Goal: Task Accomplishment & Management: Use online tool/utility

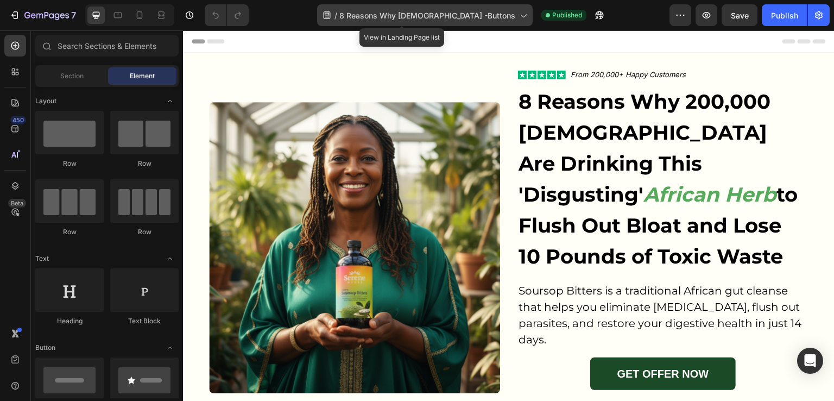
click at [437, 12] on span "8 Reasons Why [DEMOGRAPHIC_DATA] -Buttons" at bounding box center [427, 15] width 176 height 11
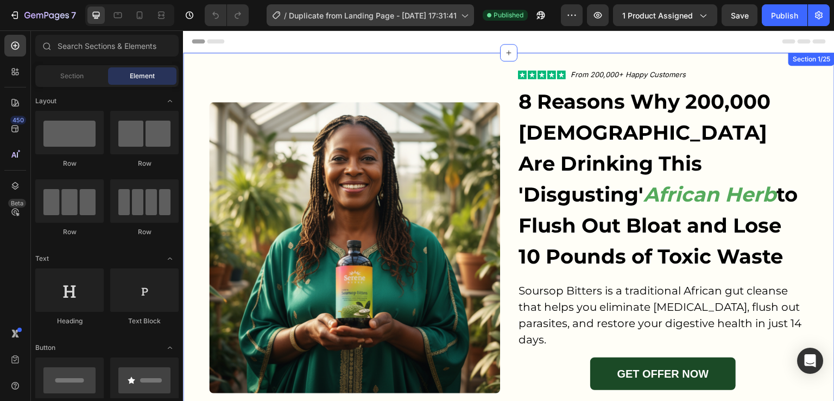
click at [461, 16] on icon at bounding box center [464, 15] width 11 height 11
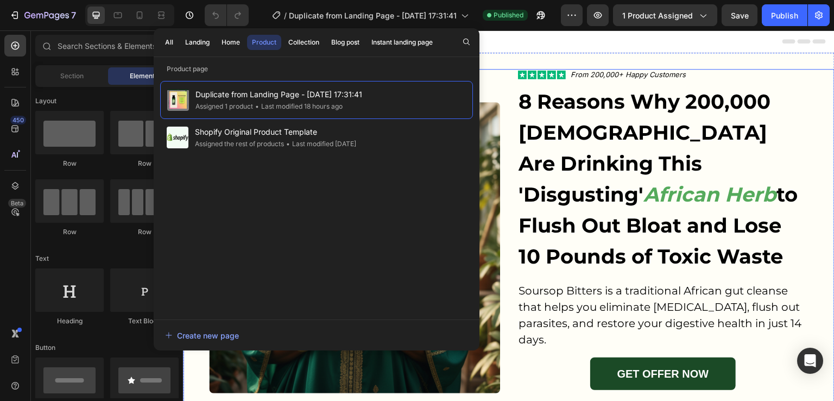
click at [821, 137] on div "Image Icon Icon Icon Icon Icon Icon List From 200,000+ Happy Customers Text Blo…" at bounding box center [508, 247] width 651 height 357
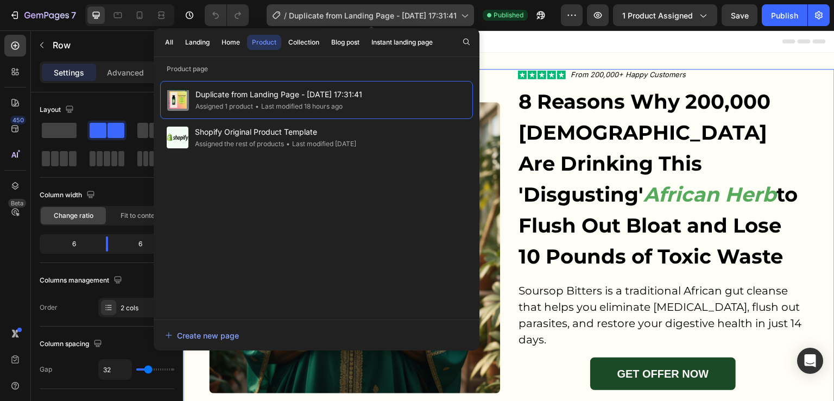
click at [468, 15] on icon at bounding box center [465, 16] width 6 height 3
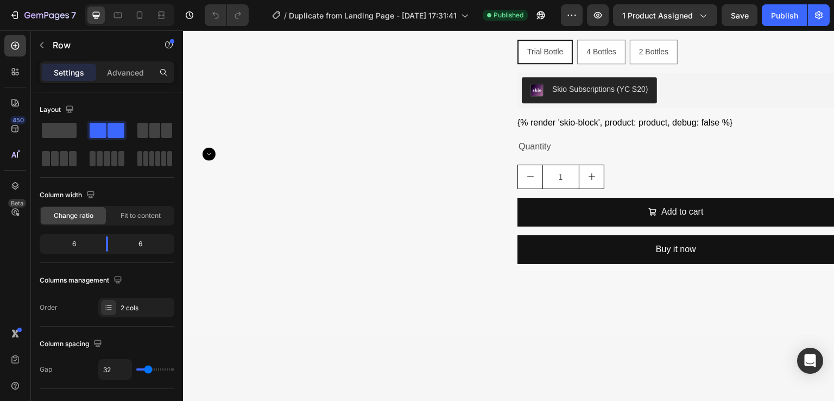
scroll to position [4179, 0]
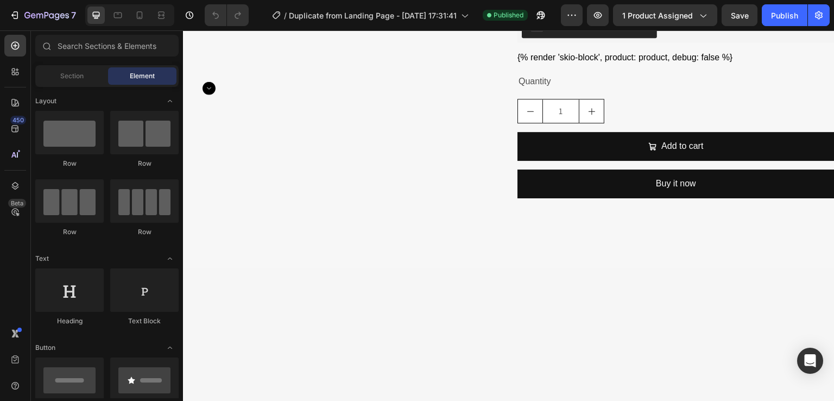
scroll to position [4233, 0]
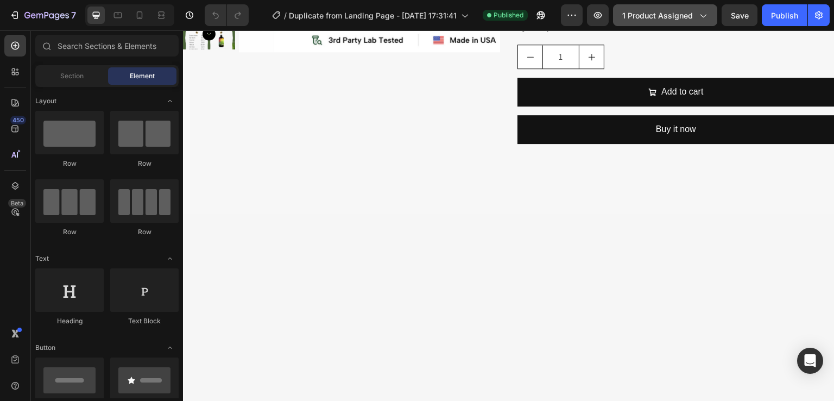
click at [703, 19] on icon "button" at bounding box center [702, 15] width 11 height 11
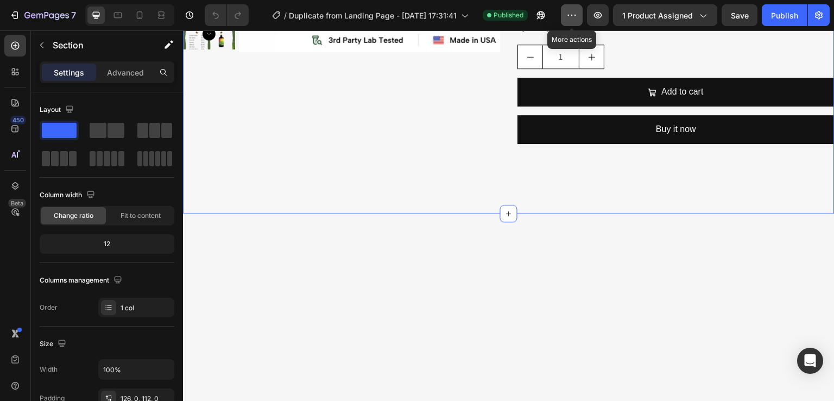
click at [570, 21] on button "button" at bounding box center [572, 15] width 22 height 22
click at [598, 16] on icon "button" at bounding box center [597, 15] width 11 height 11
click at [675, 10] on div "{% render 'skio-block', product: product, debug: false %}" at bounding box center [675, 3] width 317 height 13
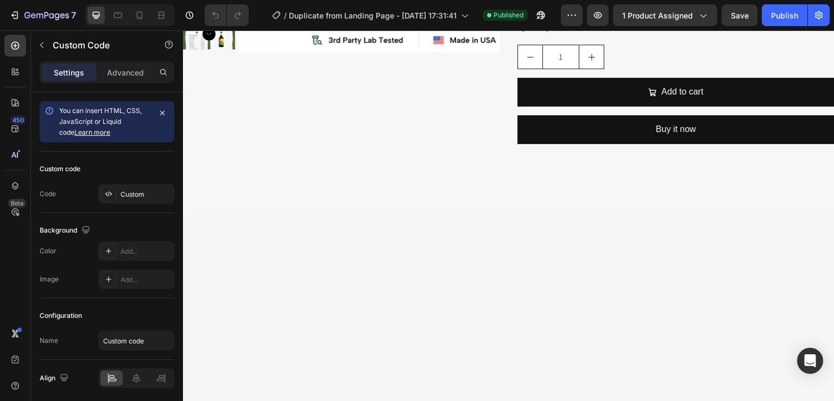
click at [562, 10] on div "{% render 'skio-block', product: product, debug: false %}" at bounding box center [675, 3] width 317 height 13
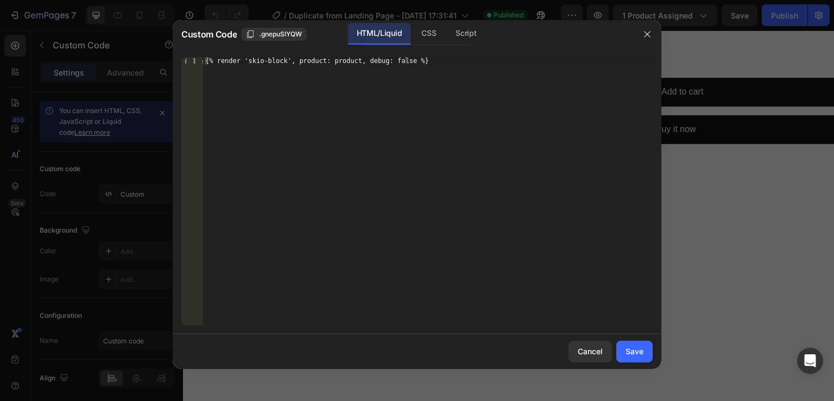
click at [204, 60] on div "{% render 'skio-block', product: product, debug: false %}" at bounding box center [427, 198] width 449 height 283
type textarea "{% render 'skio-block', product: product, debug: false %}"
click at [215, 62] on div "{% render 'skio-block', product: product, debug: false %}" at bounding box center [427, 198] width 449 height 283
paste textarea "{% assign product = all_products['PRODUCT_HANDLE'] %}"
drag, startPoint x: 327, startPoint y: 60, endPoint x: 376, endPoint y: 60, distance: 48.3
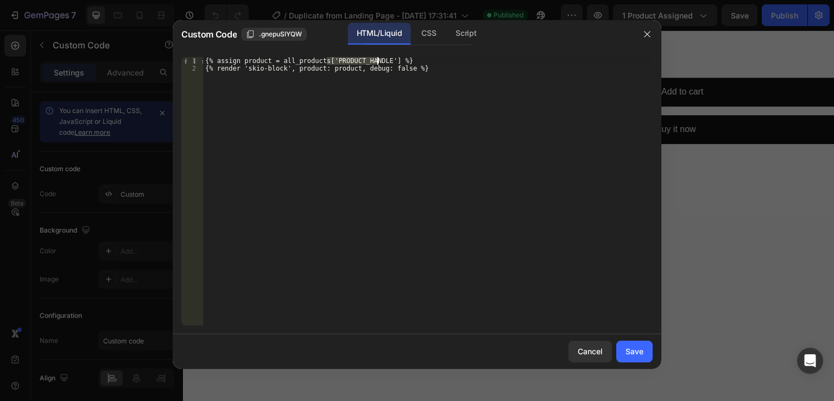
click at [376, 60] on div "{% assign product = all_products['PRODUCT_HANDLE'] %} {% render 'skio-block', p…" at bounding box center [427, 198] width 449 height 283
paste textarea "soursop-bitters-copy"
type textarea "{% assign product = all_products['soursop-bitters-copy'] %}"
click at [638, 350] on div "Save" at bounding box center [634, 350] width 18 height 11
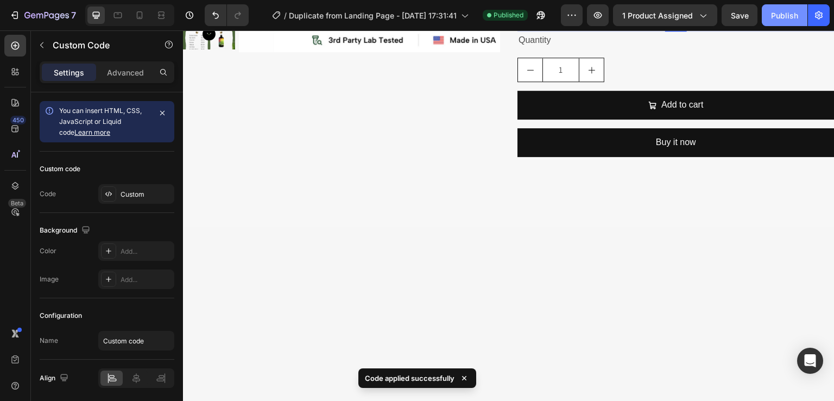
click at [788, 17] on div "Publish" at bounding box center [784, 15] width 27 height 11
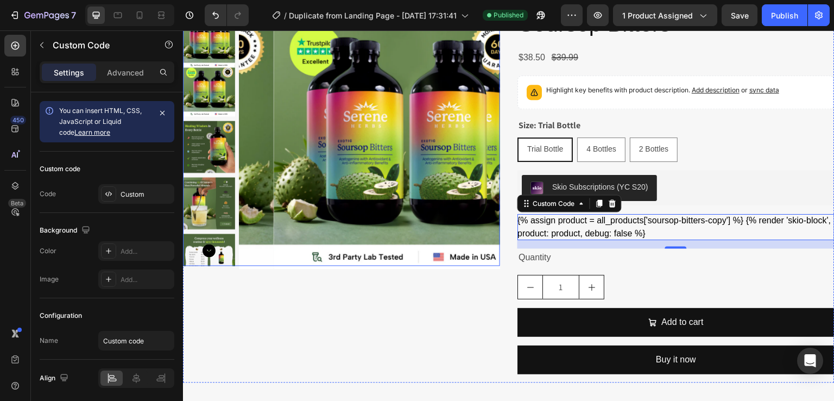
scroll to position [4070, 0]
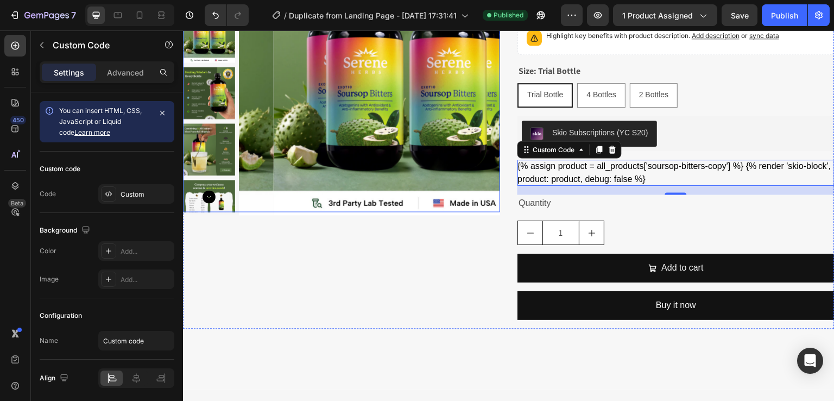
click at [274, 159] on img at bounding box center [404, 84] width 260 height 260
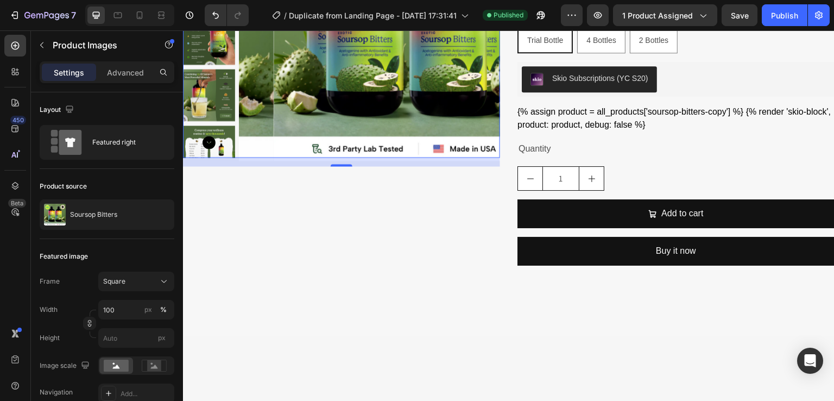
scroll to position [4179, 0]
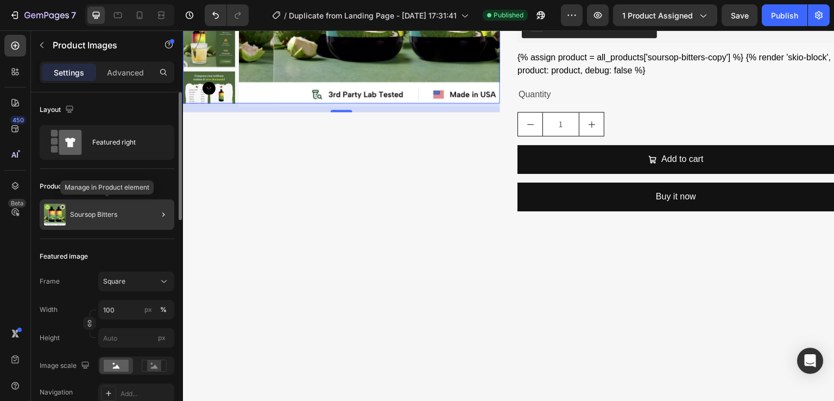
click at [128, 217] on div "Soursop Bitters" at bounding box center [107, 214] width 135 height 30
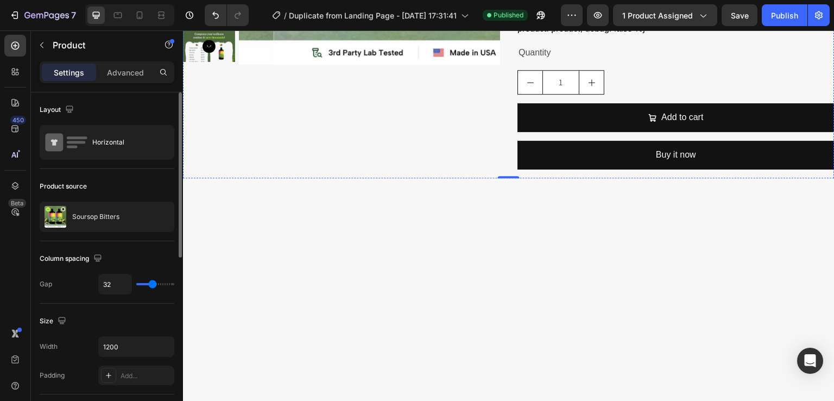
scroll to position [4233, 0]
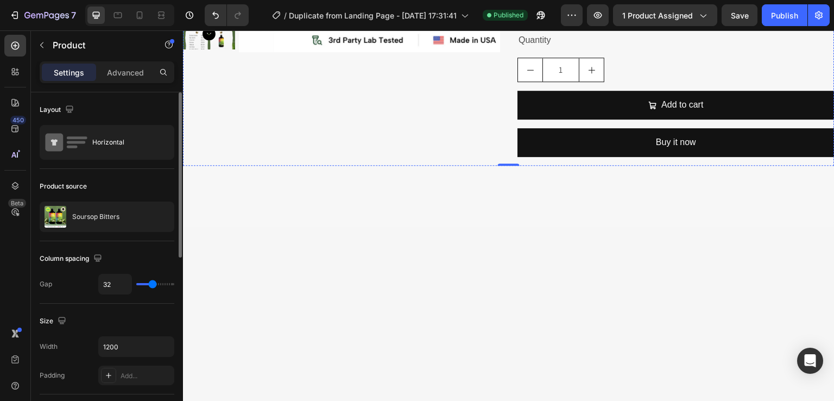
click at [595, 23] on div "{% assign product = all_products['soursop-bitters-copy'] %} {% render 'skio-blo…" at bounding box center [675, 10] width 317 height 26
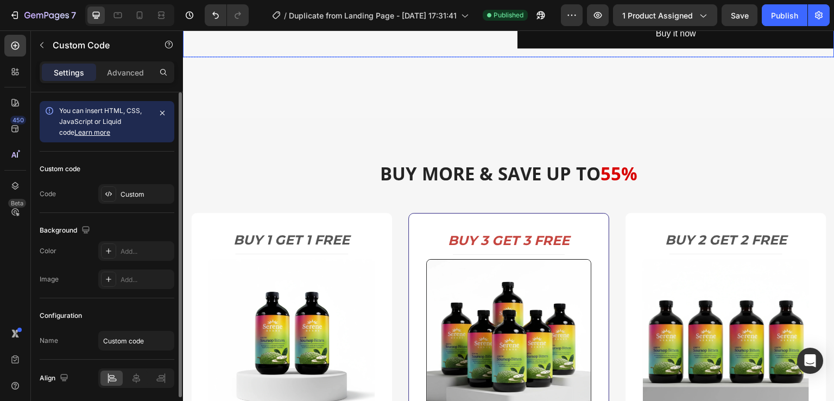
scroll to position [4287, 0]
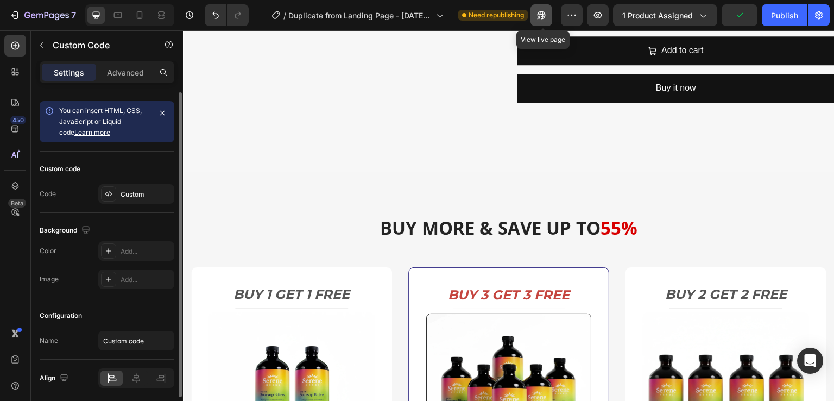
click at [543, 19] on icon "button" at bounding box center [541, 15] width 8 height 8
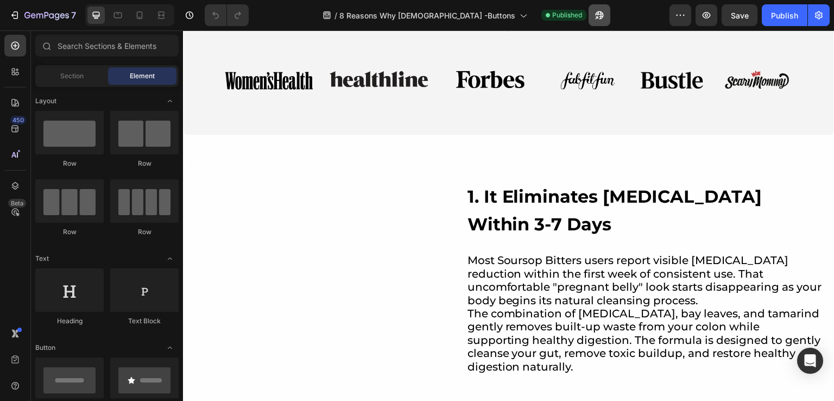
scroll to position [760, 0]
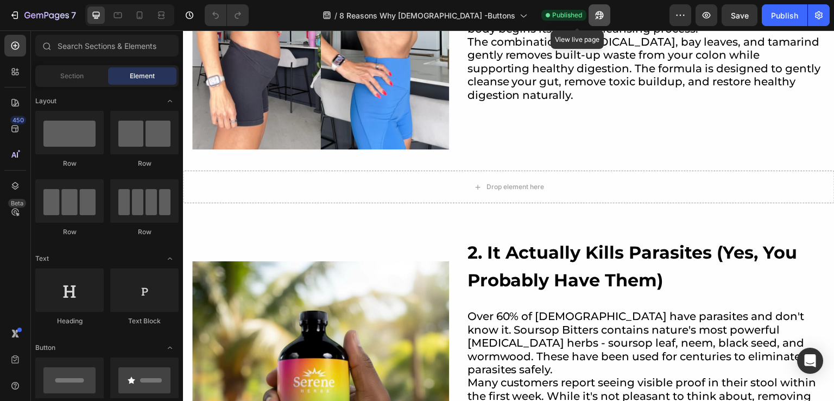
click at [594, 16] on icon "button" at bounding box center [599, 15] width 11 height 11
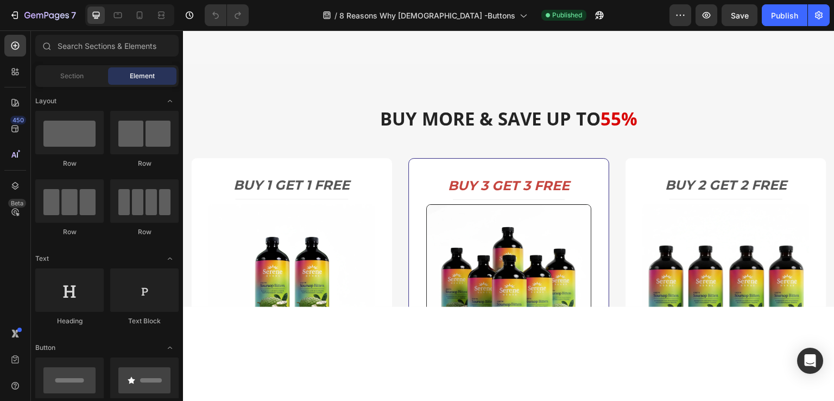
scroll to position [4070, 0]
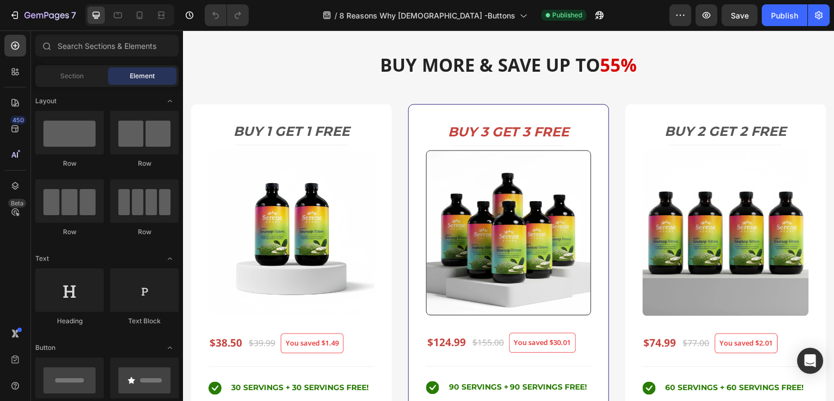
click at [504, 13] on icon at bounding box center [508, 8] width 9 height 9
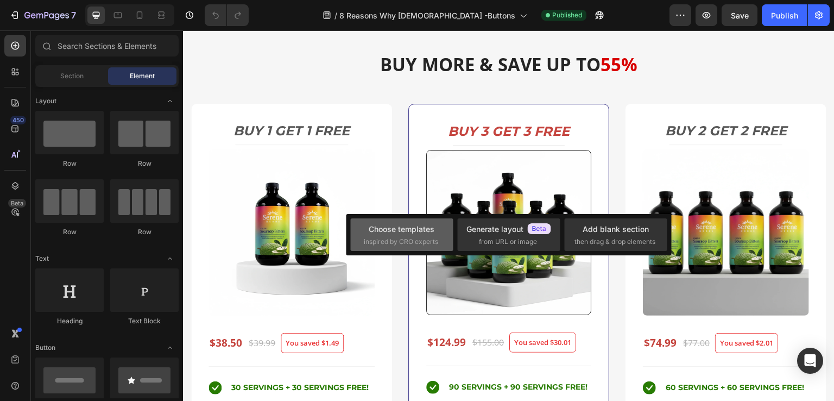
click at [417, 234] on div "Choose templates inspired by CRO experts" at bounding box center [402, 234] width 76 height 23
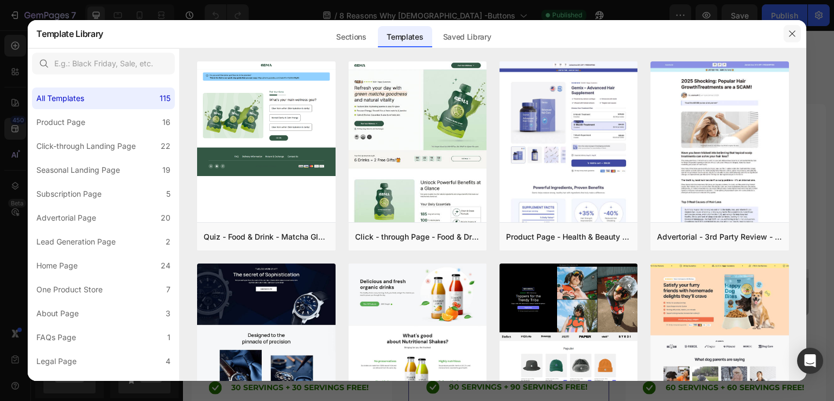
click at [790, 33] on icon "button" at bounding box center [791, 33] width 9 height 9
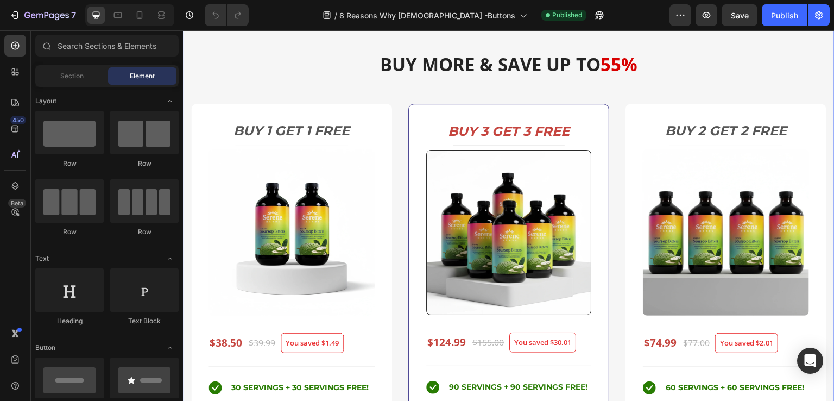
click at [506, 13] on icon at bounding box center [508, 8] width 9 height 9
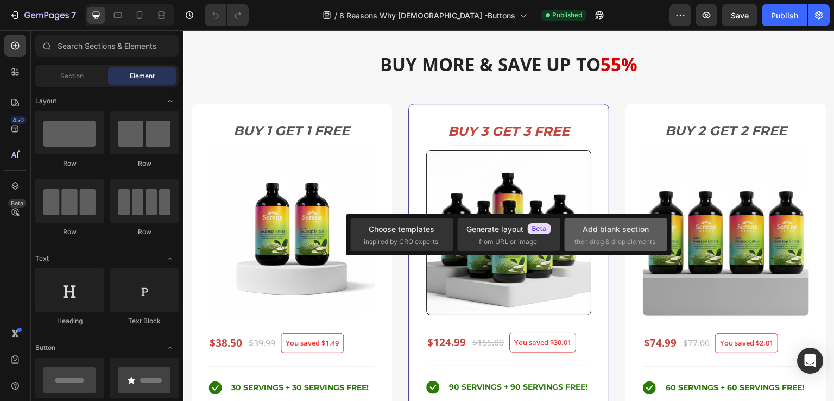
click at [600, 231] on div "Add blank section" at bounding box center [615, 228] width 66 height 11
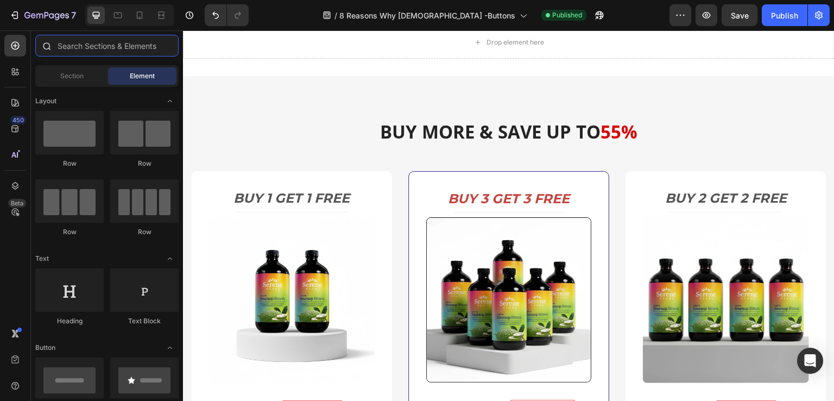
click at [91, 49] on input "text" at bounding box center [106, 46] width 143 height 22
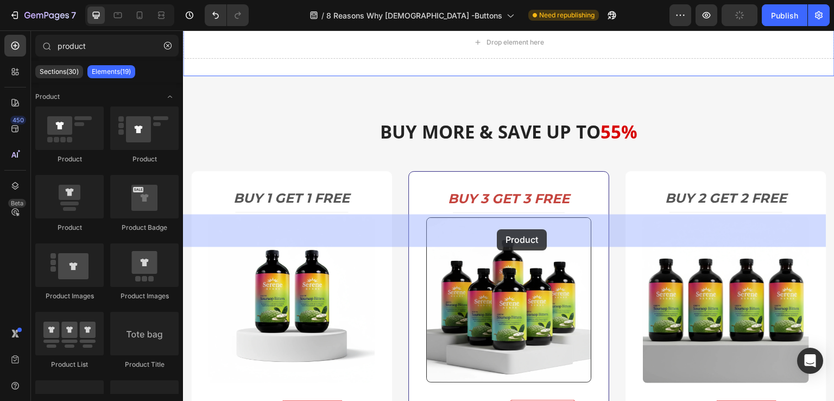
drag, startPoint x: 260, startPoint y: 161, endPoint x: 497, endPoint y: 229, distance: 245.8
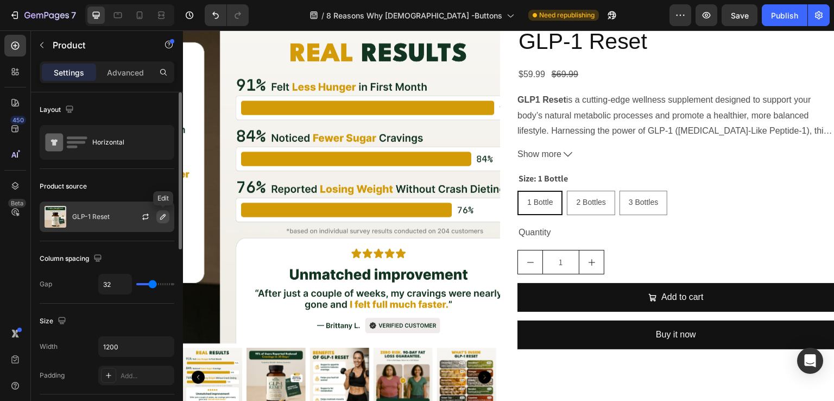
click at [161, 217] on icon "button" at bounding box center [162, 216] width 5 height 5
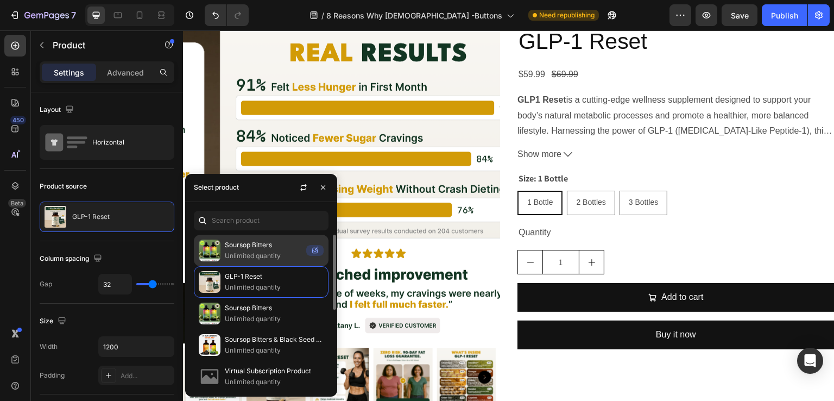
click at [249, 246] on p "Soursop Bitters" at bounding box center [263, 244] width 77 height 11
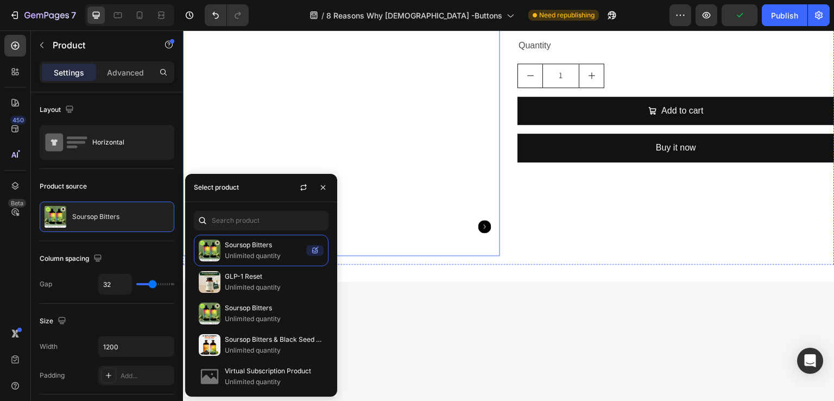
scroll to position [4233, 0]
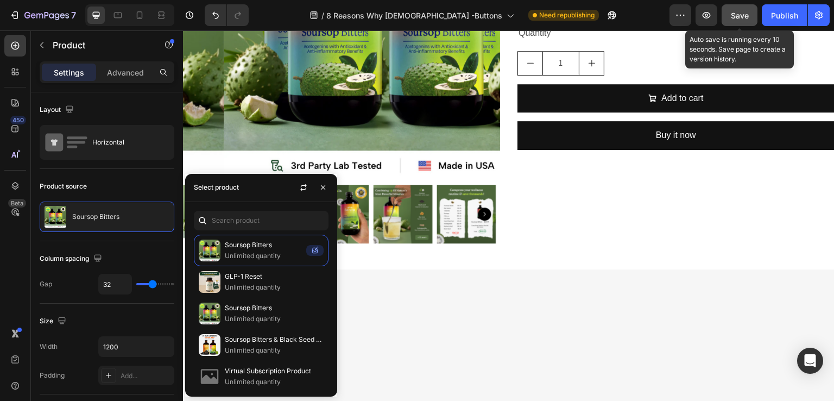
click at [741, 16] on span "Save" at bounding box center [739, 15] width 18 height 9
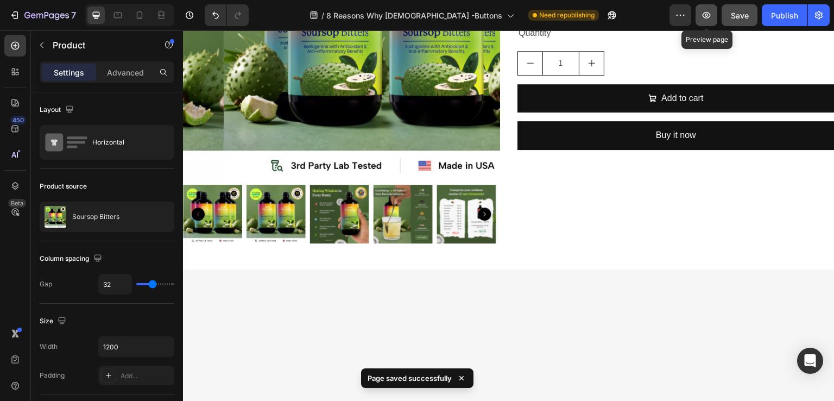
click at [705, 18] on icon "button" at bounding box center [706, 15] width 8 height 7
click at [705, 16] on icon "button" at bounding box center [706, 15] width 11 height 11
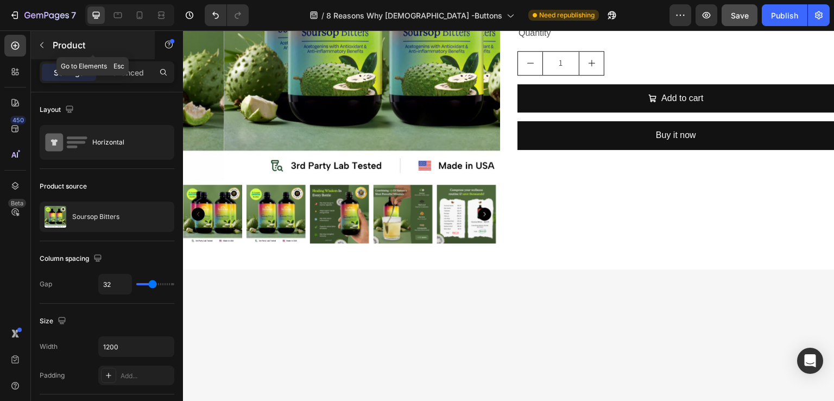
click at [39, 46] on icon "button" at bounding box center [41, 45] width 9 height 9
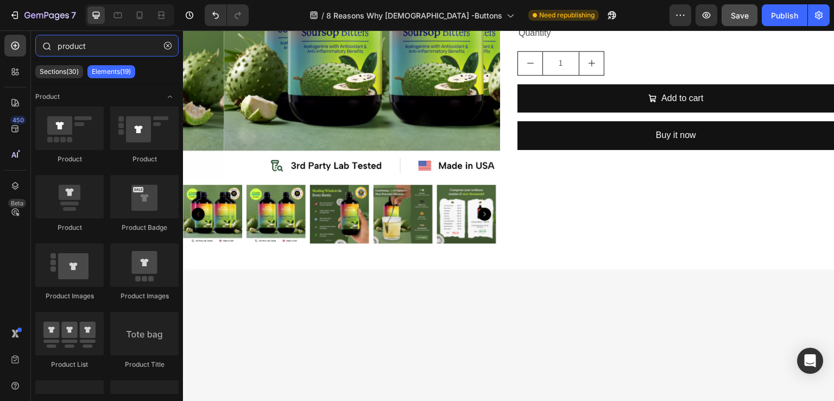
drag, startPoint x: 89, startPoint y: 47, endPoint x: 45, endPoint y: 46, distance: 44.0
click at [45, 46] on div "product" at bounding box center [107, 48] width 152 height 26
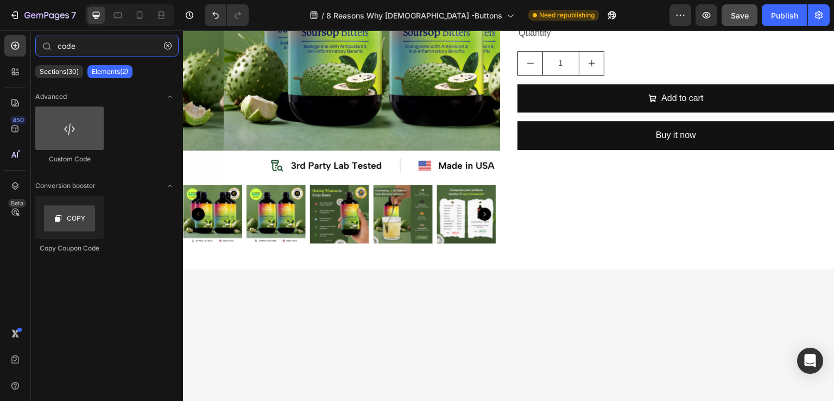
type input "code"
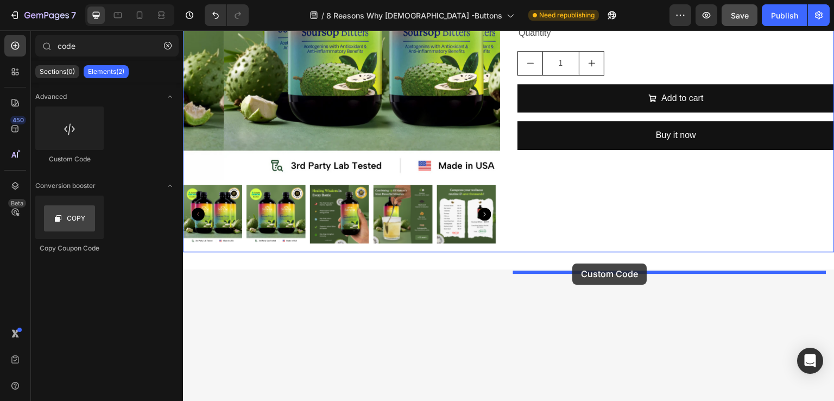
drag, startPoint x: 254, startPoint y: 167, endPoint x: 573, endPoint y: 263, distance: 332.7
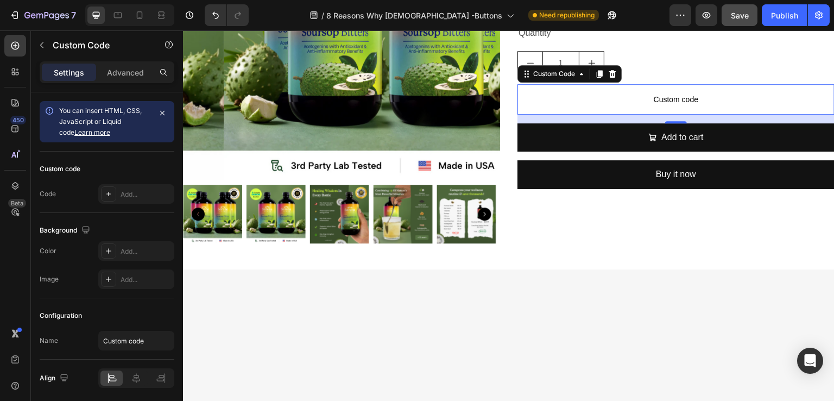
click at [648, 106] on span "Custom code" at bounding box center [675, 99] width 317 height 13
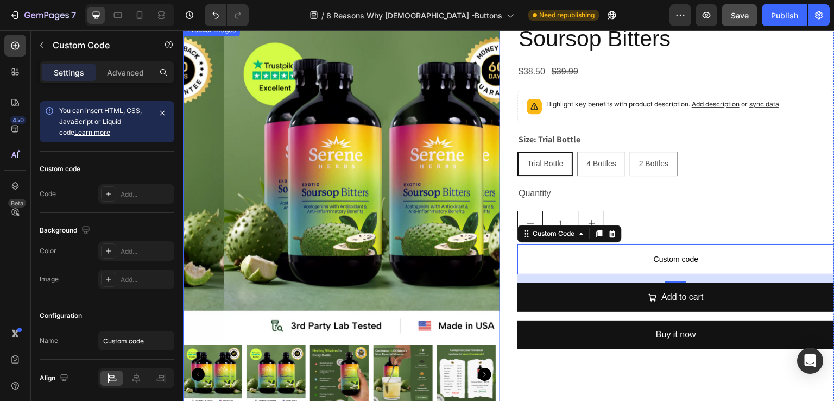
scroll to position [4179, 0]
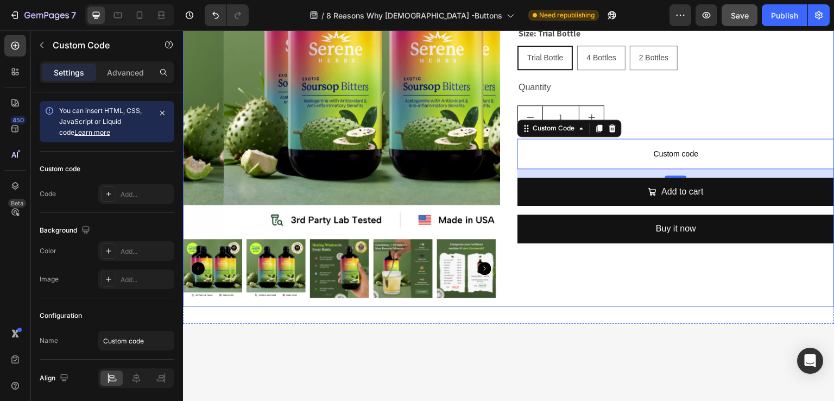
click at [505, 117] on div "Product Images Soursop Bitters Product Title $38.50 Product Price Product Price…" at bounding box center [508, 112] width 651 height 389
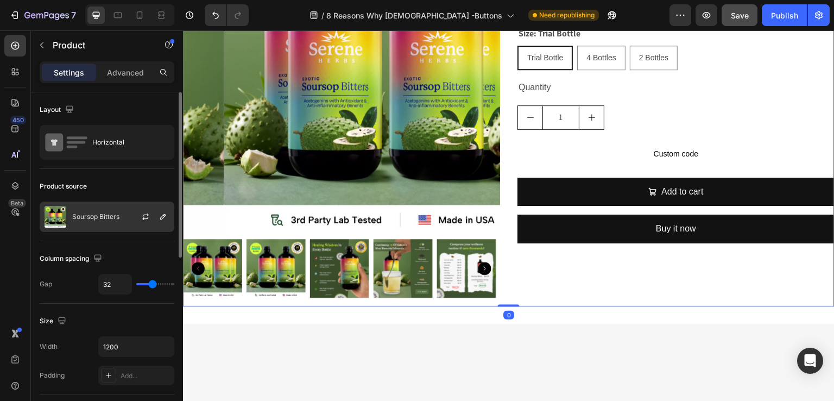
click at [123, 213] on div "Soursop Bitters" at bounding box center [107, 216] width 135 height 30
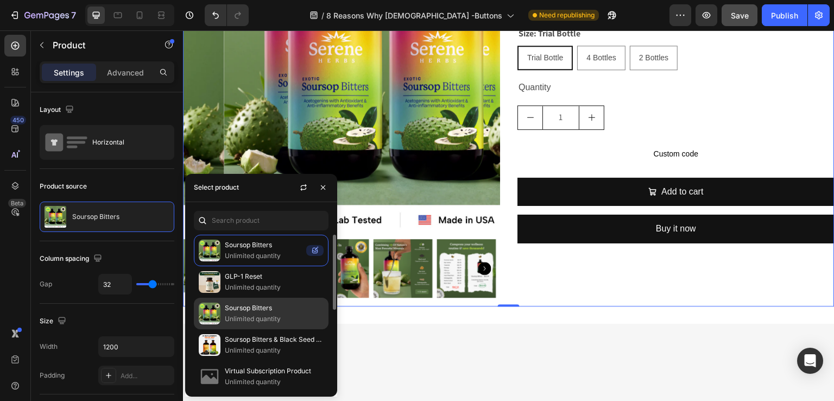
click at [254, 313] on p "Unlimited quantity" at bounding box center [274, 318] width 99 height 11
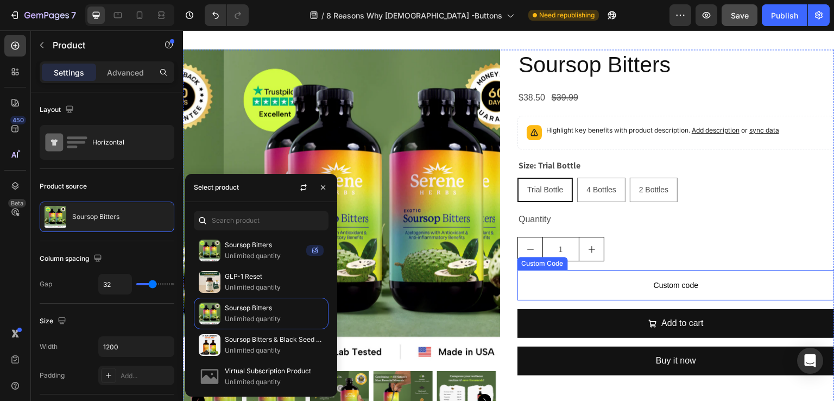
scroll to position [4287, 0]
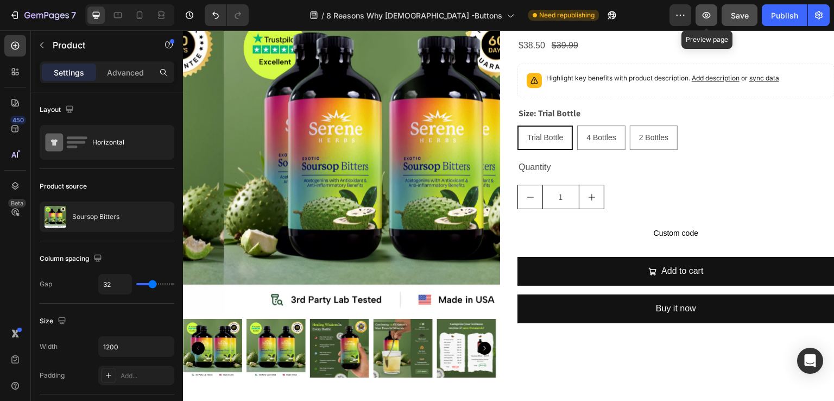
click at [706, 18] on icon "button" at bounding box center [706, 15] width 8 height 7
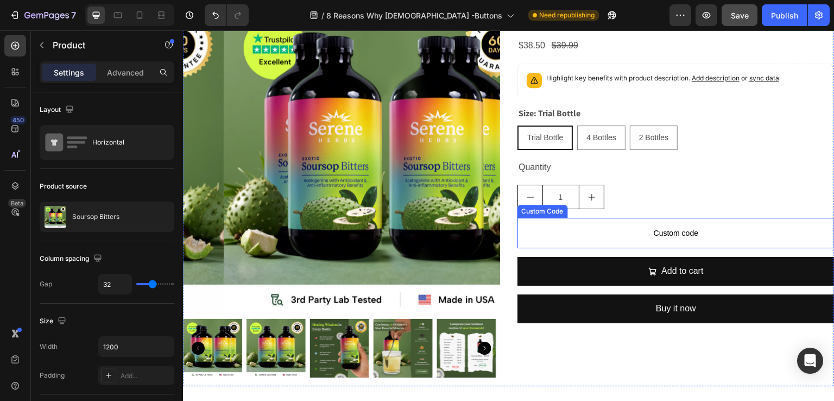
click at [646, 231] on span "Custom code" at bounding box center [675, 232] width 317 height 13
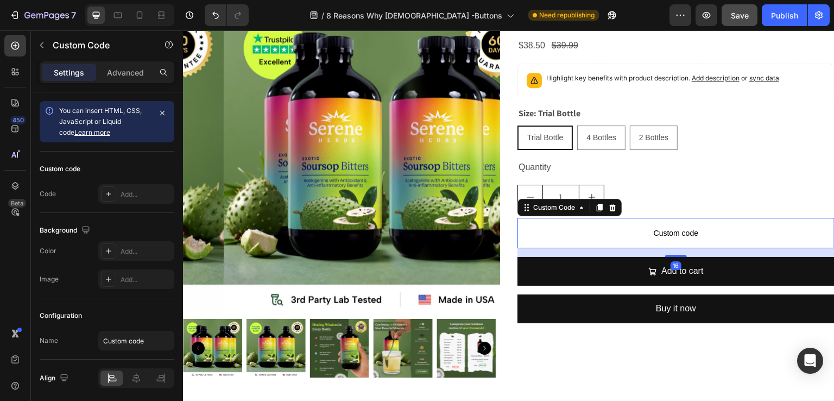
click at [618, 231] on span "Custom code" at bounding box center [675, 232] width 317 height 13
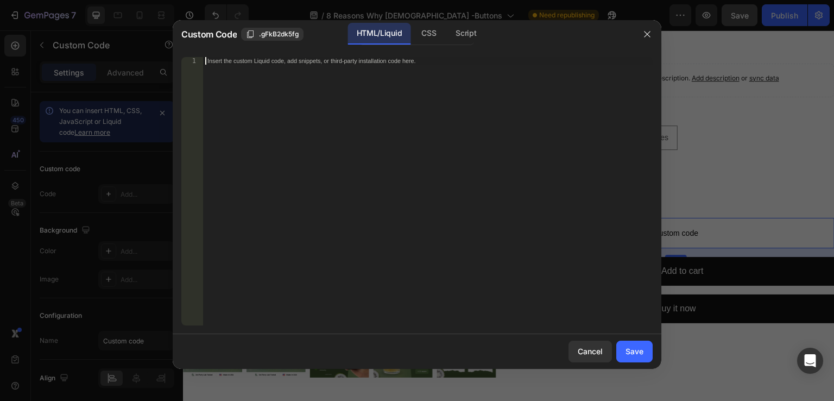
click at [269, 82] on div "Insert the custom Liquid code, add snippets, or third-party installation code h…" at bounding box center [427, 198] width 449 height 283
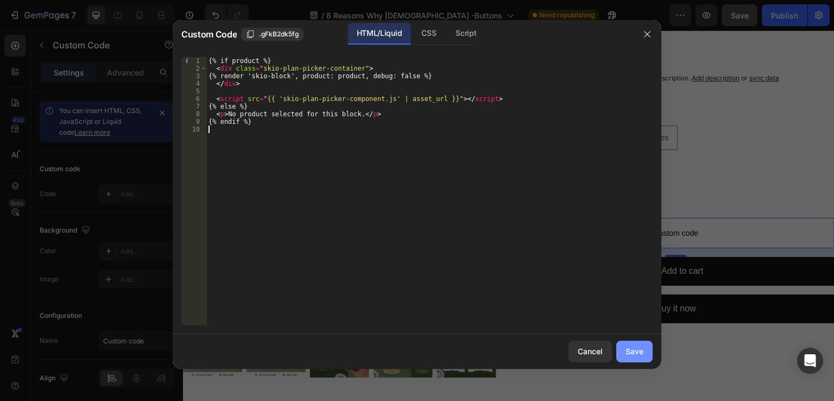
click at [633, 350] on div "Save" at bounding box center [634, 350] width 18 height 11
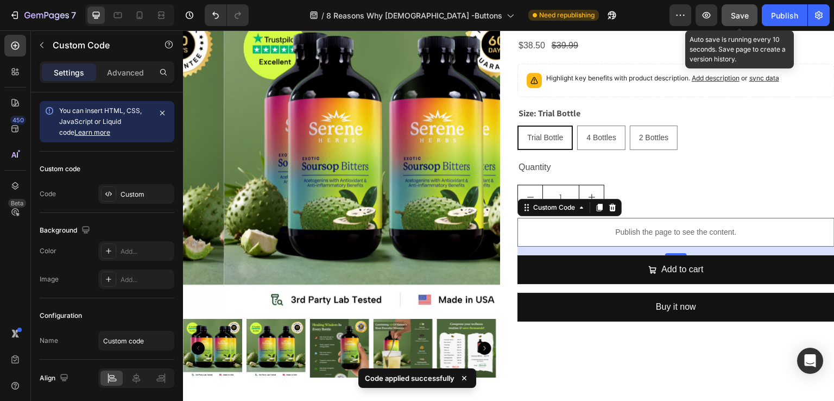
click at [739, 14] on span "Save" at bounding box center [739, 15] width 18 height 9
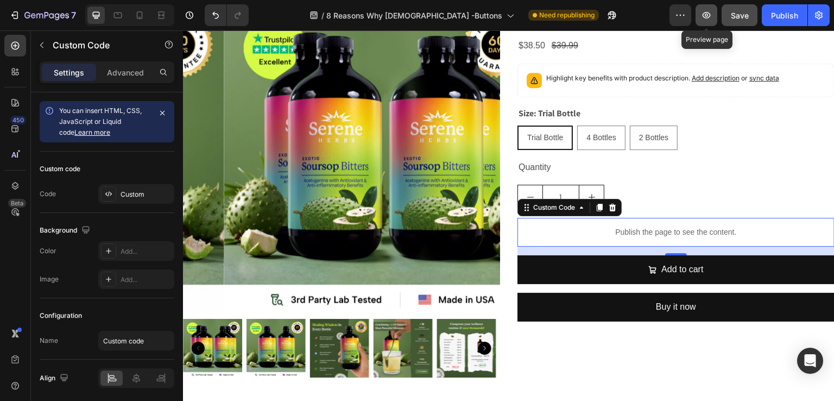
click at [704, 16] on icon "button" at bounding box center [706, 15] width 8 height 7
click at [630, 233] on p "Publish the page to see the content." at bounding box center [675, 231] width 317 height 11
click at [573, 228] on p "Publish the page to see the content." at bounding box center [675, 231] width 317 height 11
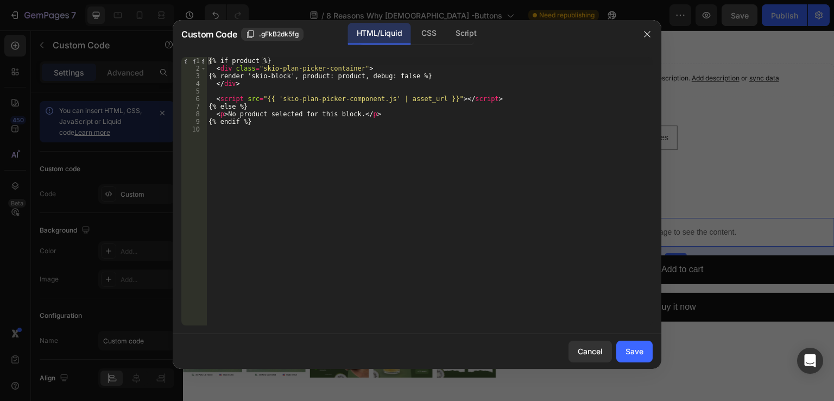
click at [209, 61] on div "{% if product %} < div class = "skio-plan-picker-container" > {% render 'skio-b…" at bounding box center [429, 198] width 446 height 283
type textarea "{% if product %}"
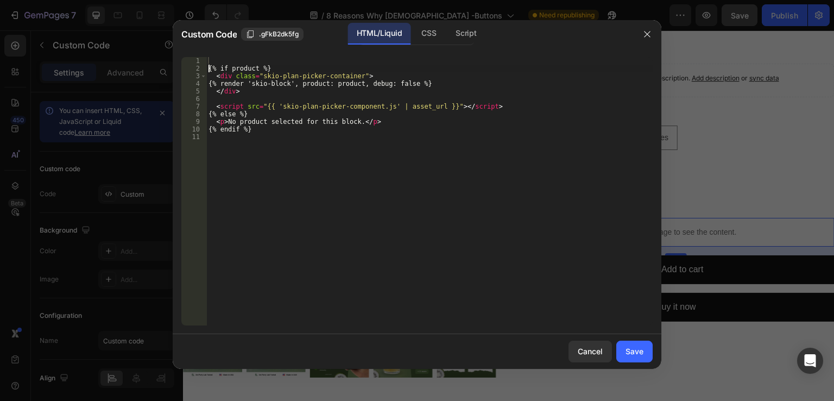
scroll to position [0, 0]
click at [221, 55] on div "{% if product %} 1 2 3 4 5 6 7 8 9 10 11 {% if product %} < div class = "skio-p…" at bounding box center [417, 190] width 488 height 285
click at [227, 55] on div "{% if product %} 1 2 3 4 5 6 7 8 9 10 11 {% if product %} < div class = "skio-p…" at bounding box center [417, 190] width 488 height 285
click at [217, 58] on div "{% if product %} < div class = "skio-plan-picker-container" > {% render 'skio-b…" at bounding box center [429, 198] width 446 height 283
paste textarea "{% assign product = all_products['PRODUCT_HANDLE'] %}"
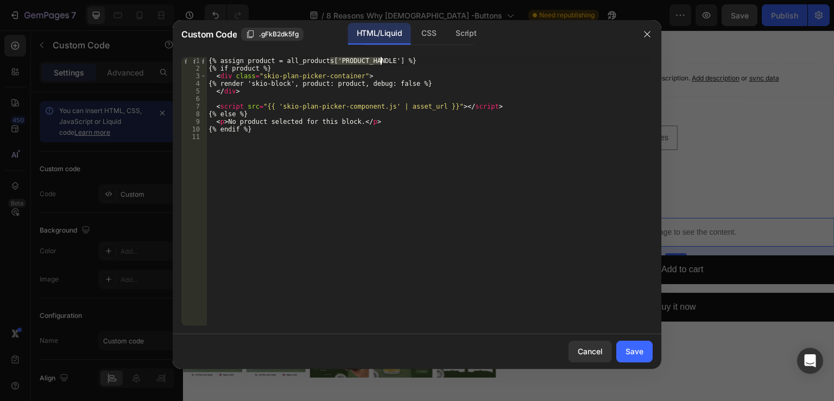
drag, startPoint x: 331, startPoint y: 59, endPoint x: 380, endPoint y: 59, distance: 49.4
click at [380, 59] on div "{% assign product = all_products['PRODUCT_HANDLE'] %} {% if product %} < div cl…" at bounding box center [429, 198] width 446 height 283
paste textarea "soursop-bitters-copy"
type textarea "{% assign product = all_products['soursop-bitters-copy'] %}"
click at [633, 352] on div "Save" at bounding box center [634, 350] width 18 height 11
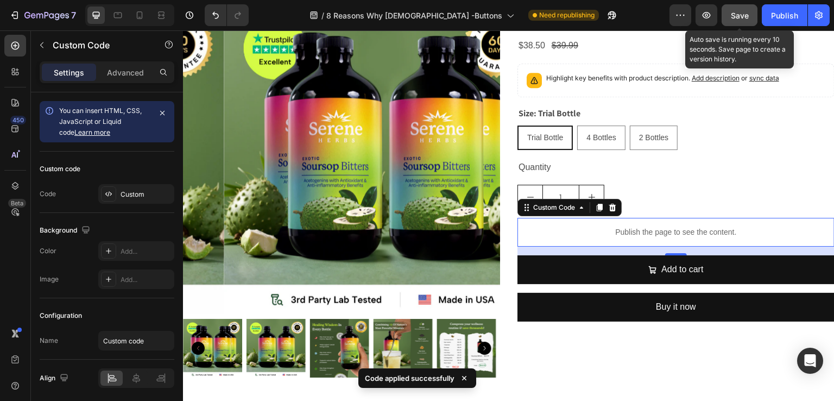
click at [736, 18] on span "Save" at bounding box center [739, 15] width 18 height 9
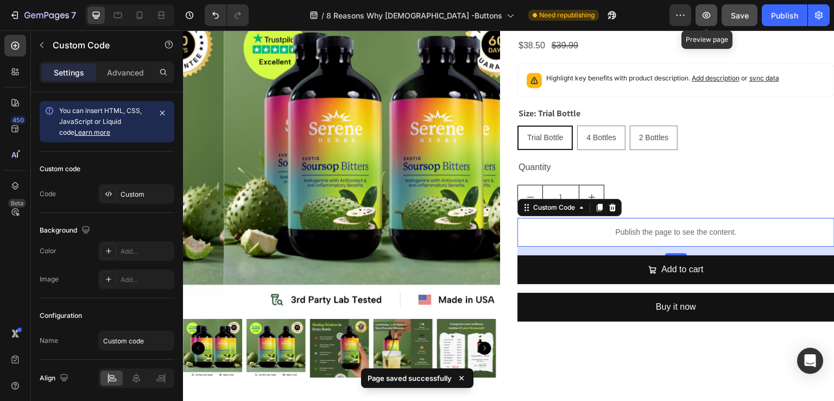
click at [710, 20] on icon "button" at bounding box center [706, 15] width 11 height 11
click at [708, 21] on button "button" at bounding box center [706, 15] width 22 height 22
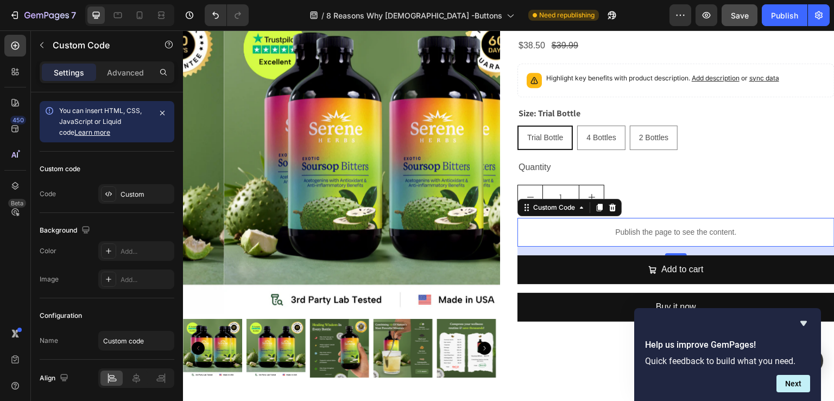
click at [641, 231] on p "Publish the page to see the content." at bounding box center [675, 231] width 317 height 11
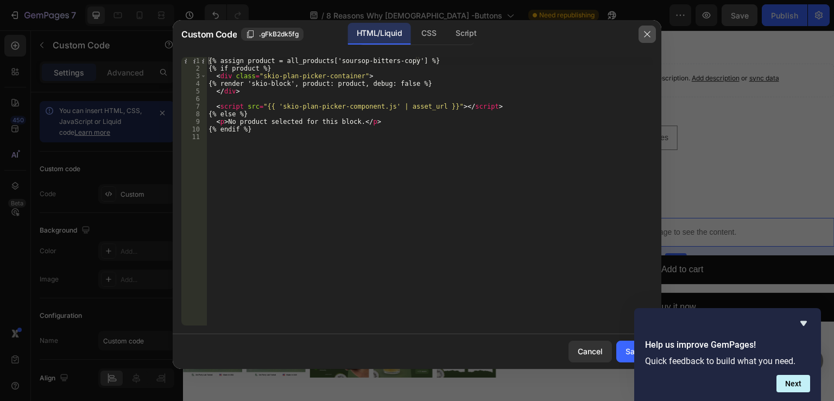
click at [644, 40] on button "button" at bounding box center [646, 34] width 17 height 17
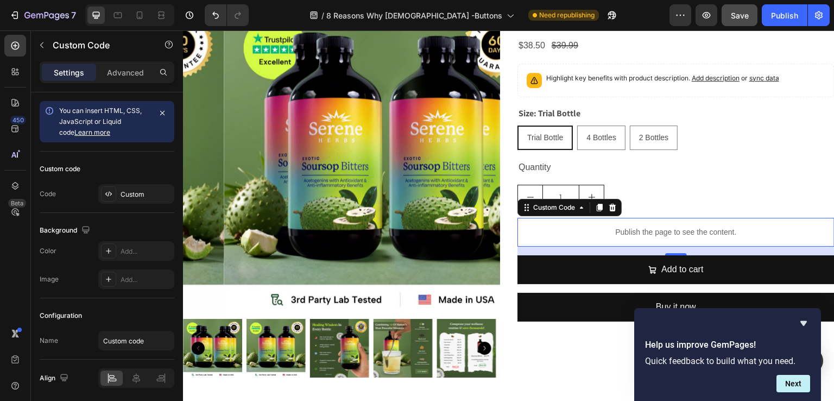
click at [643, 227] on p "Publish the page to see the content." at bounding box center [675, 231] width 317 height 11
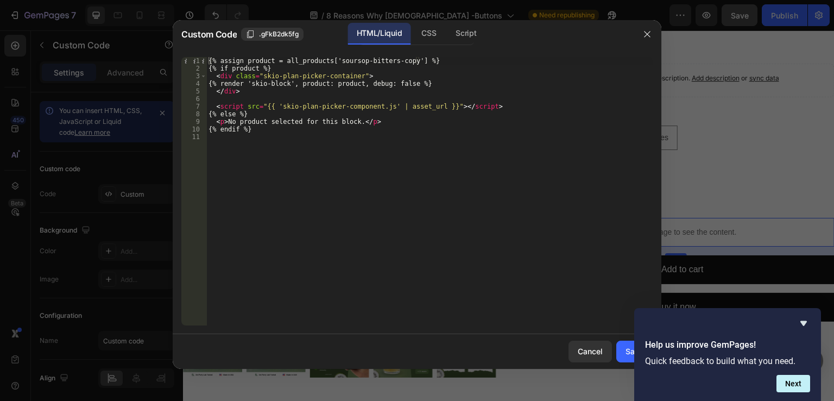
drag, startPoint x: 646, startPoint y: 33, endPoint x: 576, endPoint y: 17, distance: 71.8
click at [646, 33] on icon "button" at bounding box center [647, 34] width 6 height 6
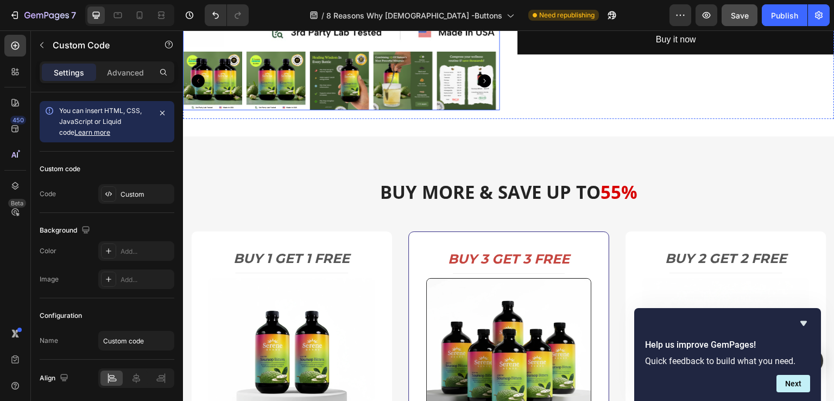
scroll to position [4559, 0]
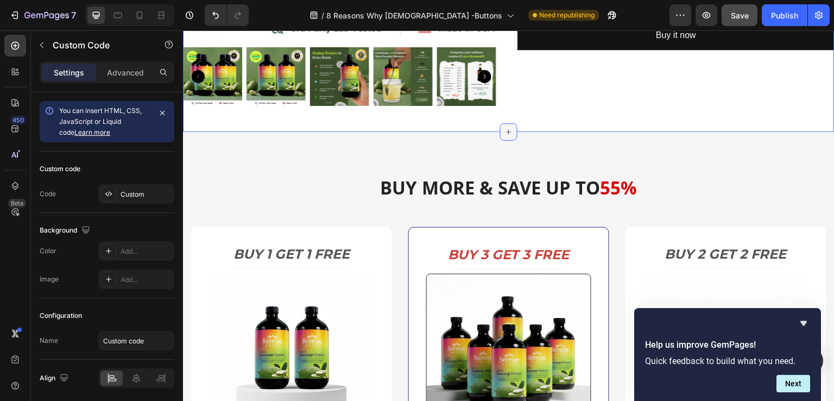
click at [504, 129] on icon at bounding box center [508, 132] width 9 height 9
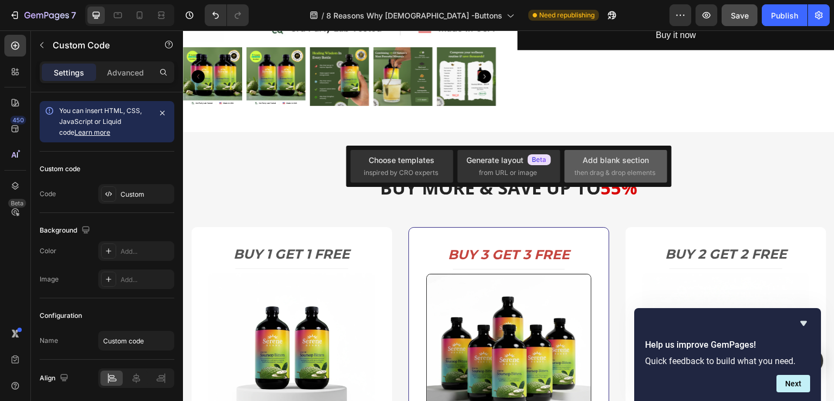
click at [600, 162] on div "Add blank section" at bounding box center [615, 159] width 66 height 11
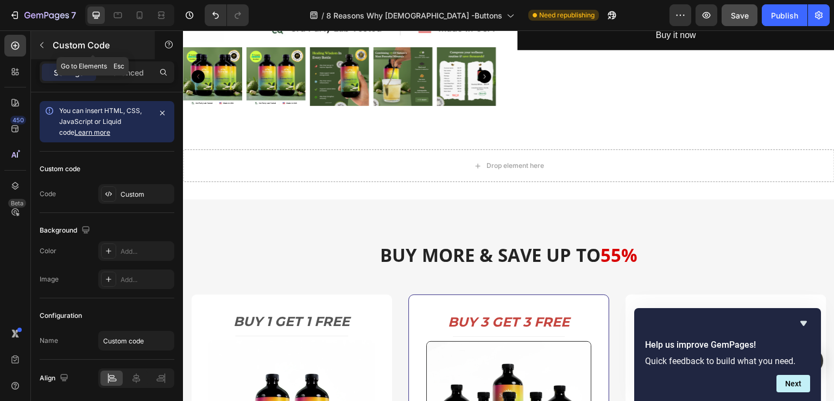
click at [40, 46] on icon "button" at bounding box center [41, 45] width 9 height 9
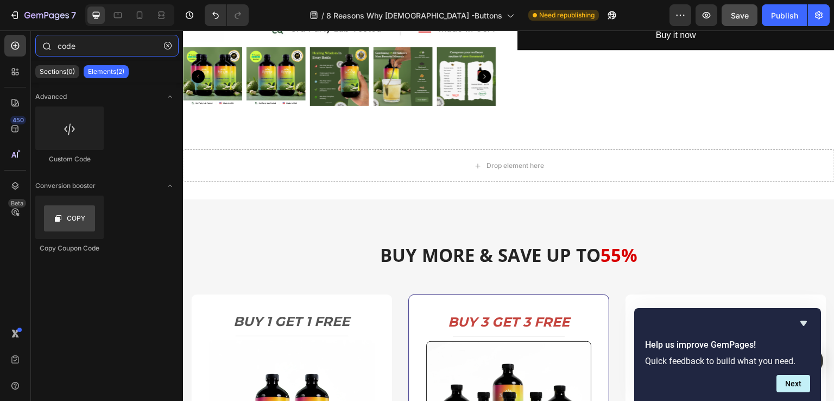
click at [74, 44] on input "code" at bounding box center [106, 46] width 143 height 22
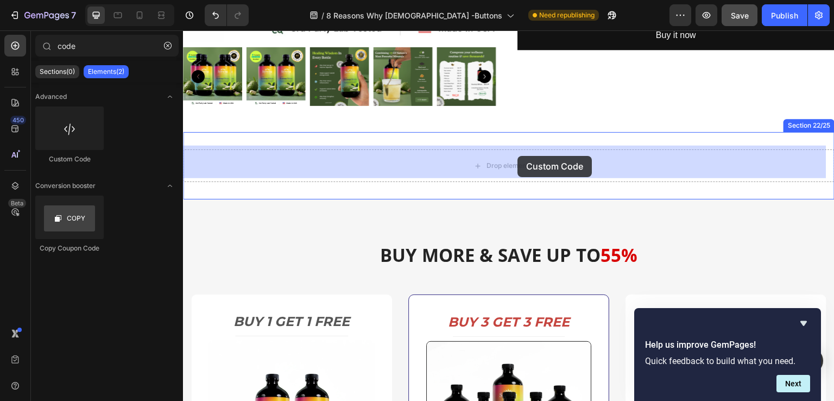
drag, startPoint x: 257, startPoint y: 155, endPoint x: 518, endPoint y: 156, distance: 260.5
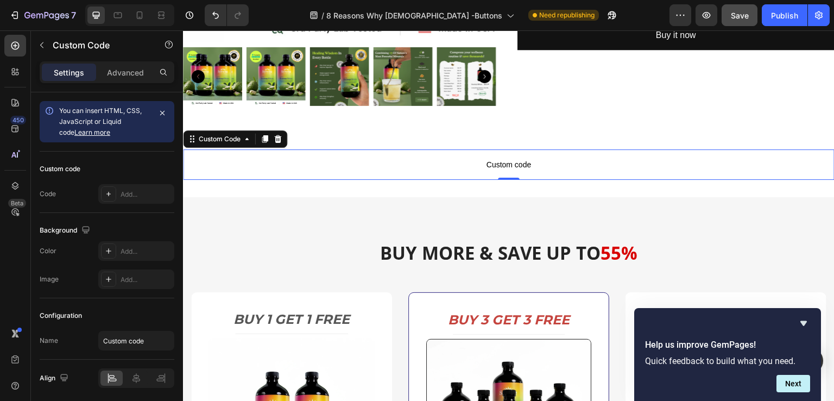
click at [504, 158] on span "Custom code" at bounding box center [508, 164] width 651 height 13
click at [506, 160] on span "Custom code" at bounding box center [508, 164] width 651 height 13
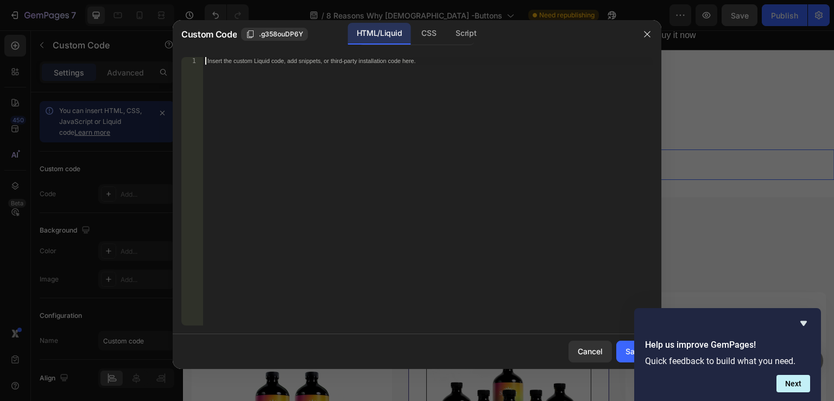
click at [333, 101] on div "Insert the custom Liquid code, add snippets, or third-party installation code h…" at bounding box center [427, 198] width 449 height 283
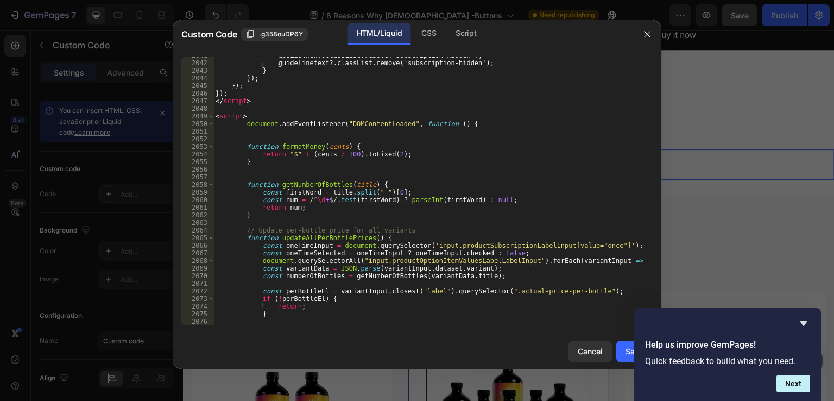
scroll to position [17515, 0]
click at [805, 324] on icon "Hide survey" at bounding box center [803, 322] width 13 height 13
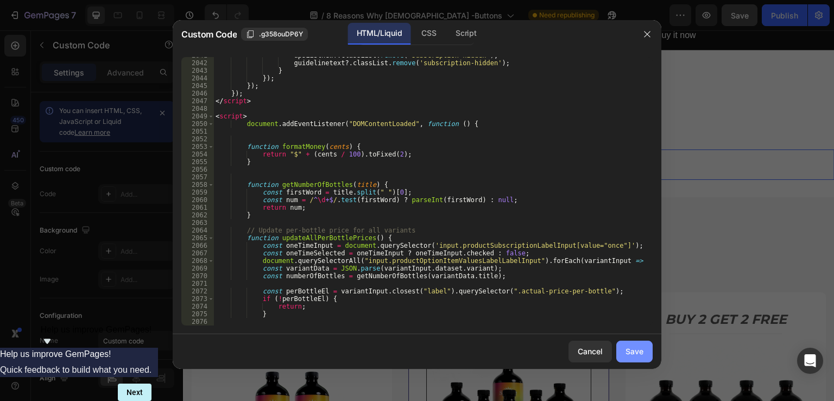
click at [639, 351] on div "Save" at bounding box center [634, 350] width 18 height 11
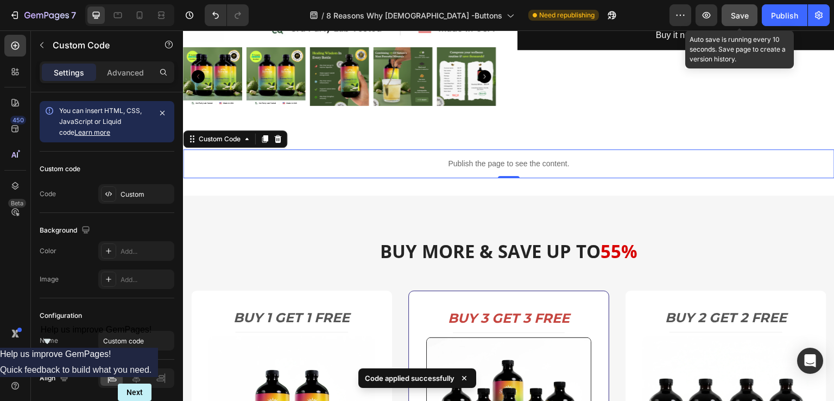
click at [739, 15] on span "Save" at bounding box center [739, 15] width 18 height 9
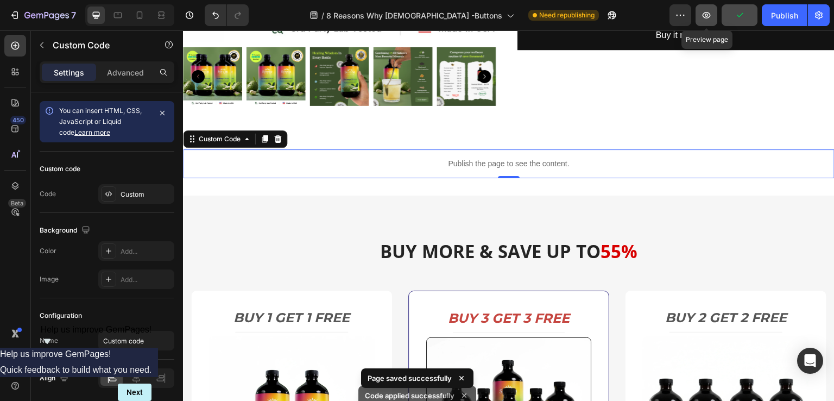
click at [702, 18] on icon "button" at bounding box center [706, 15] width 11 height 11
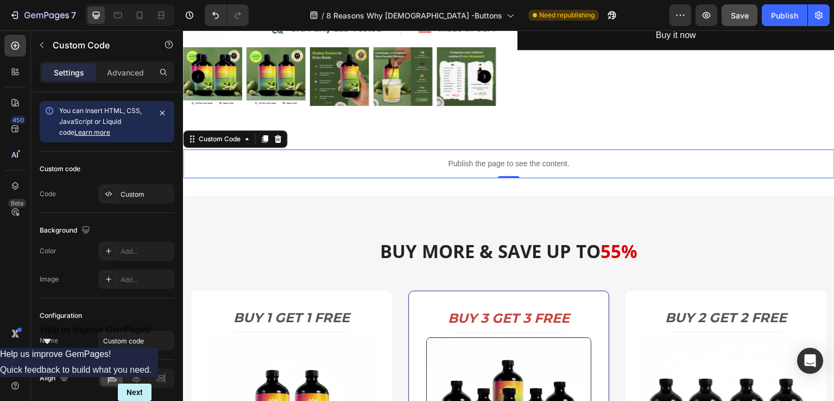
click at [498, 162] on p "Publish the page to see the content." at bounding box center [508, 163] width 651 height 11
click at [492, 160] on p "Publish the page to see the content." at bounding box center [508, 163] width 651 height 11
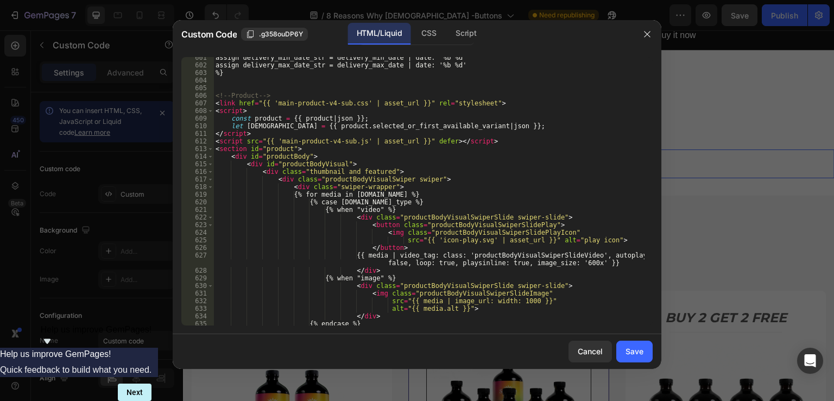
scroll to position [4157, 0]
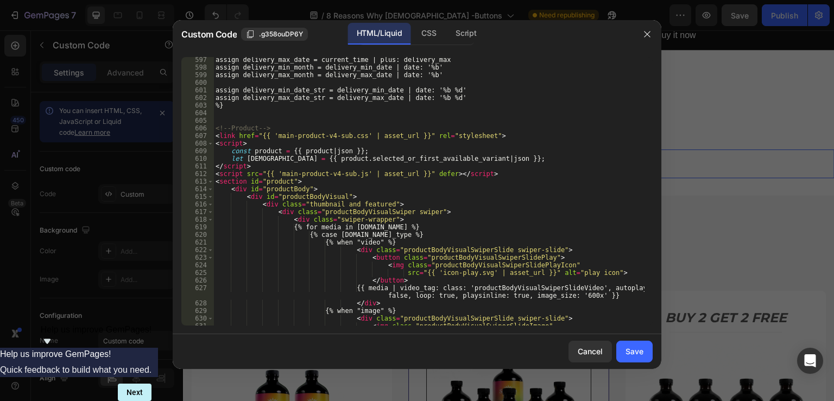
type textarea "const product = {{ product | json }};"
click at [265, 151] on div "assign delivery_max_date = current_time | plus: delivery_max assign delivery_mi…" at bounding box center [428, 197] width 431 height 283
click at [648, 37] on icon "button" at bounding box center [647, 34] width 9 height 9
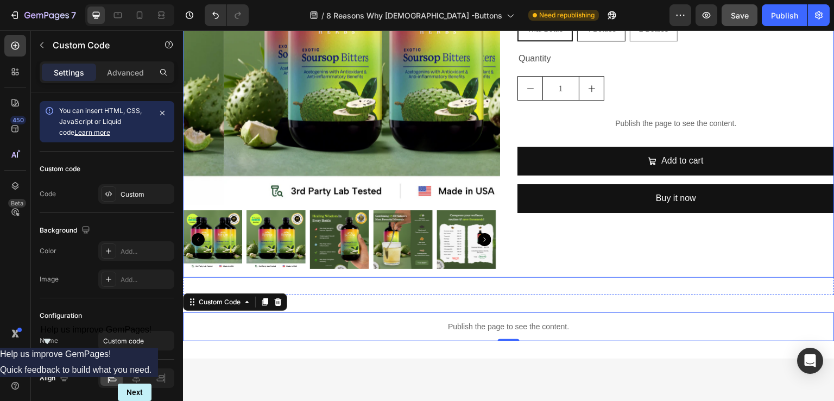
scroll to position [4287, 0]
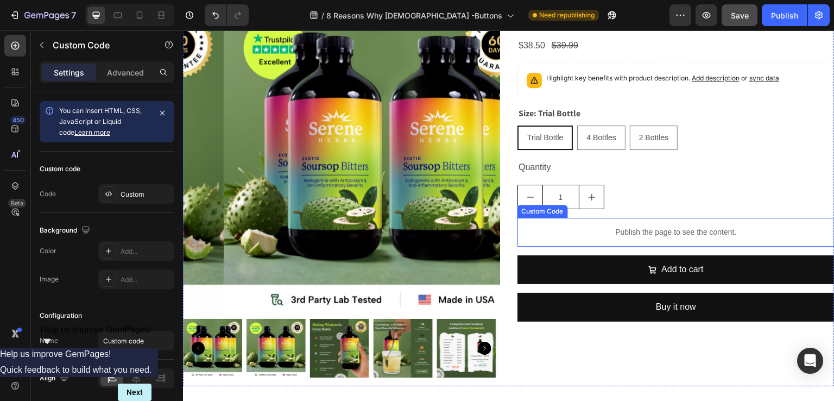
click at [638, 232] on p "Publish the page to see the content." at bounding box center [675, 231] width 317 height 11
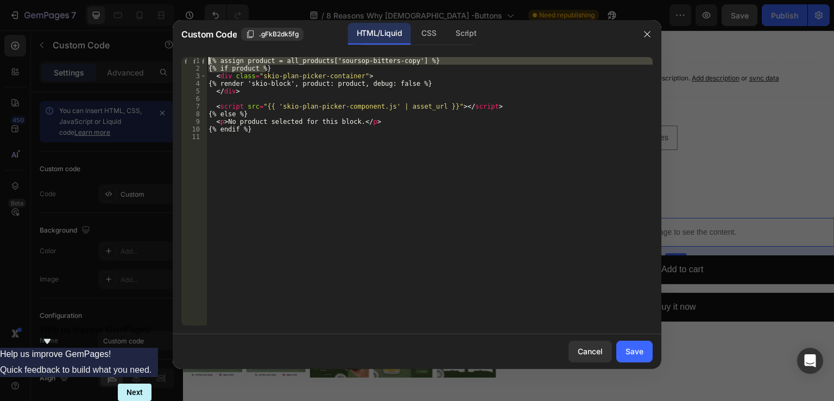
drag, startPoint x: 431, startPoint y: 65, endPoint x: 205, endPoint y: 61, distance: 226.3
click at [205, 61] on div "{% if product %} 1 2 3 4 5 6 7 8 9 10 11 {% assign product = all_products['sour…" at bounding box center [416, 191] width 471 height 268
click at [391, 68] on div "{% assign product = all_products['soursop-bitters-copy'] %} {% if product %} < …" at bounding box center [429, 191] width 446 height 268
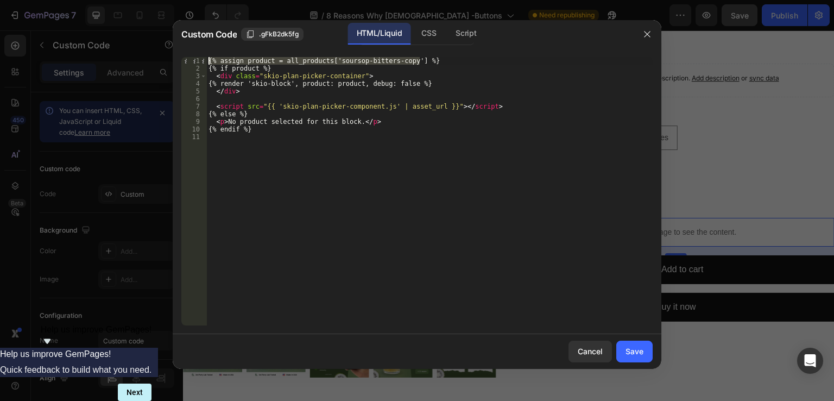
drag, startPoint x: 425, startPoint y: 60, endPoint x: 205, endPoint y: 60, distance: 220.3
click at [205, 60] on div "{% if product %} 1 2 3 4 5 6 7 8 9 10 11 {% assign product = all_products['sour…" at bounding box center [416, 191] width 471 height 268
type textarea "{% assign product = all_products['soursop-bitters-copy'] %}"
click at [644, 36] on icon "button" at bounding box center [647, 34] width 9 height 9
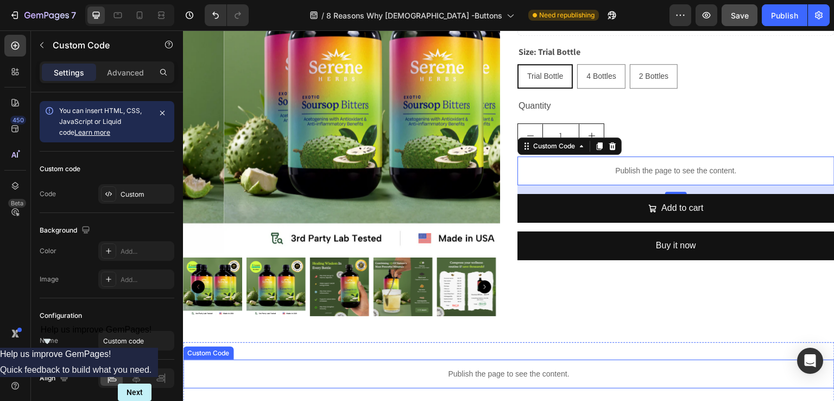
scroll to position [4504, 0]
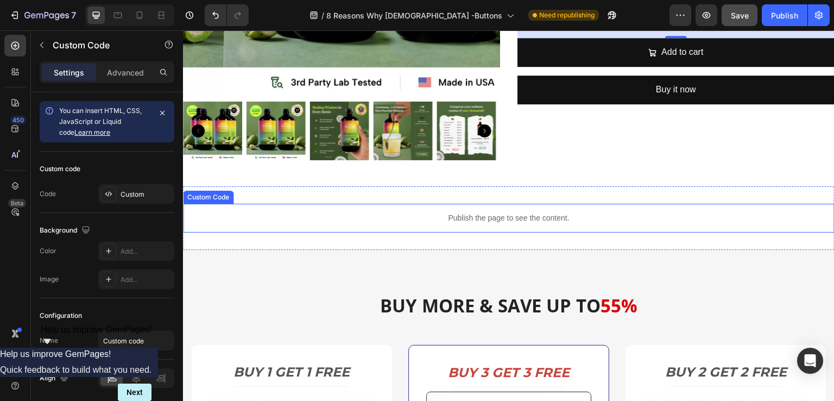
click at [513, 212] on p "Publish the page to see the content." at bounding box center [508, 217] width 651 height 11
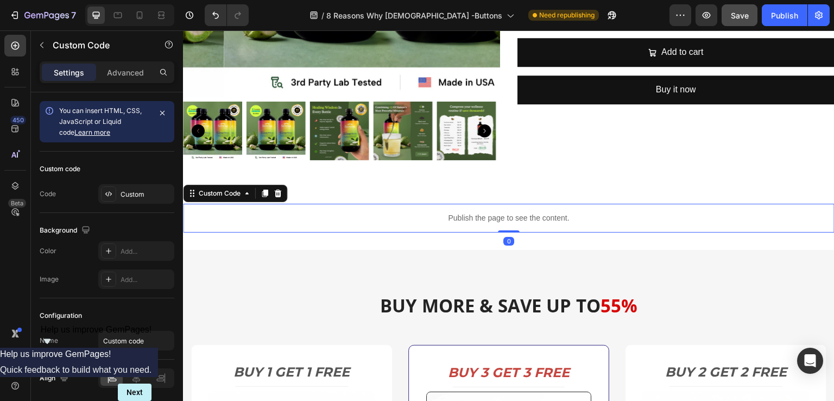
click at [513, 212] on p "Publish the page to see the content." at bounding box center [508, 217] width 651 height 11
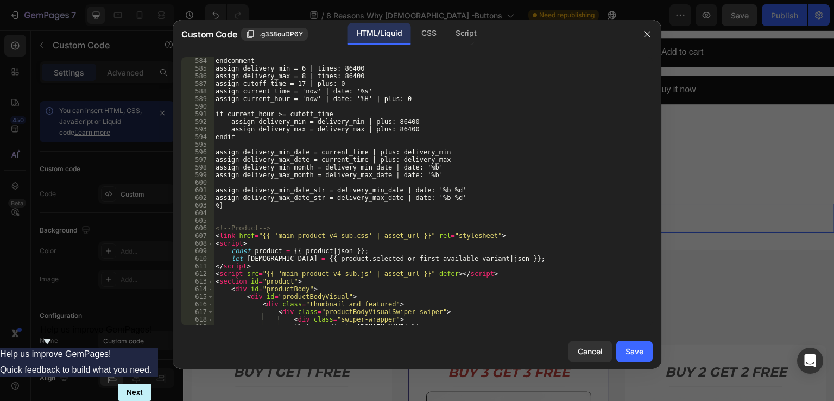
scroll to position [4096, 0]
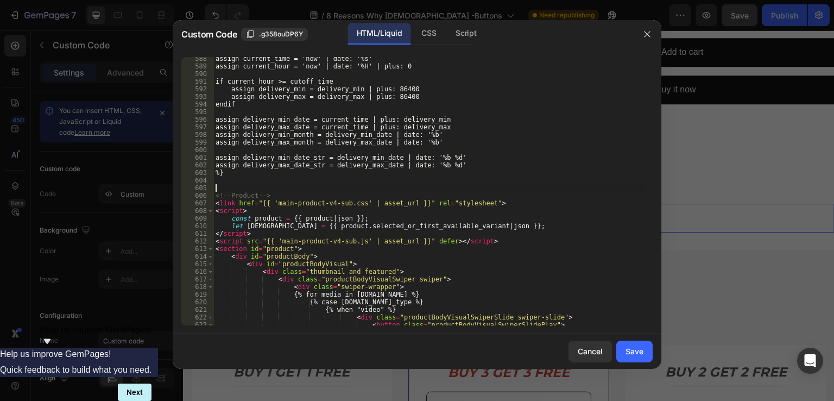
click at [225, 189] on div "assign current_time = 'now' | date: '%s' assign current_hour = 'now' | date: '%…" at bounding box center [428, 196] width 431 height 283
paste textarea "{% assign product = all_products['soursop-bitters-copy'] %}"
type textarea "{% assign product = all_products['soursop-bitters-copy'] %}"
click at [631, 351] on div "Save" at bounding box center [634, 350] width 18 height 11
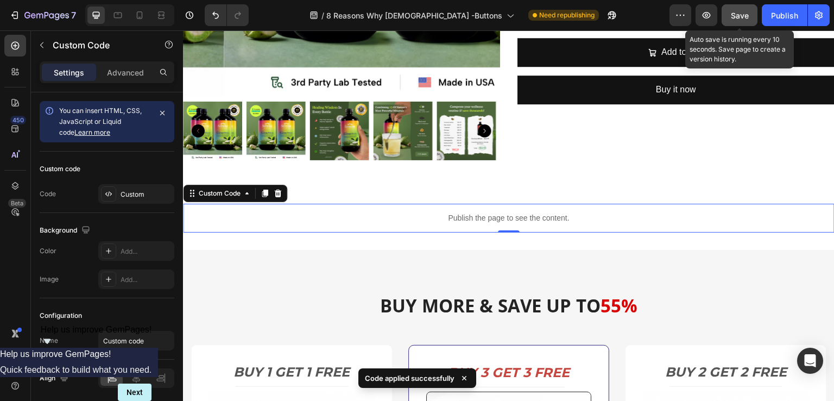
click at [748, 16] on span "Save" at bounding box center [739, 15] width 18 height 9
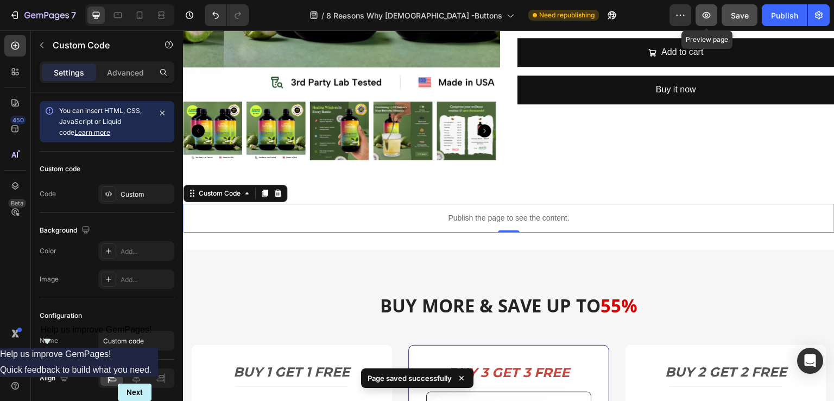
click at [705, 18] on icon "button" at bounding box center [706, 15] width 11 height 11
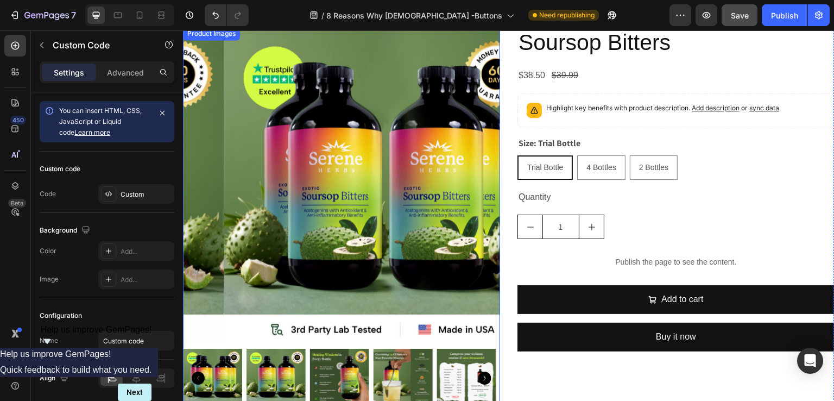
scroll to position [4125, 0]
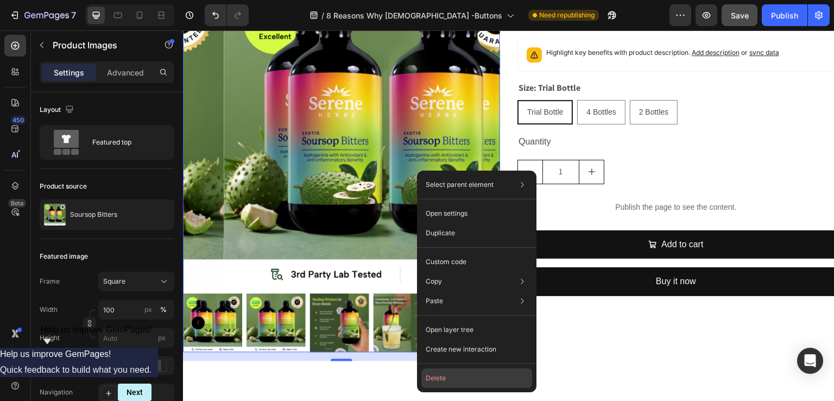
click at [437, 376] on button "Delete" at bounding box center [476, 378] width 111 height 20
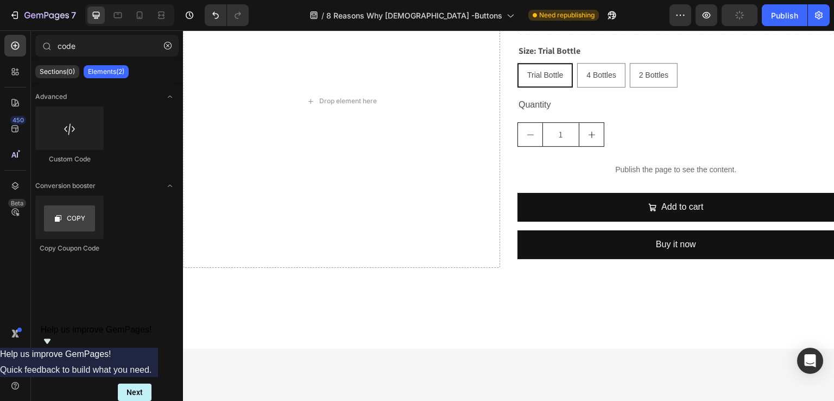
scroll to position [4233, 0]
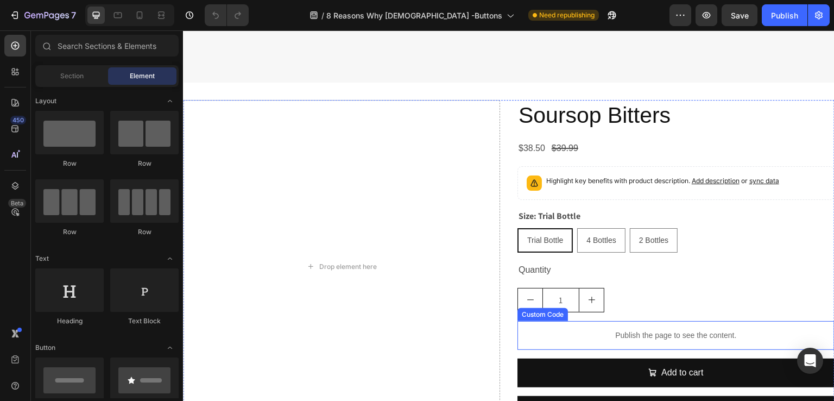
scroll to position [4228, 0]
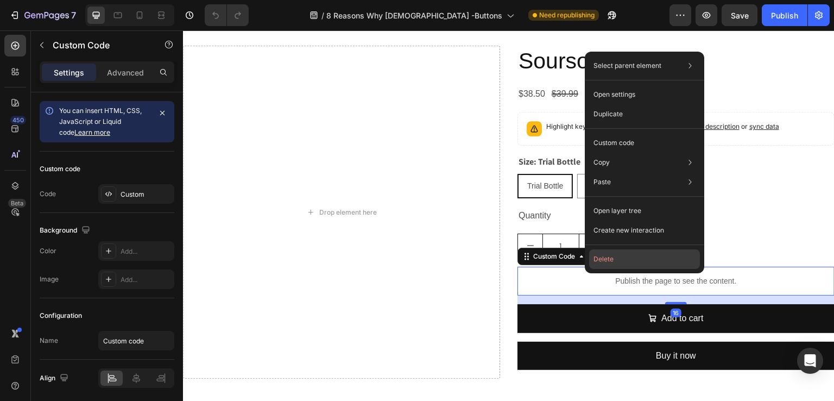
click at [611, 262] on button "Delete" at bounding box center [644, 259] width 111 height 20
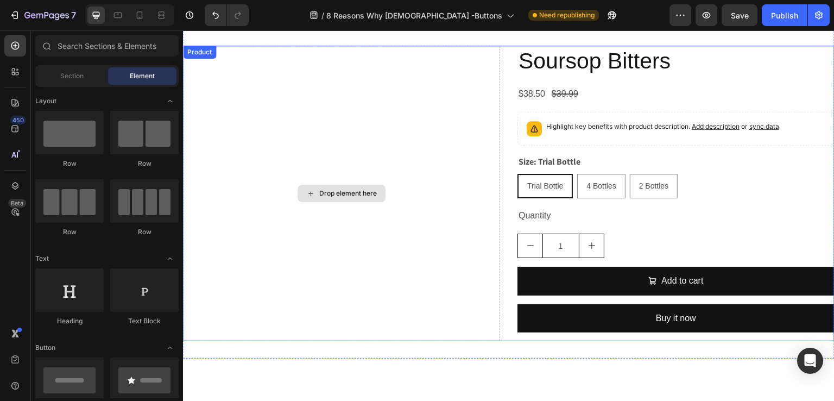
scroll to position [4119, 0]
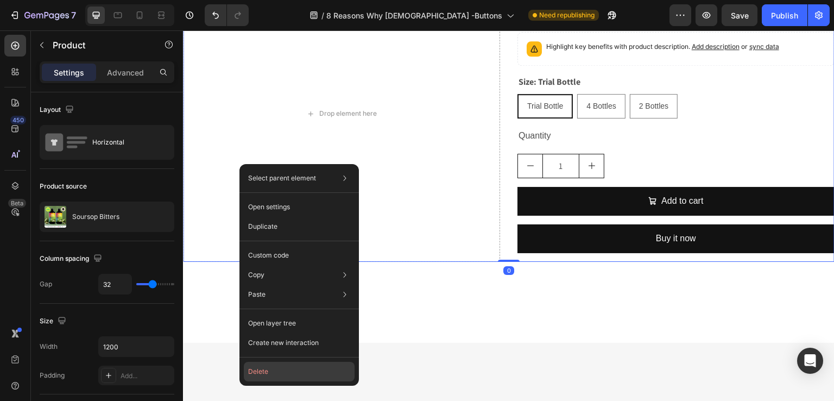
click at [266, 372] on button "Delete" at bounding box center [299, 371] width 111 height 20
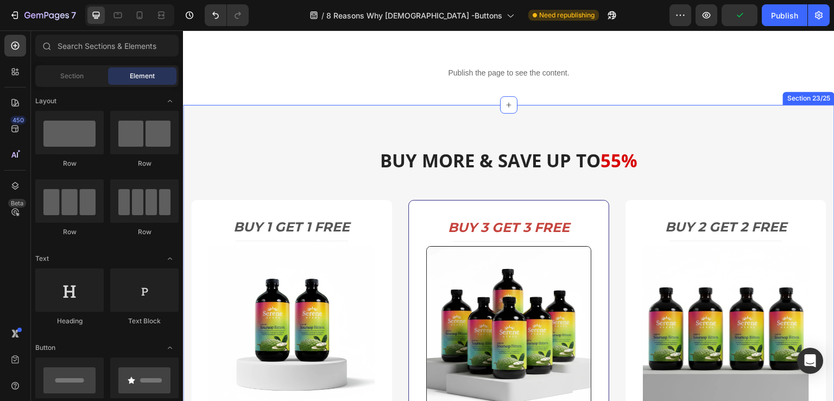
scroll to position [4173, 0]
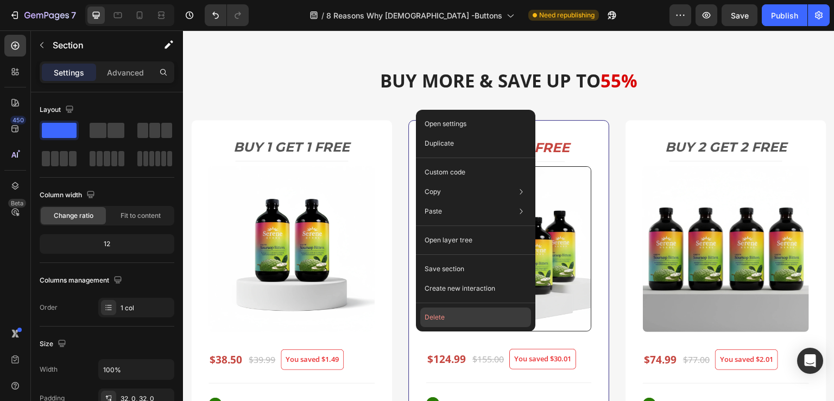
drag, startPoint x: 438, startPoint y: 318, endPoint x: 314, endPoint y: 60, distance: 286.4
click at [438, 318] on button "Delete" at bounding box center [475, 317] width 111 height 20
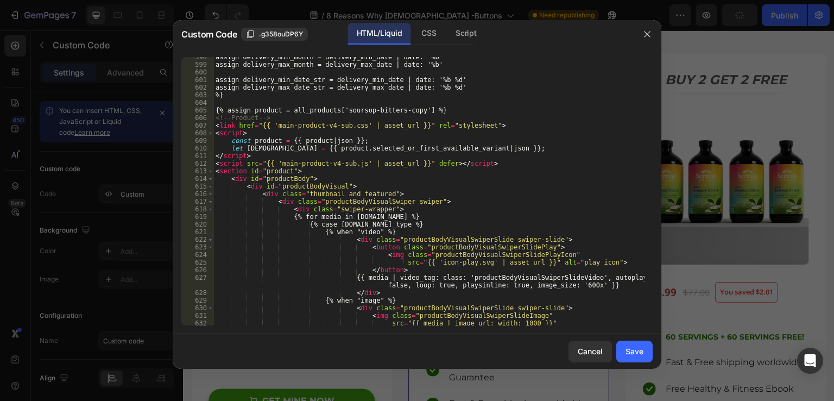
scroll to position [4223, 0]
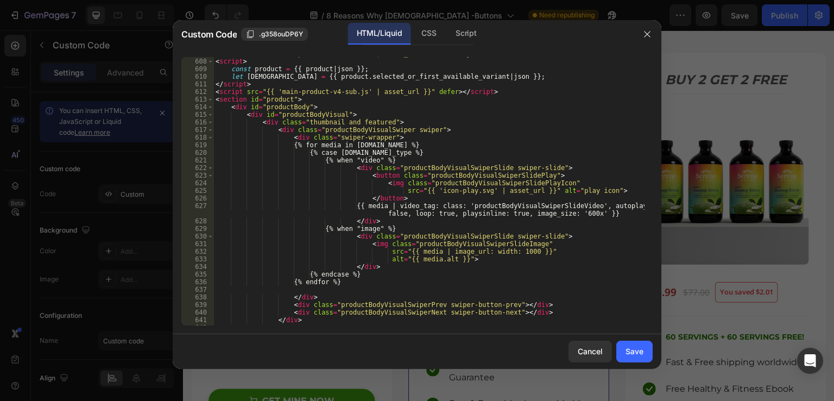
type textarea "<div class="thumbnail and featured">"
click at [491, 124] on div "< link href = "{{ 'main-product-v4-sub.css' | asset_url }}" rel = "stylesheet" …" at bounding box center [428, 191] width 431 height 283
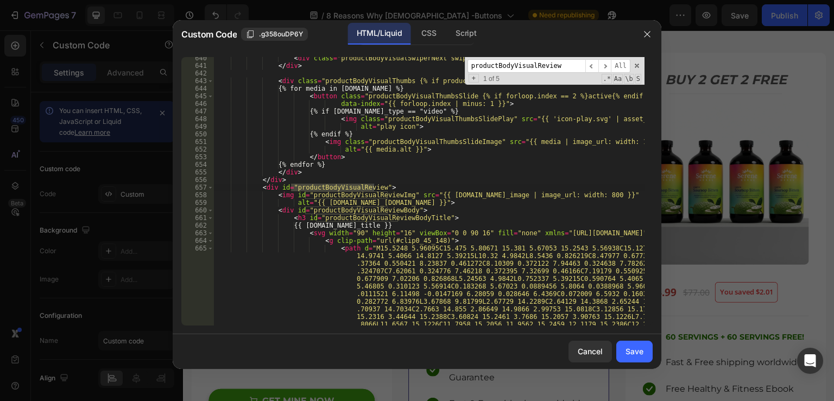
scroll to position [4457, 0]
type input "productBodyVisualReview"
click at [211, 186] on span at bounding box center [210, 187] width 6 height 8
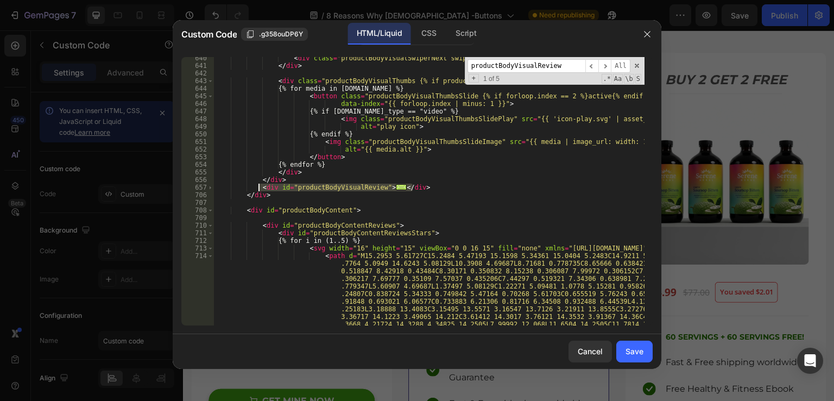
drag, startPoint x: 418, startPoint y: 185, endPoint x: 258, endPoint y: 187, distance: 160.1
click at [258, 187] on div "< div class = "productBodyVisualSwiperNext swiper-button-next" > </ div > </ di…" at bounding box center [428, 241] width 431 height 374
type textarea "<div id="productBodyVisualReview"> <img id="productBodyVisualReviewImg" src="{{…"
drag, startPoint x: 557, startPoint y: 68, endPoint x: 370, endPoint y: 68, distance: 187.2
click at [370, 68] on div "< div class = "productBodyVisualSwiperNext swiper-button-next" > </ div > </ di…" at bounding box center [428, 191] width 431 height 268
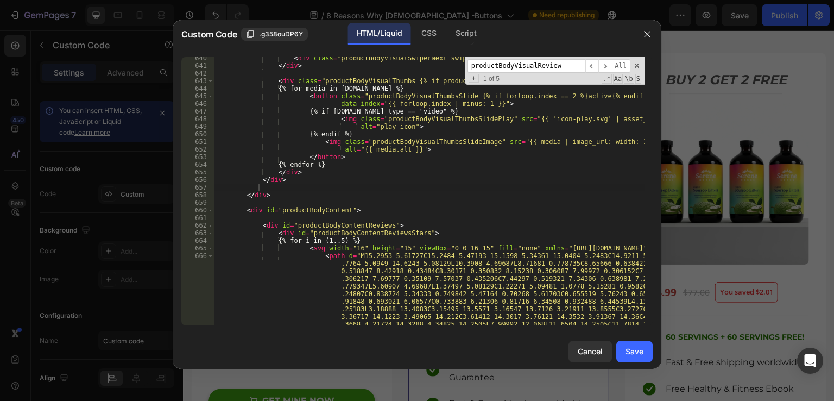
paste input "Shipping"
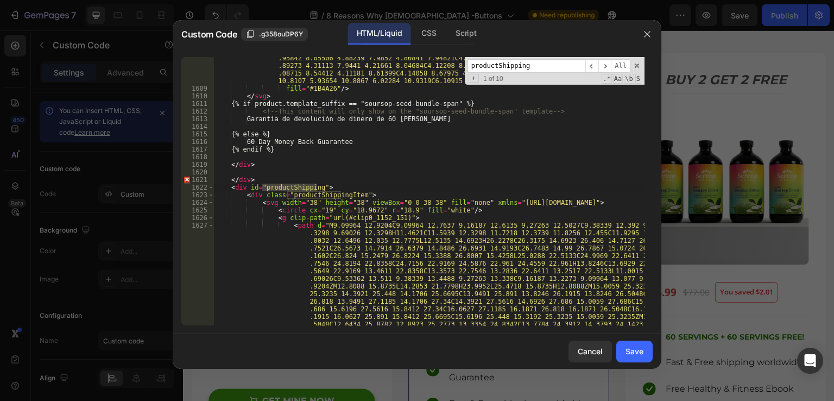
scroll to position [13982, 0]
type input "productShipping"
click at [209, 187] on span at bounding box center [211, 187] width 6 height 8
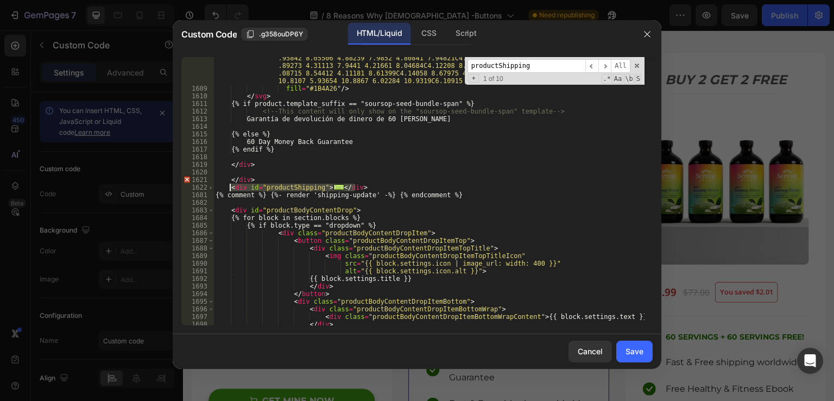
drag, startPoint x: 363, startPoint y: 187, endPoint x: 230, endPoint y: 185, distance: 133.0
click at [230, 185] on div "< path d = "M3.26725 13.3361C2.71655 13.3361 2.30968 13.2046 2.04666 12.9416C1.…" at bounding box center [428, 142] width 431 height 435
type textarea "<div id="productShipping"> <div class="productShippingItem">"
click at [211, 211] on span at bounding box center [211, 210] width 6 height 8
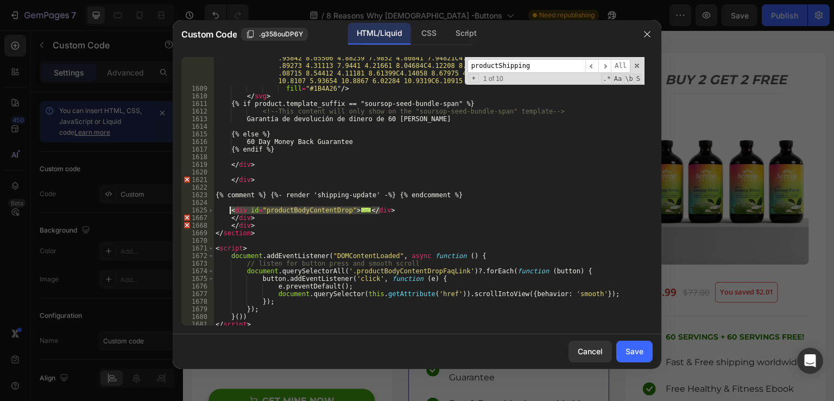
drag, startPoint x: 385, startPoint y: 211, endPoint x: 228, endPoint y: 209, distance: 156.9
click at [228, 209] on div "< path d = "M3.26725 13.3361C2.71655 13.3361 2.30968 13.2046 2.04666 12.9416C1.…" at bounding box center [428, 142] width 431 height 435
type textarea "<div id="productBodyContentDrop"> {% for block in section.blocks %}"
click at [629, 348] on div "Save" at bounding box center [634, 350] width 18 height 11
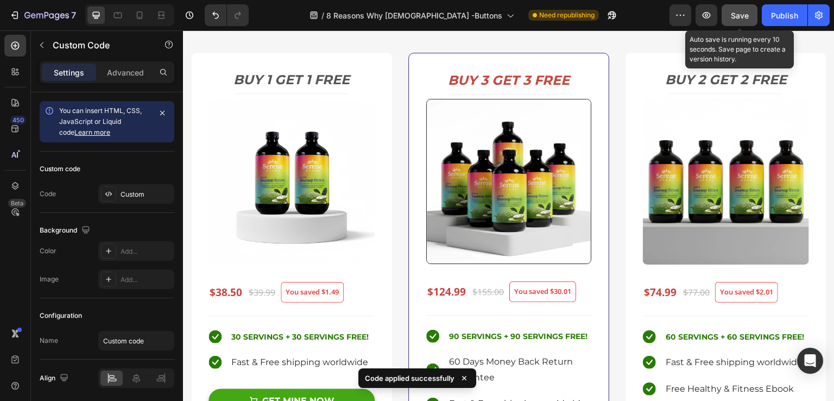
click at [738, 12] on span "Save" at bounding box center [739, 15] width 18 height 9
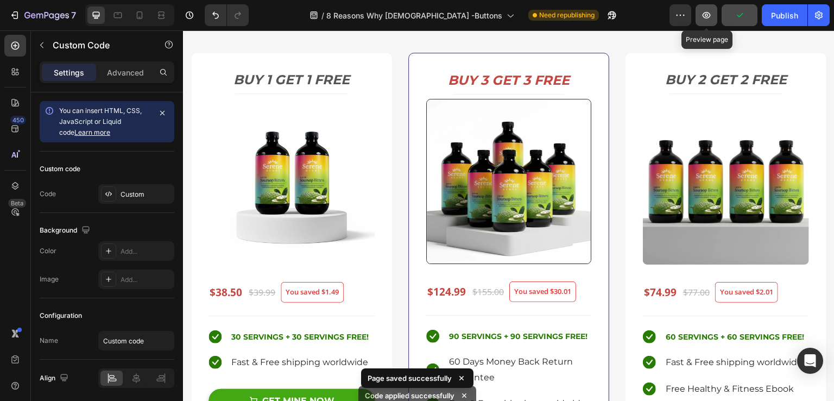
click at [704, 18] on icon "button" at bounding box center [706, 15] width 11 height 11
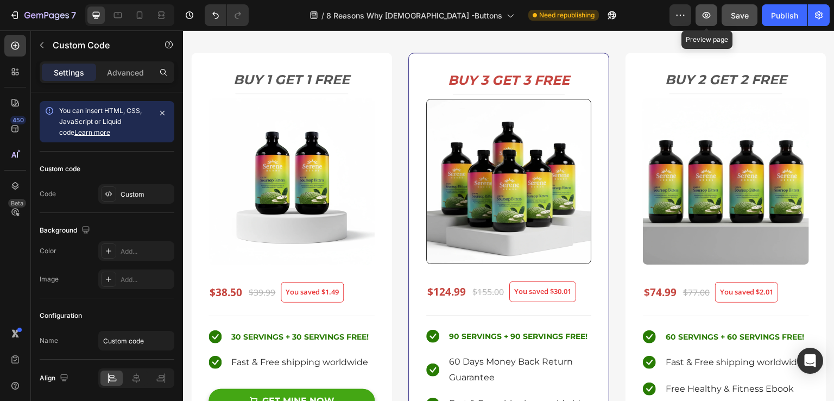
click at [703, 17] on icon "button" at bounding box center [706, 15] width 11 height 11
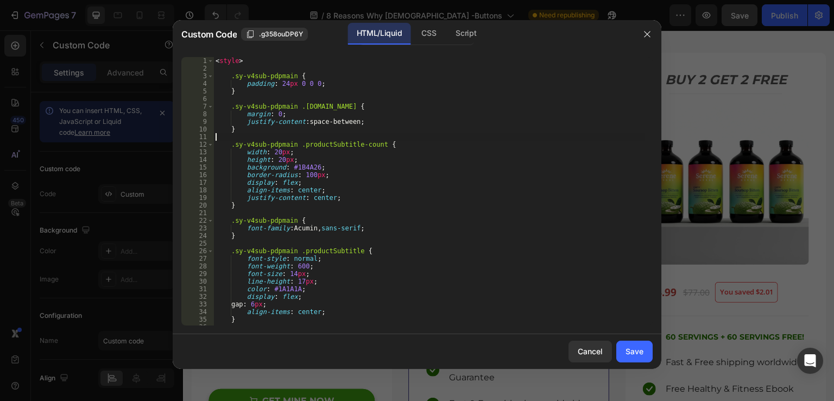
click at [482, 136] on div "< style > .sy-v4sub-pdpmain { padding : 24 px 0 0 0 ; } .sy-v4sub-pdpmain .[DOM…" at bounding box center [428, 198] width 431 height 283
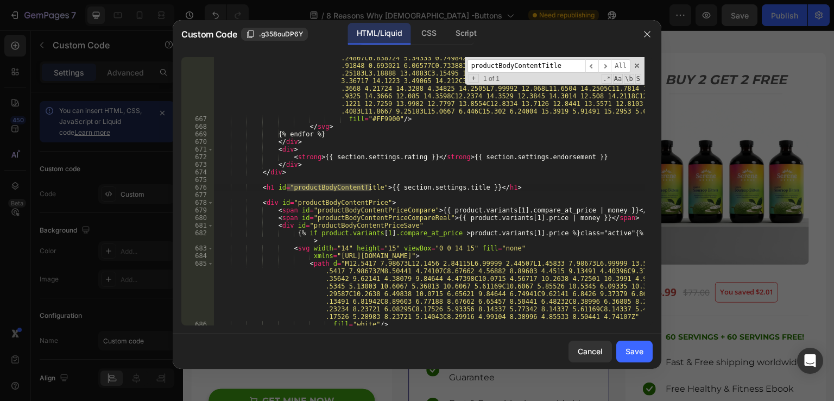
scroll to position [5225, 0]
type input "productBodyContentTitle"
drag, startPoint x: 389, startPoint y: 187, endPoint x: 443, endPoint y: 186, distance: 54.8
click at [443, 186] on div "< path d = "M15.2953 5.61727C15.2484 5.47193 15.1598 5.34361 15.0404 5.2483C14.…" at bounding box center [428, 203] width 431 height 374
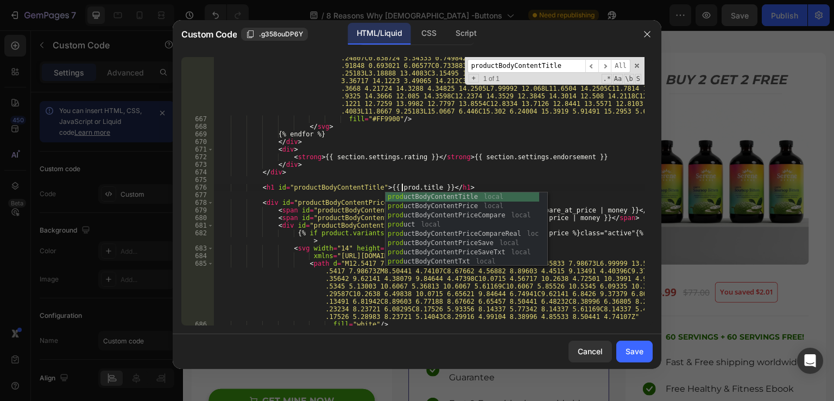
scroll to position [0, 16]
type textarea "<h1 id="productBodyContentTitle">{{ product.title }}</h1>"
click at [531, 176] on div "< path d = "M15.2953 5.61727C15.2484 5.47193 15.1598 5.34361 15.0404 5.2483C14.…" at bounding box center [428, 203] width 431 height 374
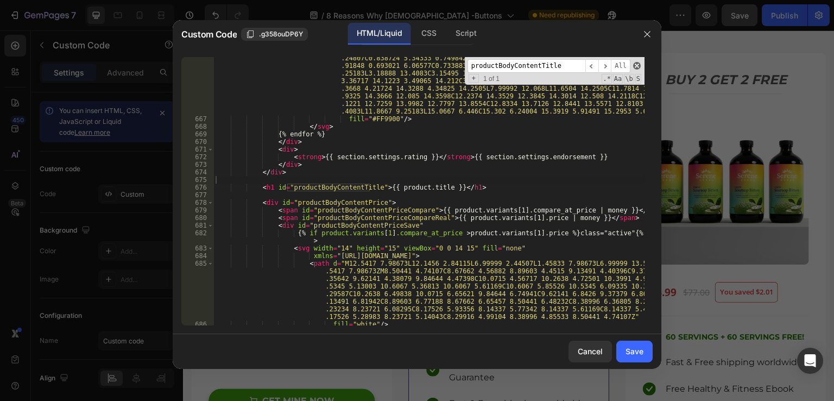
click at [638, 64] on span at bounding box center [637, 66] width 8 height 8
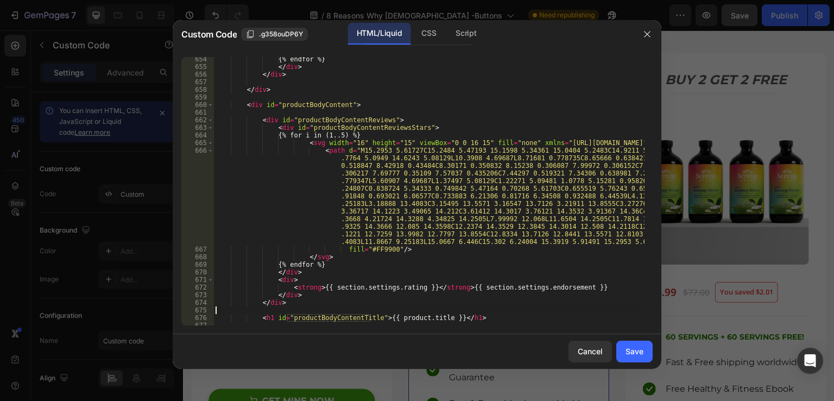
scroll to position [5127, 0]
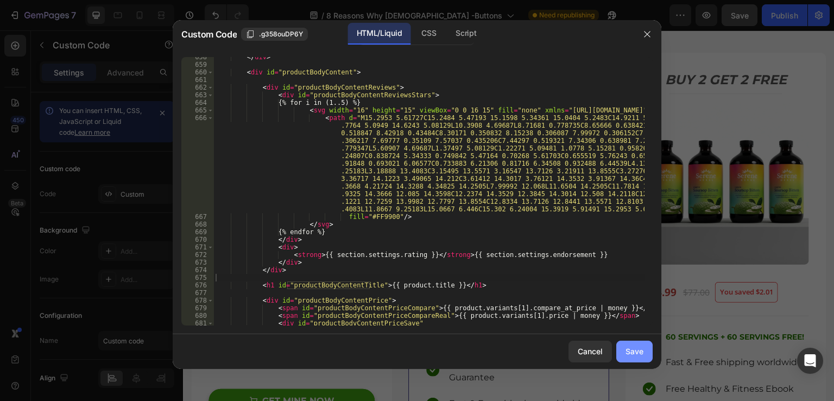
click at [634, 350] on div "Save" at bounding box center [634, 350] width 18 height 11
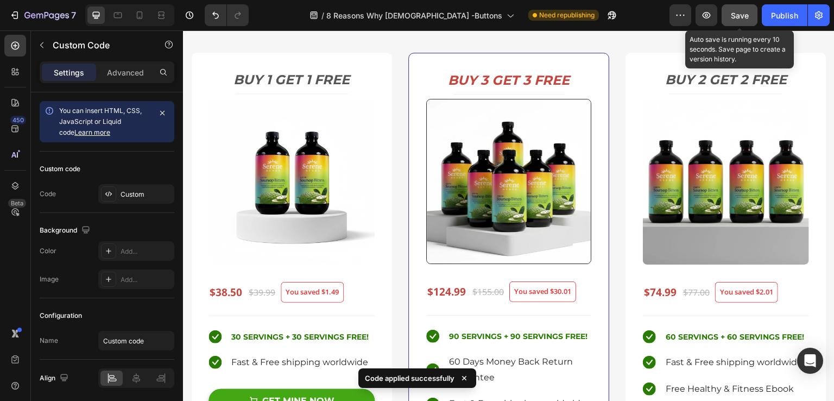
click at [734, 19] on span "Save" at bounding box center [739, 15] width 18 height 9
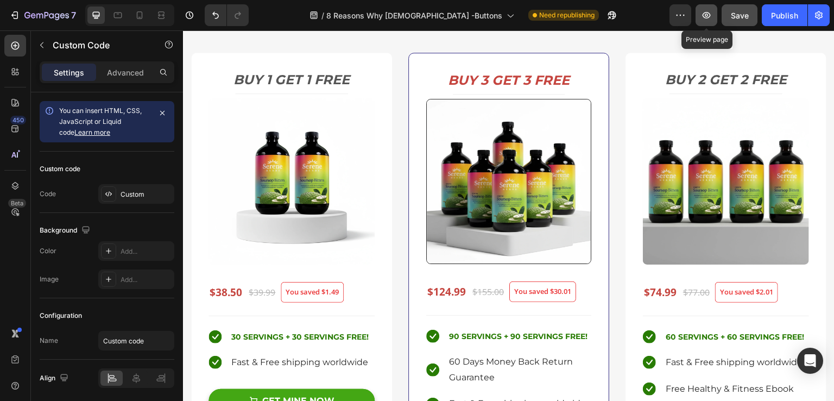
click at [704, 17] on icon "button" at bounding box center [706, 15] width 8 height 7
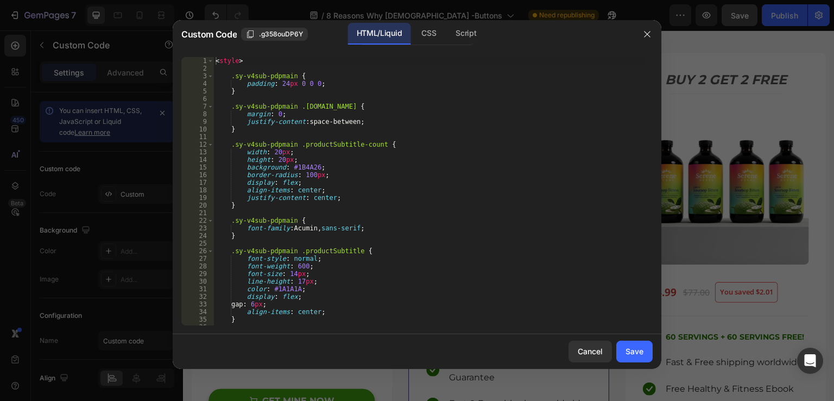
type textarea "margin: 0;"
click at [497, 116] on div "< style > .sy-v4sub-pdpmain { padding : 24 px 0 0 0 ; } .sy-v4sub-pdpmain .[DOM…" at bounding box center [428, 198] width 431 height 283
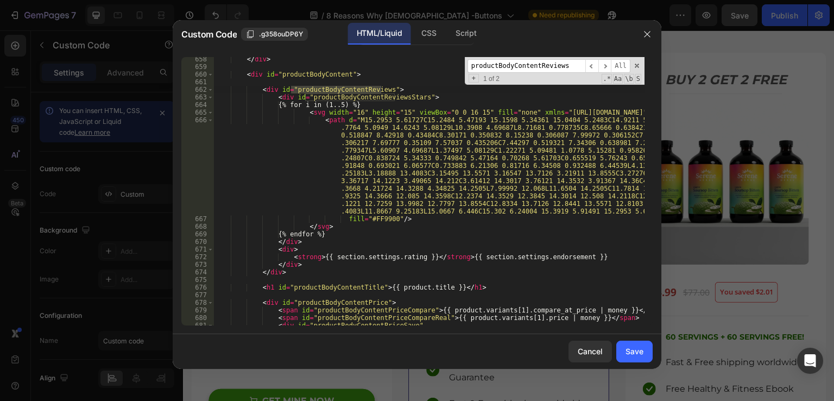
scroll to position [5157, 0]
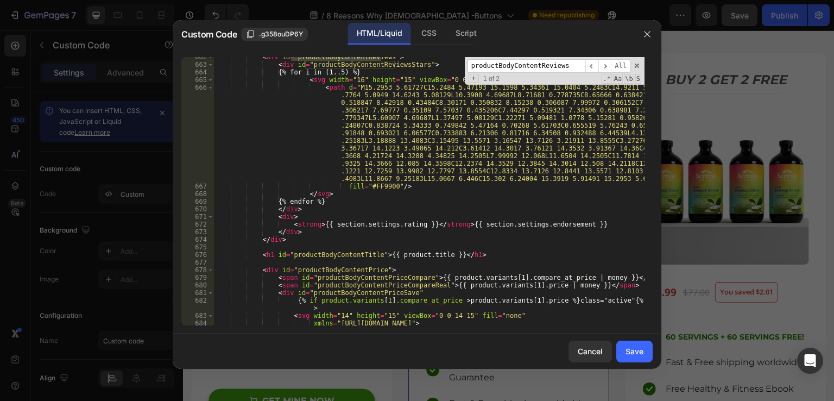
type input "productBodyContentReviews"
drag, startPoint x: 419, startPoint y: 224, endPoint x: 316, endPoint y: 224, distance: 102.6
click at [316, 224] on div "< div id = "productBodyContentReviews" > < div id = "productBodyContentReviewsS…" at bounding box center [428, 221] width 431 height 336
paste textarea "4.8/5"
drag, startPoint x: 370, startPoint y: 223, endPoint x: 495, endPoint y: 224, distance: 125.9
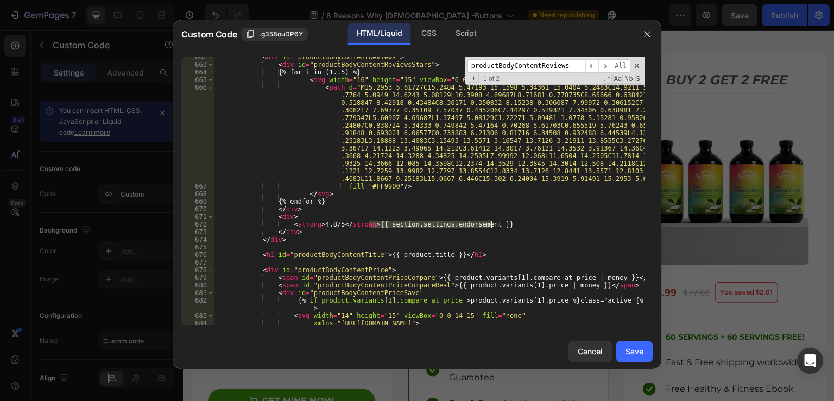
click at [495, 224] on div "< div id = "productBodyContentReviews" > < div id = "productBodyContentReviewsS…" at bounding box center [428, 221] width 431 height 336
paste textarea "Endorsed by 20,000+ health enthusiasts"
click at [636, 68] on span at bounding box center [637, 66] width 8 height 8
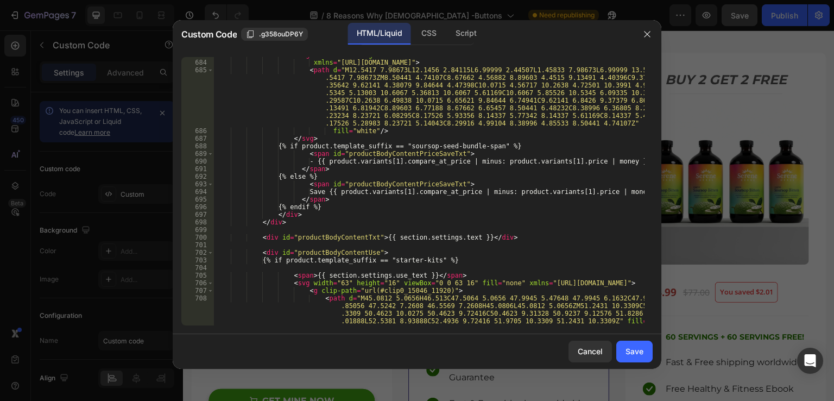
scroll to position [5450, 0]
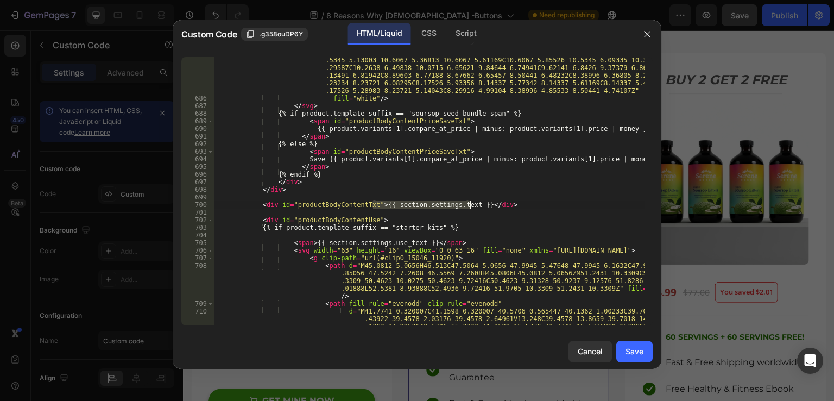
drag, startPoint x: 372, startPoint y: 203, endPoint x: 471, endPoint y: 206, distance: 98.3
click at [471, 206] on div "< path d = "M12.5417 7.98673L12.1456 2.84115L6.99999 2.44507L1.45833 7.98673L6.…" at bounding box center [428, 263] width 431 height 458
paste textarea "<p><strong>3,000+ years</strong> of healing wisdom in a bottle:</p><ul><li>Boos…"
type textarea "<div id="productBodyContentTxt"><p><strong>3,000+ years</strong> of healing wis…"
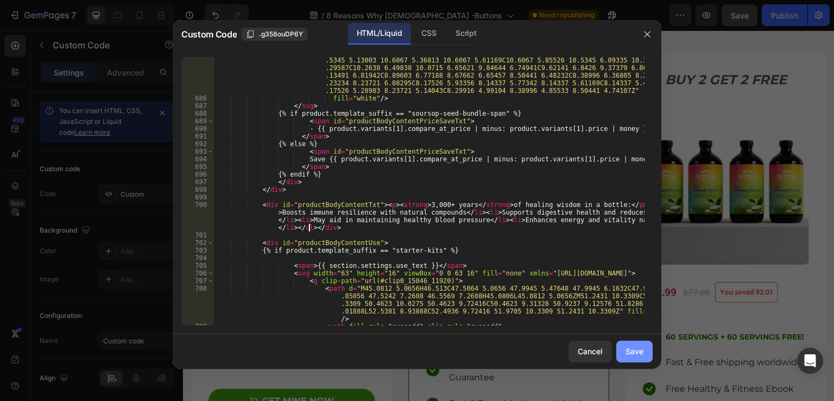
click at [640, 352] on div "Save" at bounding box center [634, 350] width 18 height 11
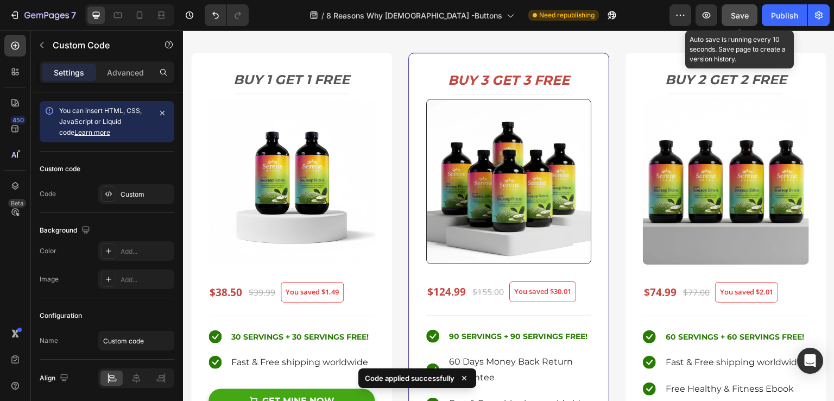
drag, startPoint x: 745, startPoint y: 18, endPoint x: 558, endPoint y: 2, distance: 187.4
click at [745, 18] on span "Save" at bounding box center [739, 15] width 18 height 9
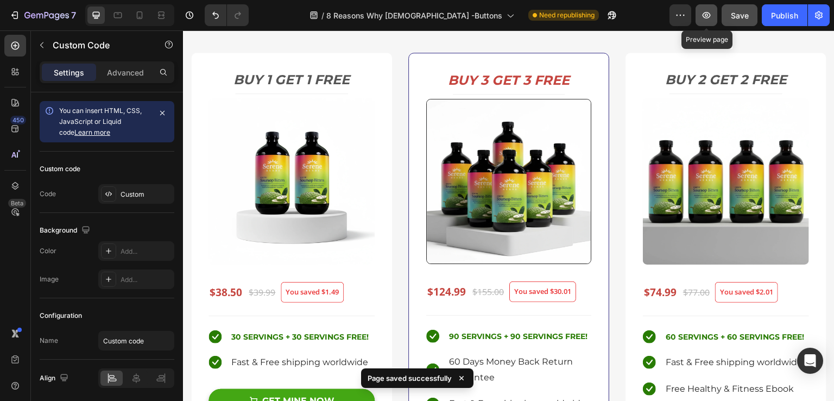
click at [705, 20] on icon "button" at bounding box center [706, 15] width 11 height 11
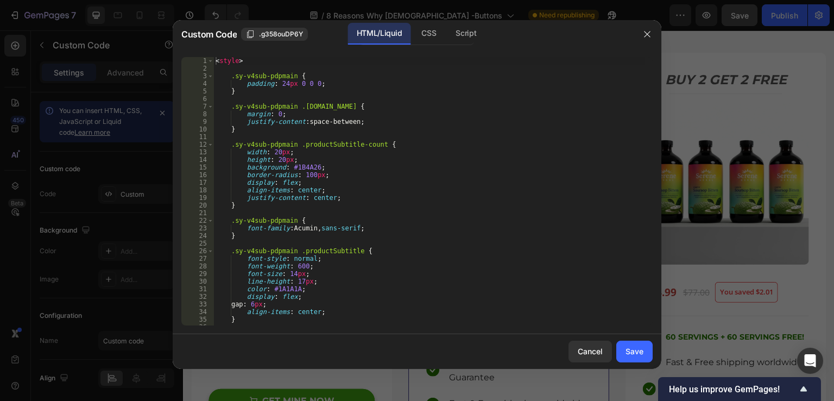
type textarea "margin: 0;"
click at [473, 116] on div "< style > .sy-v4sub-pdpmain { padding : 24 px 0 0 0 ; } .sy-v4sub-pdpmain .[DOM…" at bounding box center [428, 198] width 431 height 283
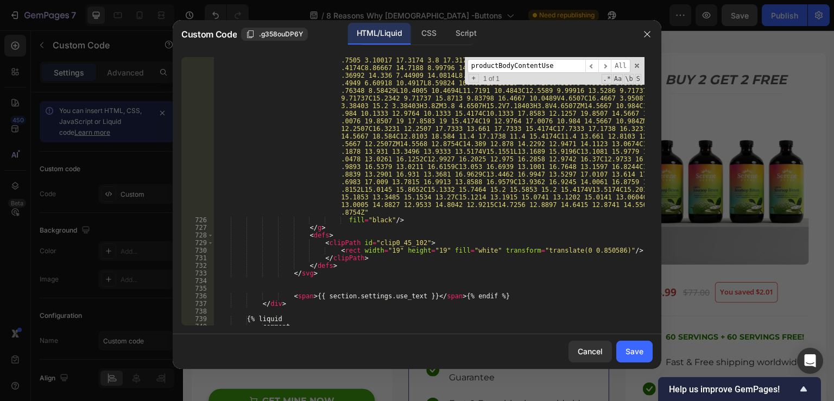
scroll to position [6408, 0]
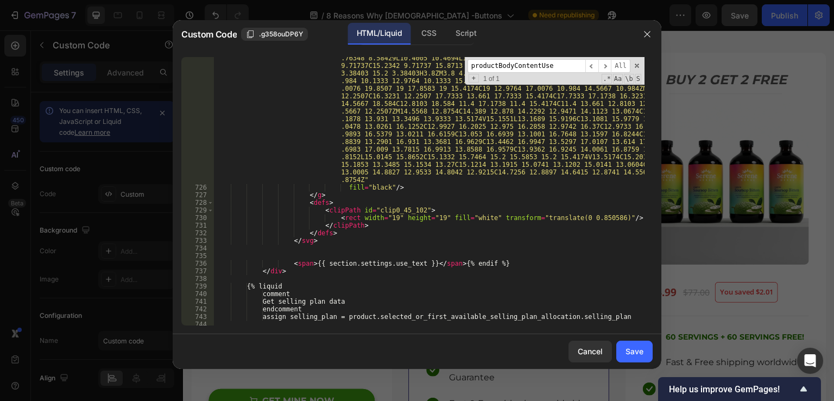
type input "productBodyContentUse"
drag, startPoint x: 313, startPoint y: 262, endPoint x: 423, endPoint y: 263, distance: 109.6
click at [423, 263] on div "< path d = "M3.8 3.38403C3.10017 3.38403 2.53333 3.95087 2.53333 4.6507V16.0507…" at bounding box center [428, 237] width 431 height 443
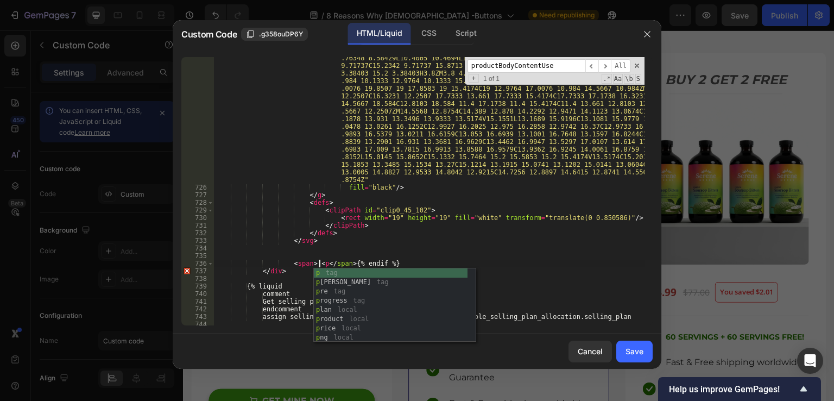
scroll to position [0, 9]
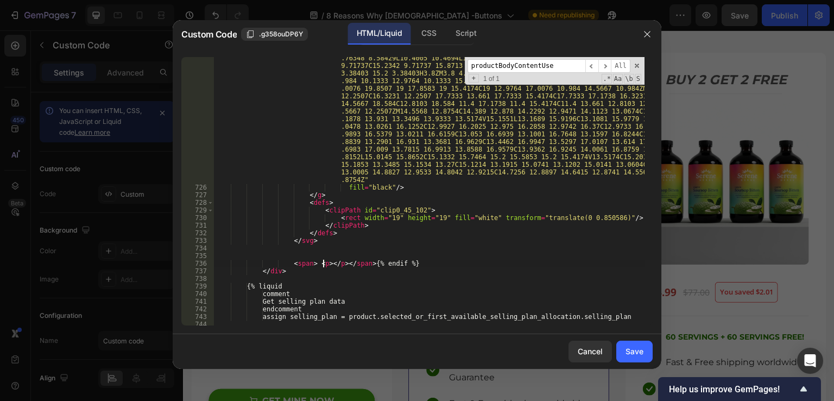
paste textarea "Best results seen after<strong> a few months</strong> of consistent use</p>"
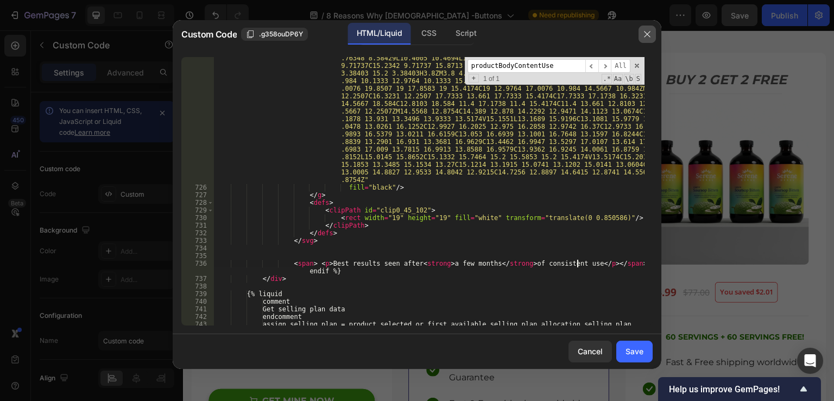
type textarea "<span> <p>Best results seen after<strong> a few months</strong> of consistent u…"
click at [649, 35] on icon "button" at bounding box center [647, 34] width 9 height 9
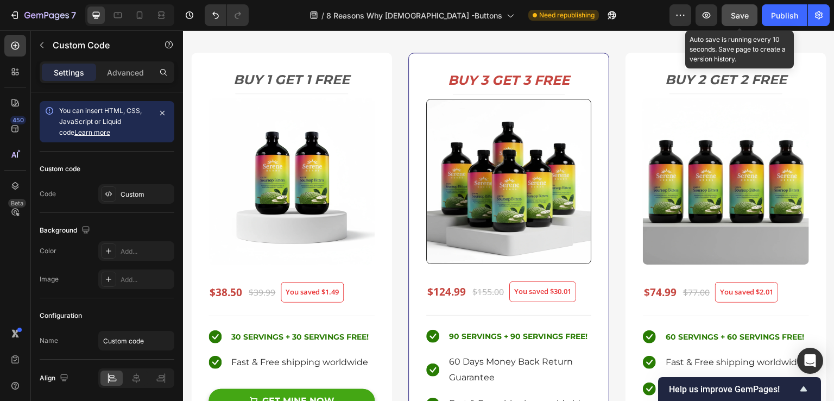
click at [736, 20] on div "Save" at bounding box center [739, 15] width 18 height 11
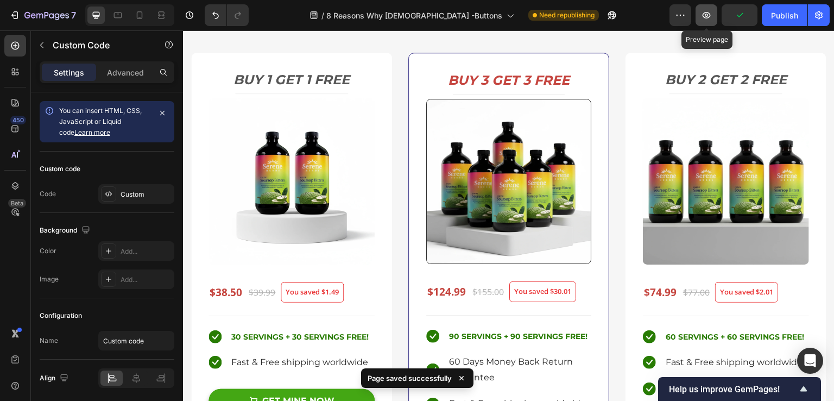
click at [708, 17] on icon "button" at bounding box center [706, 15] width 11 height 11
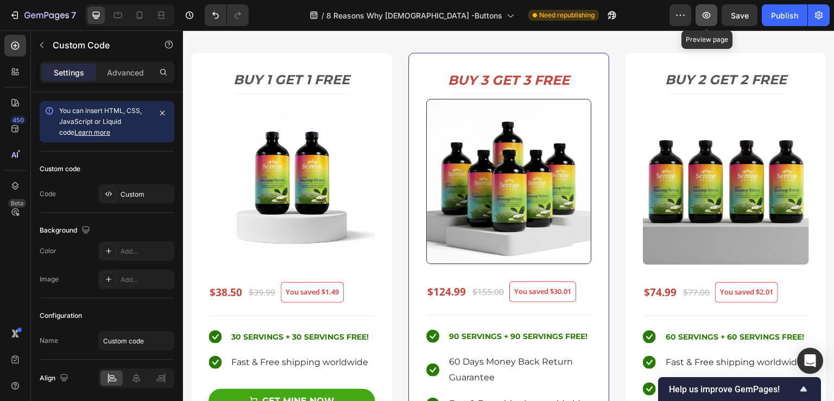
click at [701, 17] on icon "button" at bounding box center [706, 15] width 11 height 11
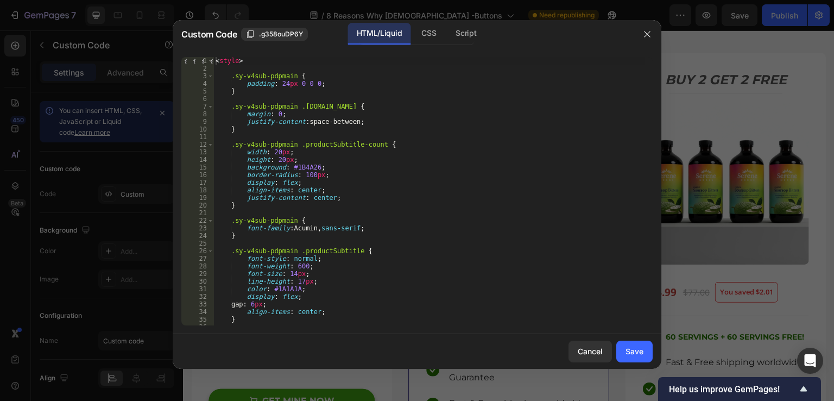
type textarea "height: 20px;"
click at [441, 162] on div "< style > .sy-v4sub-pdpmain { padding : 24 px 0 0 0 ; } .sy-v4sub-pdpmain .[DOM…" at bounding box center [428, 198] width 431 height 283
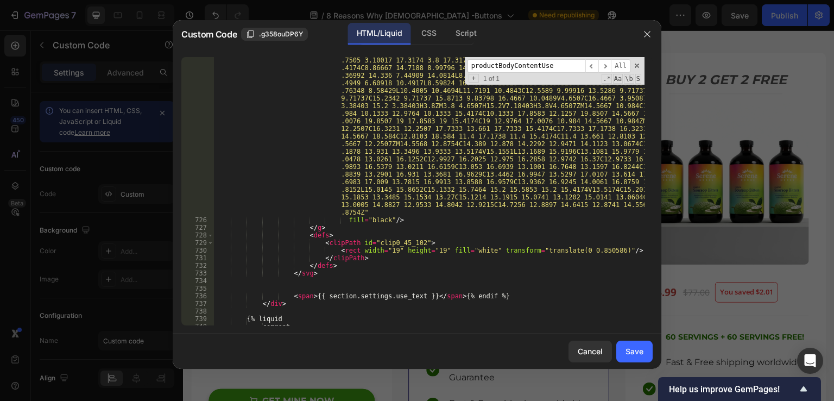
scroll to position [6408, 0]
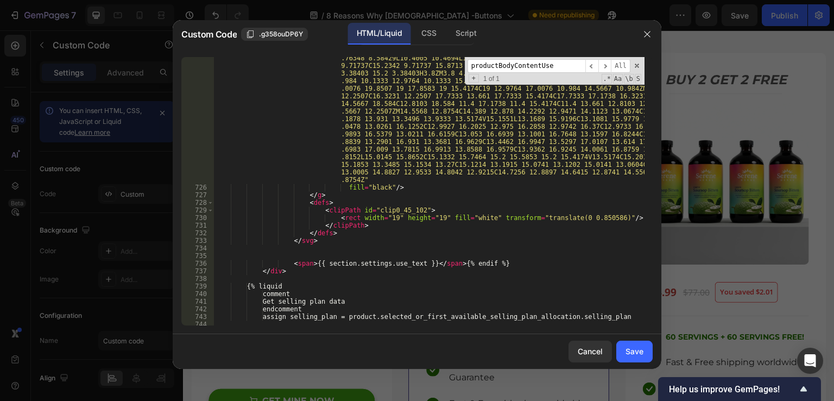
type input "productBodyContentUse"
drag, startPoint x: 313, startPoint y: 263, endPoint x: 423, endPoint y: 263, distance: 110.2
click at [423, 263] on div "< path d = "M3.8 3.38403C3.10017 3.38403 2.53333 3.95087 2.53333 4.6507V16.0507…" at bounding box center [428, 237] width 431 height 443
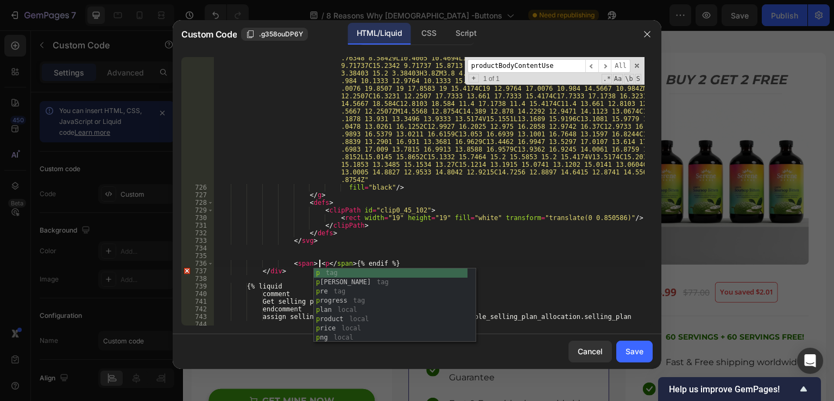
scroll to position [0, 9]
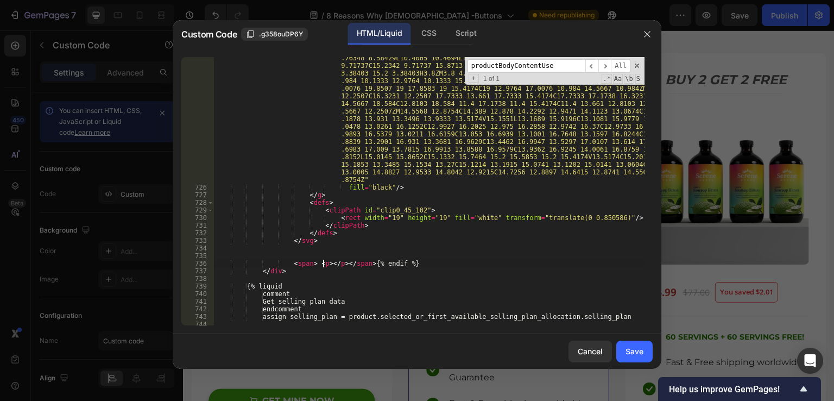
paste textarea "Best results seen after<strong> a few months</strong> of consistent use</p>"
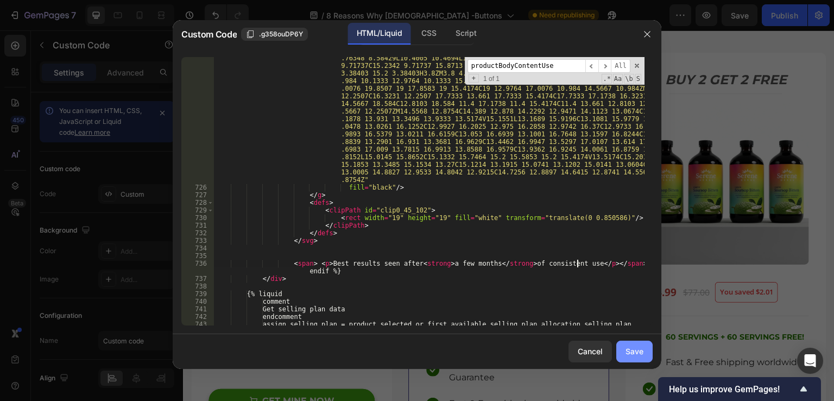
type textarea "<span> <p>Best results seen after<strong> a few months</strong> of consistent u…"
click at [633, 349] on div "Save" at bounding box center [634, 350] width 18 height 11
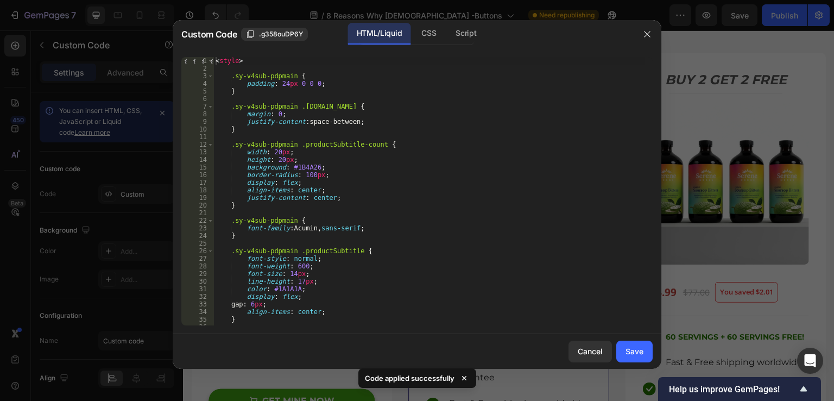
type textarea "}"
click at [494, 126] on div "< style > .sy-v4sub-pdpmain { padding : 24 px 0 0 0 ; } .sy-v4sub-pdpmain .[DOM…" at bounding box center [428, 198] width 431 height 283
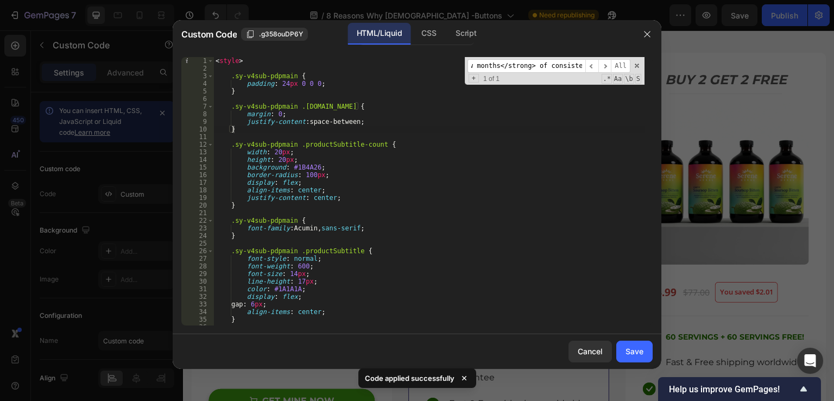
scroll to position [6481, 0]
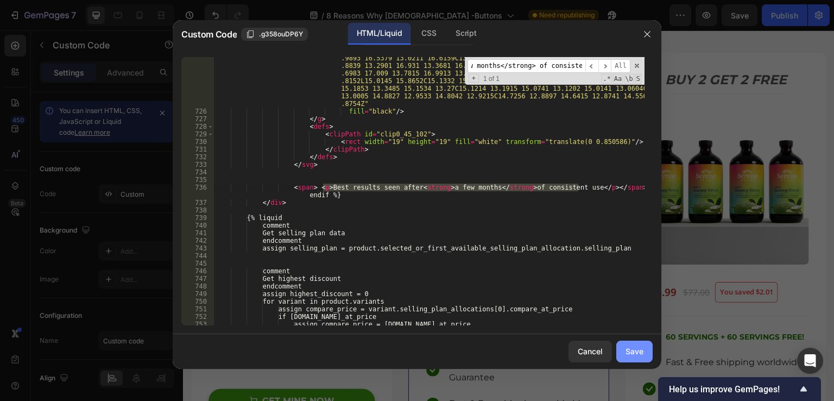
type input "Best results seen after<strong> a few months</strong> of consistent use"
click at [631, 352] on div "Save" at bounding box center [634, 350] width 18 height 11
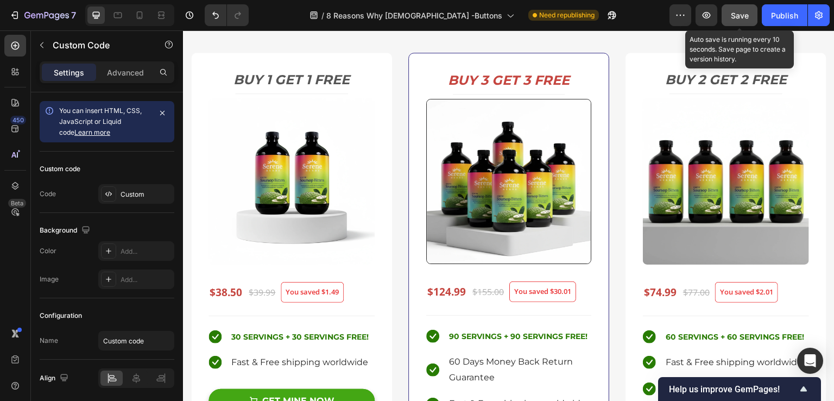
drag, startPoint x: 740, startPoint y: 15, endPoint x: 512, endPoint y: 17, distance: 227.9
click at [740, 15] on span "Save" at bounding box center [739, 15] width 18 height 9
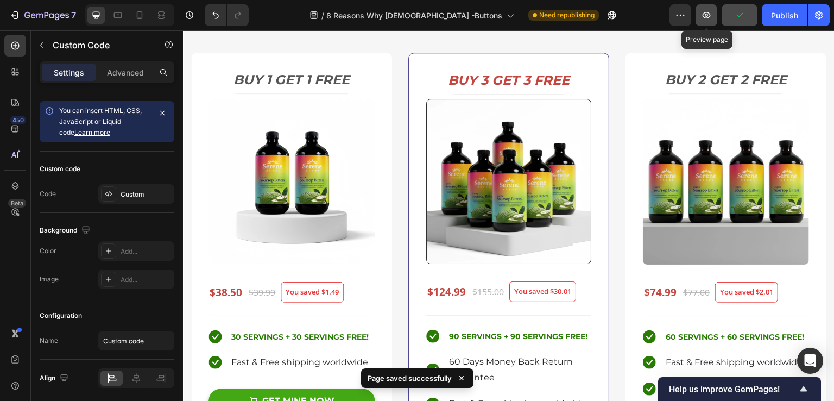
click at [705, 17] on icon "button" at bounding box center [706, 15] width 11 height 11
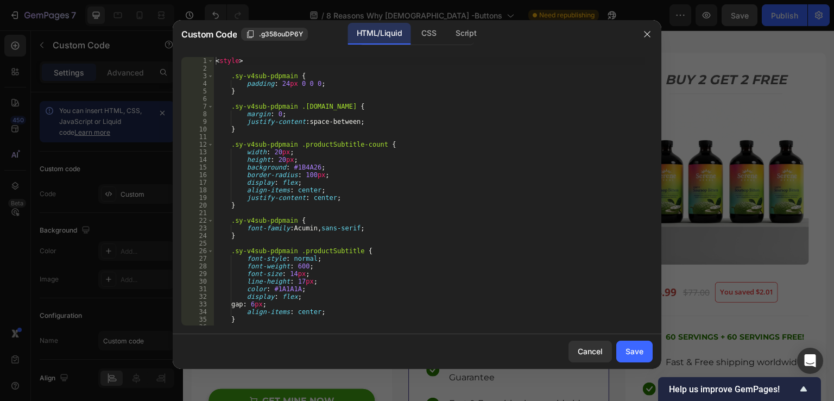
type textarea "margin: 0;"
click at [456, 113] on div "< style > .sy-v4sub-pdpmain { padding : 24 px 0 0 0 ; } .sy-v4sub-pdpmain .[DOM…" at bounding box center [428, 198] width 431 height 283
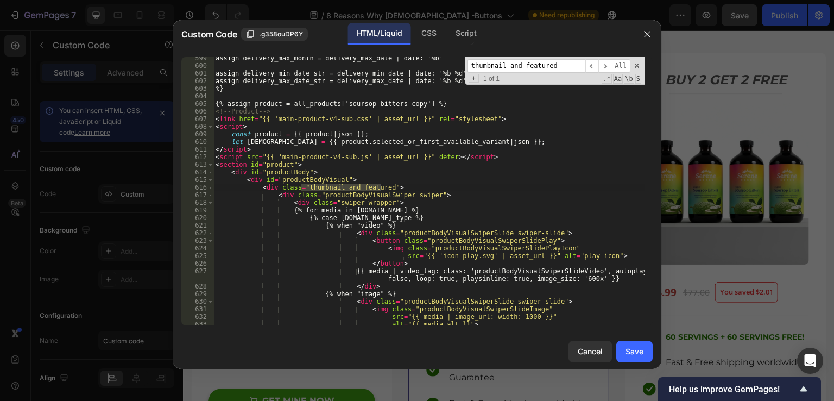
scroll to position [4662, 0]
type input "thumbnail and featured"
click at [606, 66] on span "​" at bounding box center [604, 66] width 13 height 14
type textarea "<div class="thumbnail and featured">"
click at [209, 187] on span at bounding box center [210, 187] width 6 height 8
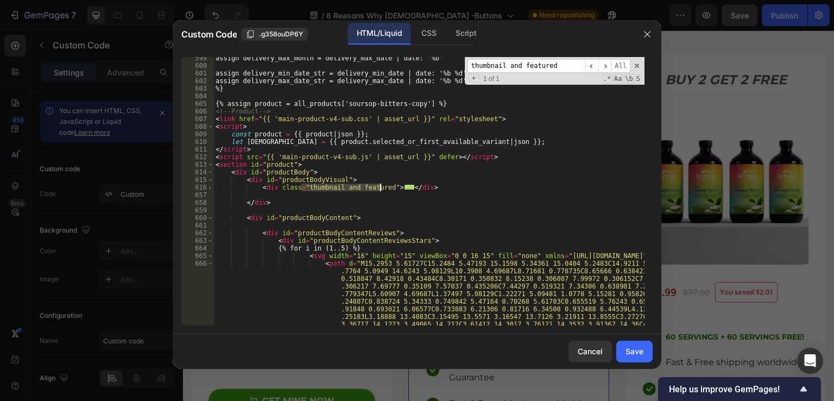
click at [425, 192] on div "assign delivery_max_month = delivery_max_date | date: '%b' assign delivery_min_…" at bounding box center [428, 241] width 431 height 374
click at [425, 187] on div "assign delivery_max_month = delivery_max_date | date: '%b' assign delivery_min_…" at bounding box center [428, 241] width 431 height 374
type textarea "</div>"
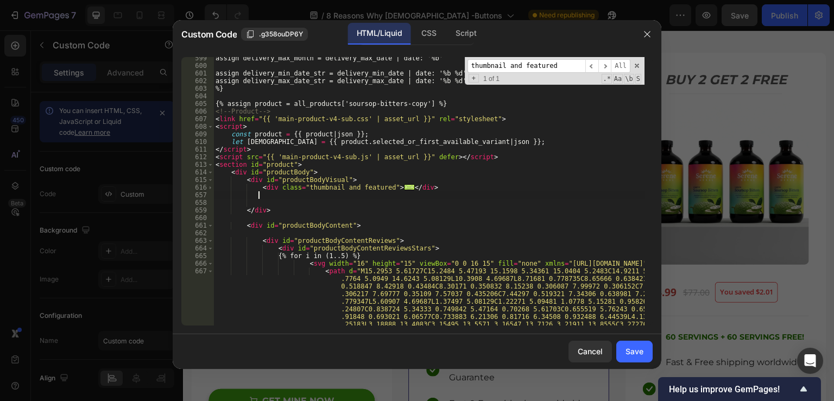
scroll to position [0, 3]
paste textarea "</div>"
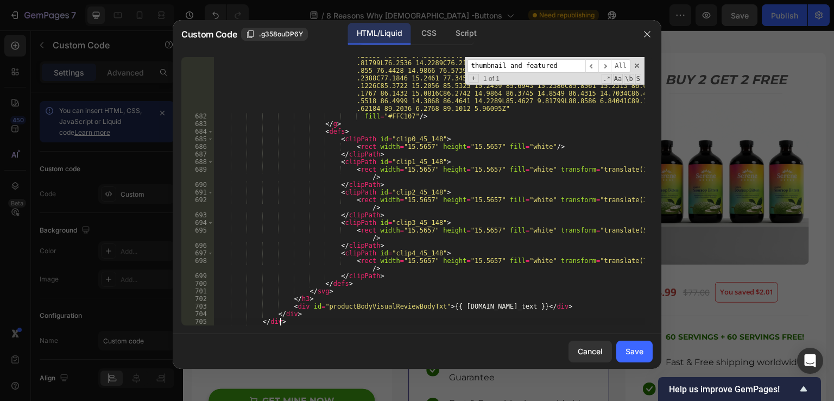
scroll to position [5251, 0]
click at [596, 63] on span "​" at bounding box center [591, 66] width 13 height 14
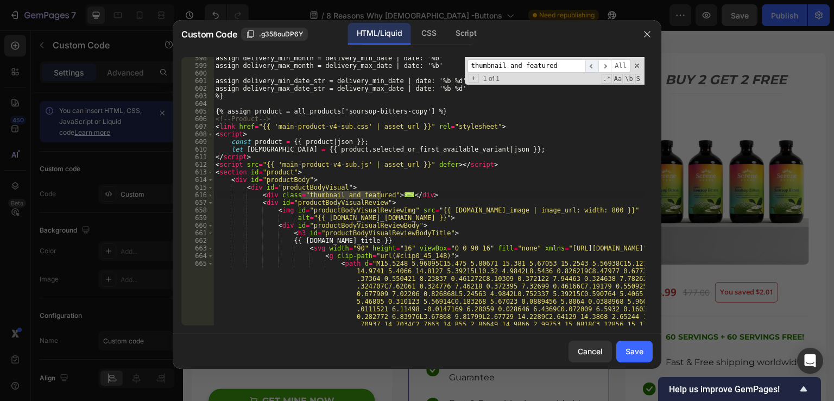
scroll to position [4507, 0]
type textarea "<div class="thumbnail and featured">"
click at [211, 202] on span at bounding box center [210, 203] width 6 height 8
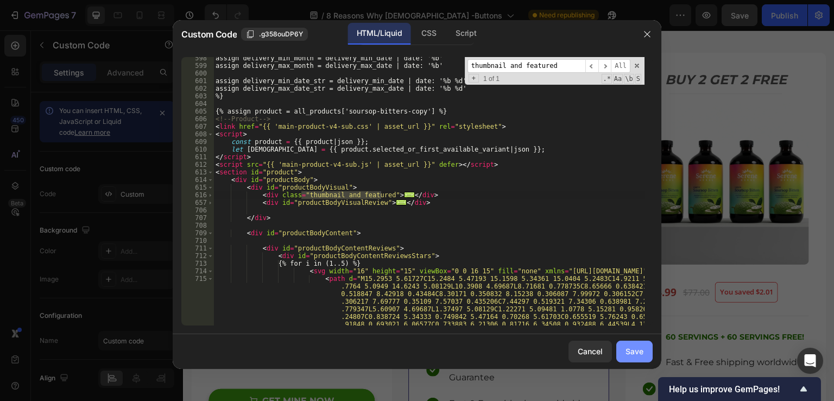
click at [633, 351] on div "Save" at bounding box center [634, 350] width 18 height 11
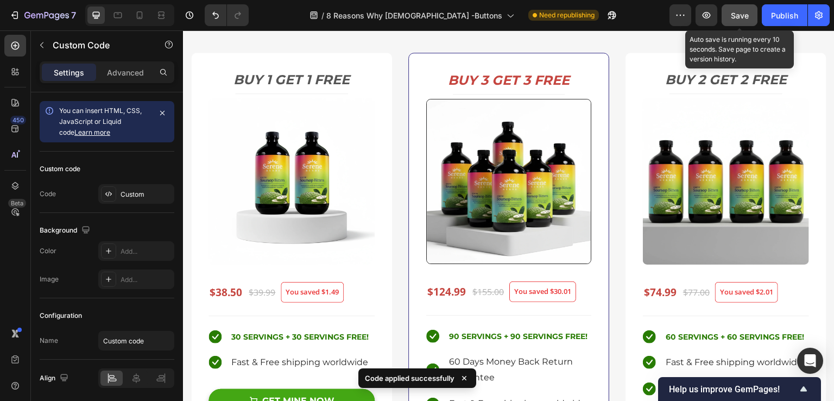
click at [739, 14] on span "Save" at bounding box center [739, 15] width 18 height 9
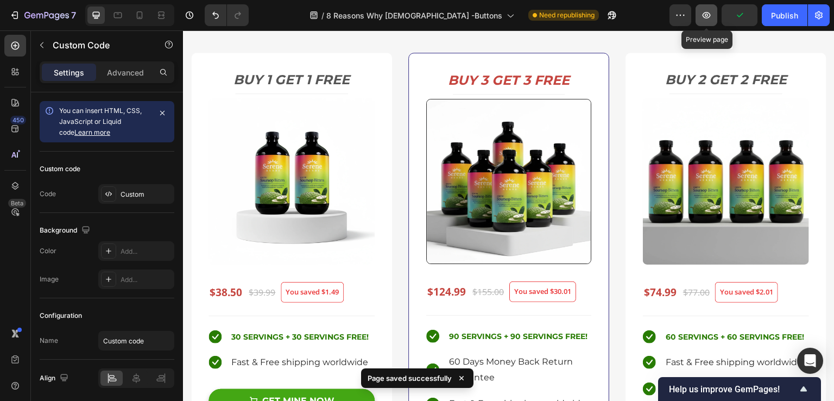
click at [707, 14] on icon "button" at bounding box center [705, 15] width 3 height 3
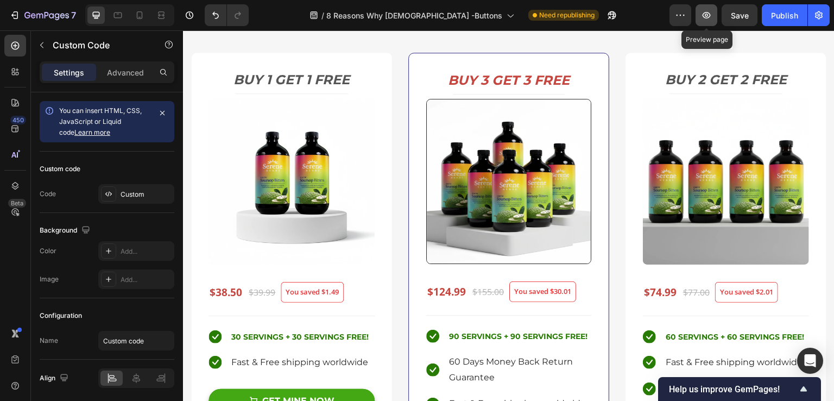
click at [708, 15] on icon "button" at bounding box center [706, 15] width 11 height 11
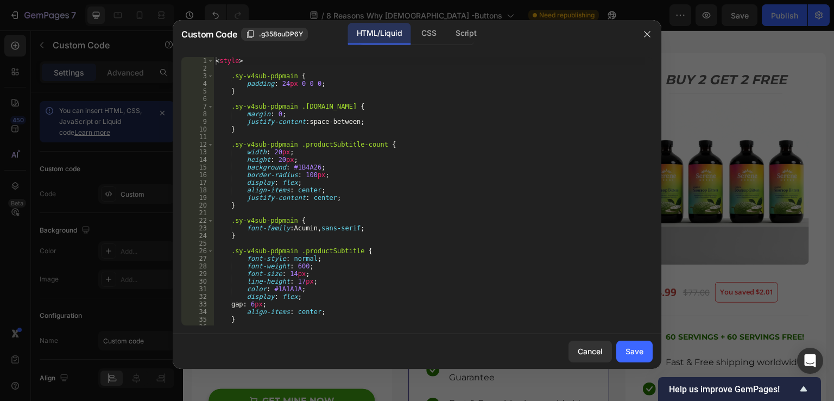
type textarea "margin: 0;"
click at [434, 116] on div "< style > .sy-v4sub-pdpmain { padding : 24 px 0 0 0 ; } .sy-v4sub-pdpmain .[DOM…" at bounding box center [428, 198] width 431 height 283
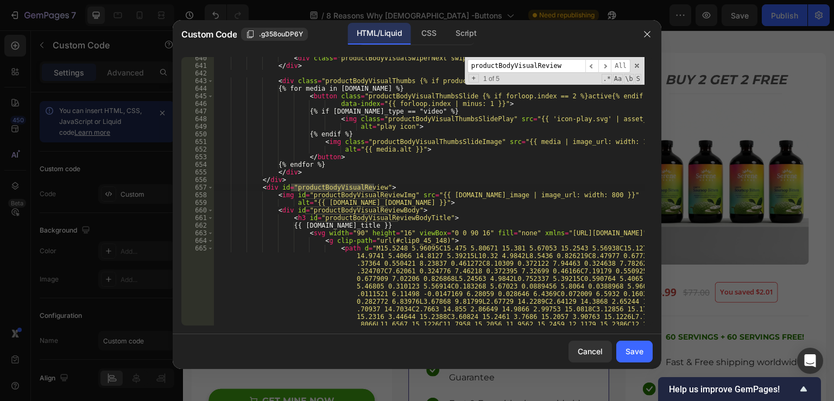
scroll to position [4742, 0]
type input "productBodyVisualReview"
drag, startPoint x: 431, startPoint y: 226, endPoint x: 302, endPoint y: 226, distance: 129.7
click at [302, 226] on div "< div class = "productBodyVisualSwiperNext swiper-button-next" > </ div > </ di…" at bounding box center [428, 245] width 431 height 382
paste textarea "“10/10 would recommend to anyone!”"
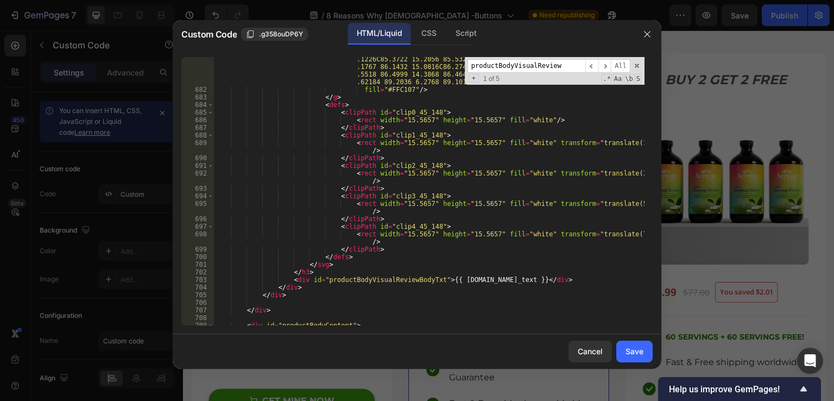
scroll to position [5546, 0]
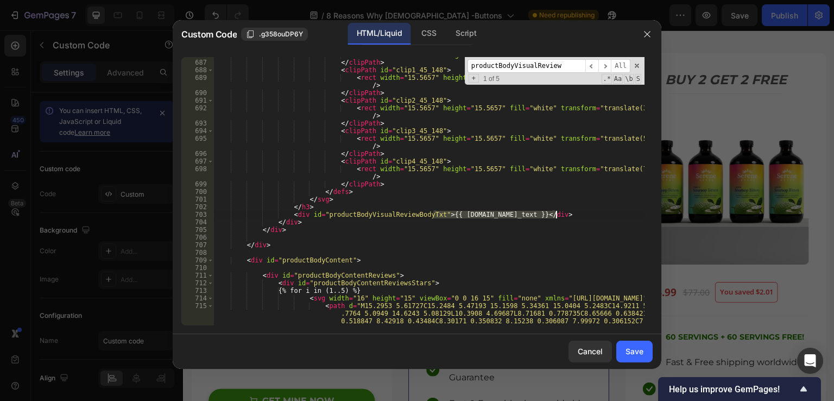
drag, startPoint x: 434, startPoint y: 214, endPoint x: 556, endPoint y: 214, distance: 121.6
click at [556, 214] on div "< rect width = "15.5657" height = "15.5657" fill = "white" /> </ clipPath > < c…" at bounding box center [428, 238] width 431 height 374
paste textarea "<p>“…My skin is clearer, my gut issues have improved, I have more energy during…"
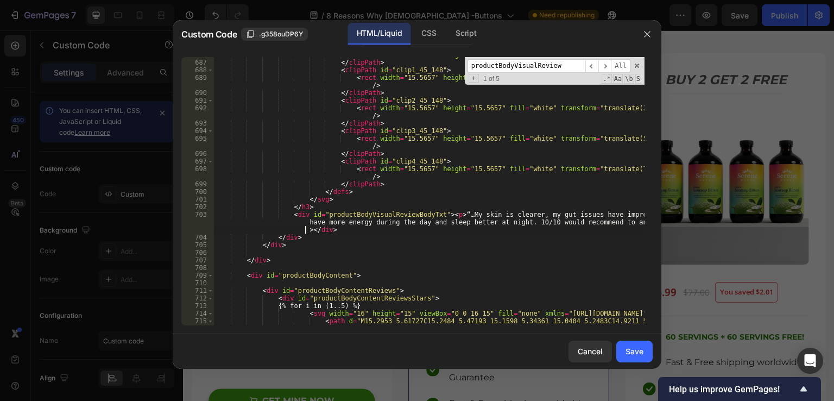
paste textarea "p><strong>[PERSON_NAME]</strong> <em>Loves Our Soursop Bitters </em></p><"
type textarea "<div id="productBodyVisualReviewBodyTxt"><p>“…My skin is clearer, my gut issues…"
click at [636, 354] on div "Save" at bounding box center [634, 350] width 18 height 11
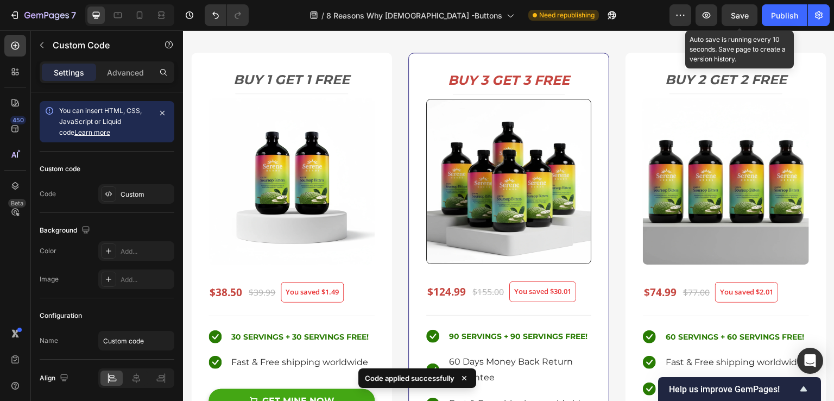
click at [738, 19] on span "Save" at bounding box center [739, 15] width 18 height 9
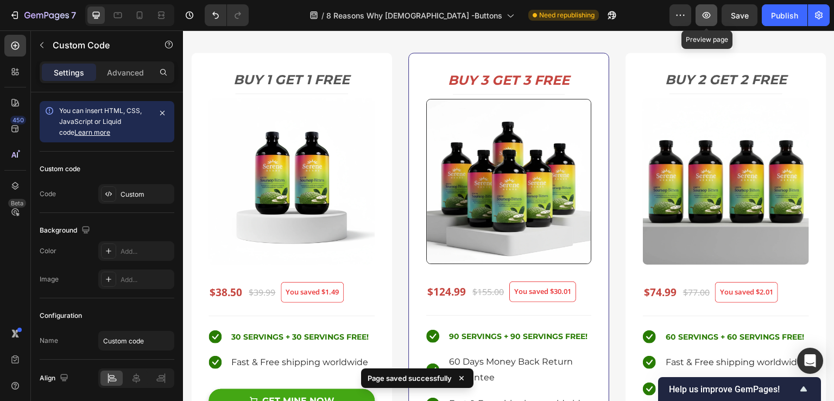
click at [706, 18] on icon "button" at bounding box center [706, 15] width 11 height 11
click at [705, 17] on icon "button" at bounding box center [706, 15] width 11 height 11
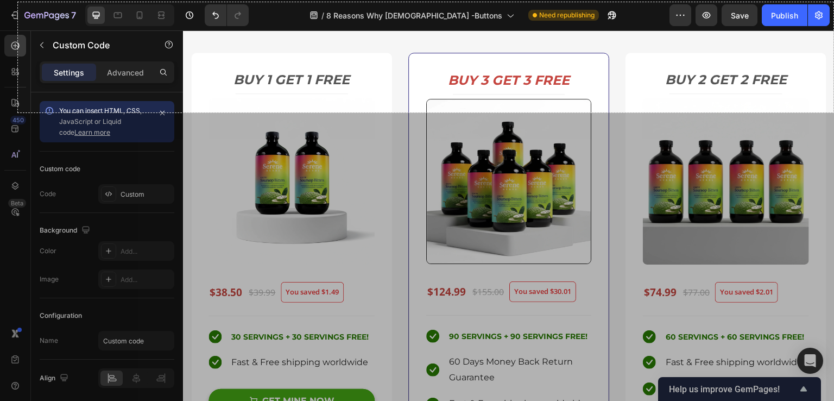
drag, startPoint x: 18, startPoint y: 2, endPoint x: 833, endPoint y: 112, distance: 822.6
click at [833, 112] on div "1502 X 203" at bounding box center [417, 200] width 834 height 401
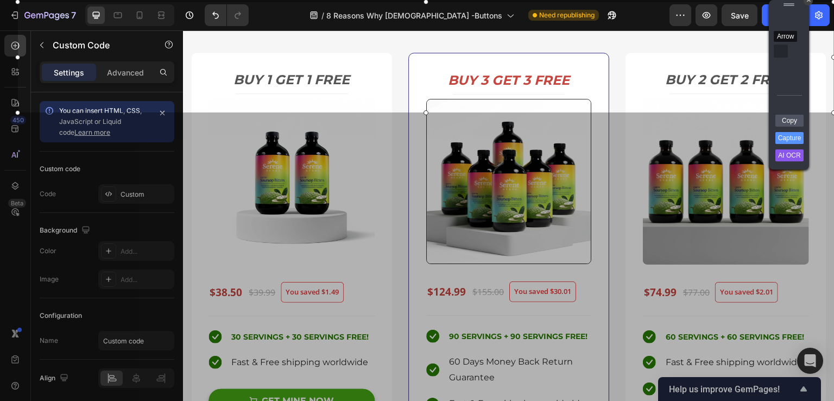
click at [777, 55] on div "Arrow" at bounding box center [780, 51] width 14 height 13
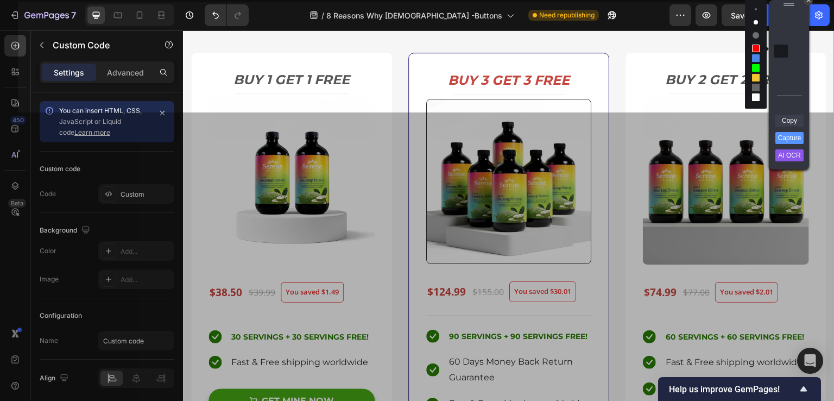
click at [789, 116] on link "Copy" at bounding box center [789, 121] width 28 height 12
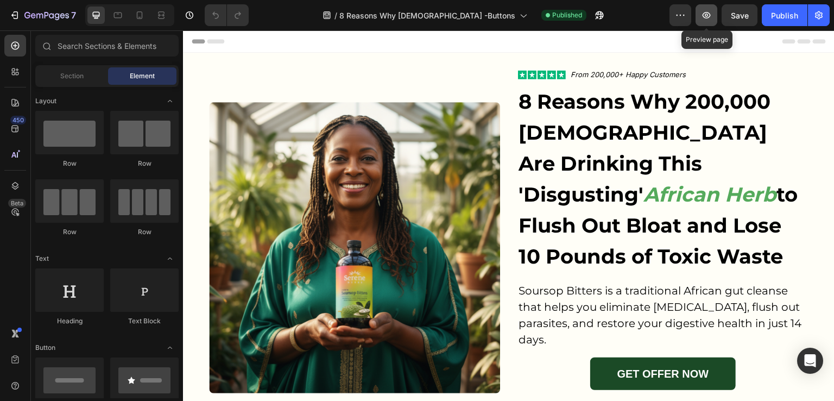
click at [705, 14] on icon "button" at bounding box center [706, 15] width 11 height 11
click at [679, 15] on icon "button" at bounding box center [680, 15] width 11 height 11
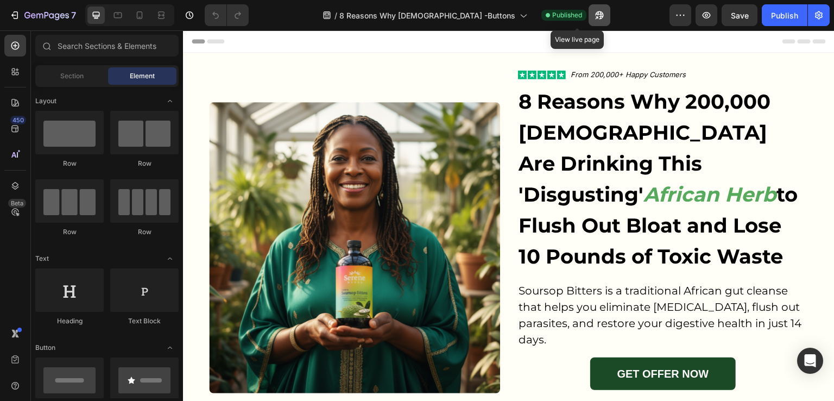
click at [595, 14] on icon "button" at bounding box center [599, 15] width 8 height 8
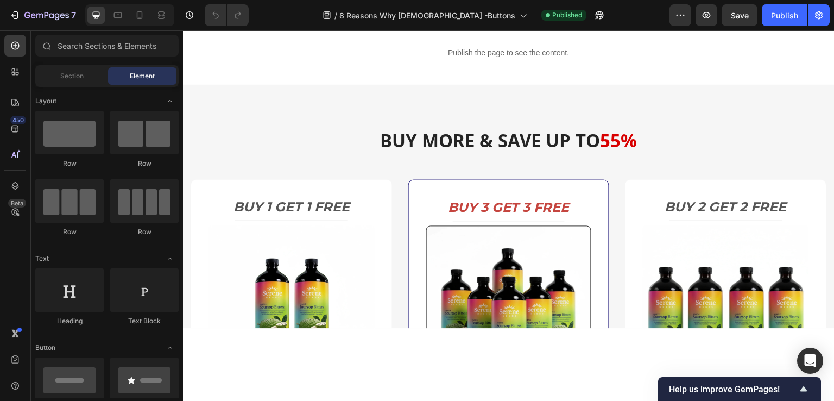
scroll to position [4070, 0]
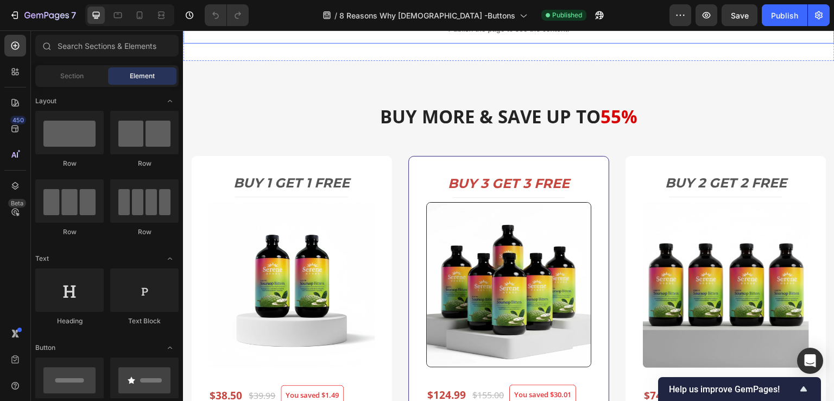
click at [494, 35] on p "Publish the page to see the content." at bounding box center [508, 28] width 651 height 11
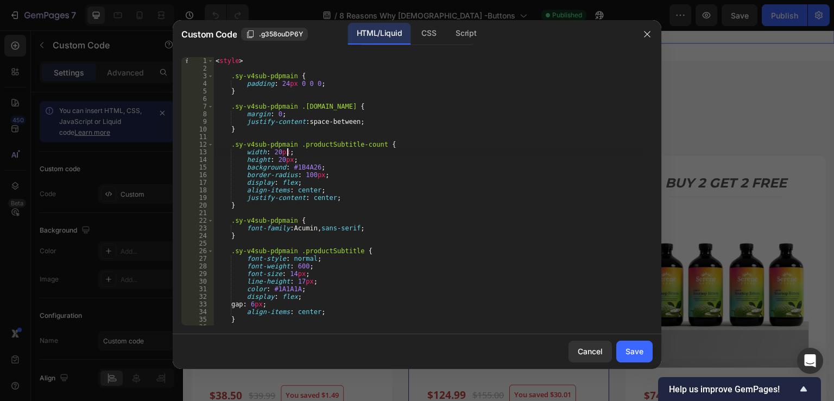
click at [430, 148] on div "< style > .sy-v4sub-pdpmain { padding : 24 px 0 0 0 ; } .sy-v4sub-pdpmain .[DOM…" at bounding box center [428, 198] width 431 height 283
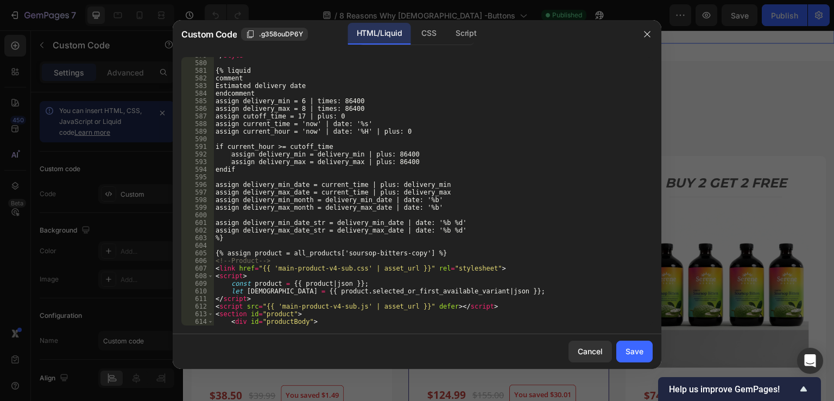
scroll to position [4325, 0]
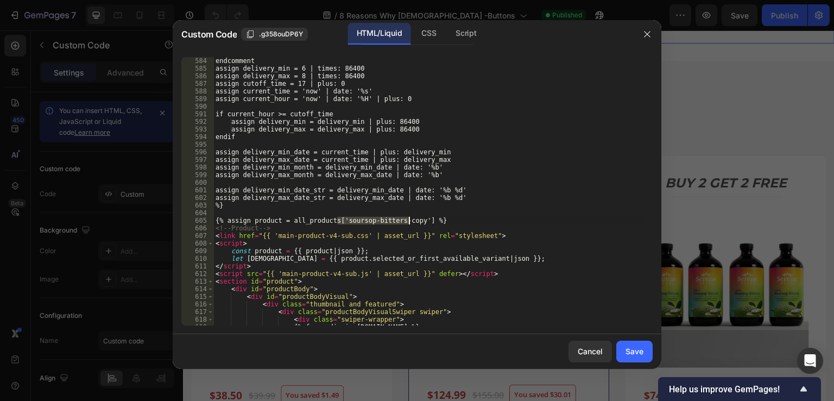
drag, startPoint x: 338, startPoint y: 220, endPoint x: 408, endPoint y: 220, distance: 70.0
click at [408, 220] on div "endcomment assign delivery_min = 6 | times: 86400 assign delivery_max = 8 | tim…" at bounding box center [428, 198] width 431 height 283
paste textarea "up-natural-revitalizing-elixir"
type textarea "{% assign product = all_products['soursoup-natural-revitalizing-elixir'] %}"
click at [634, 349] on div "Save" at bounding box center [634, 350] width 18 height 11
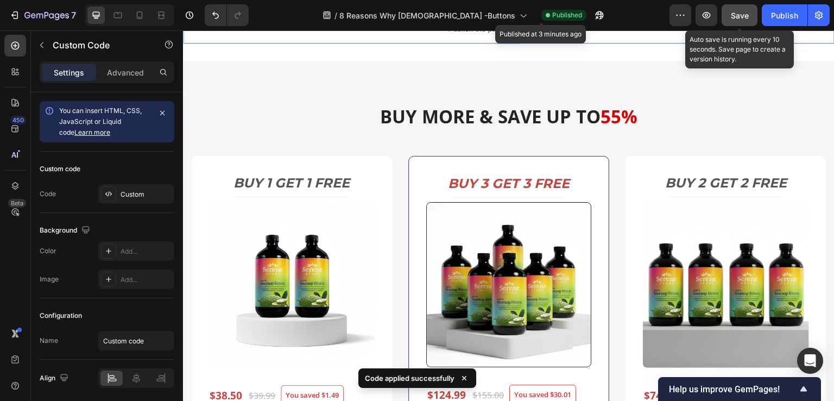
click at [741, 12] on span "Save" at bounding box center [739, 15] width 18 height 9
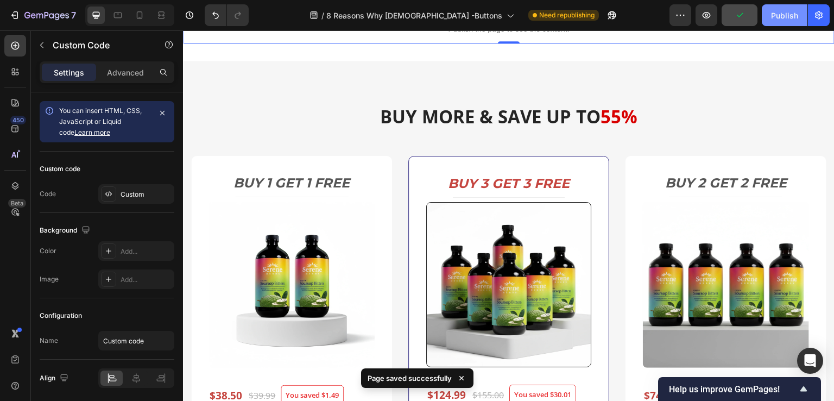
click at [783, 16] on div "Publish" at bounding box center [784, 15] width 27 height 11
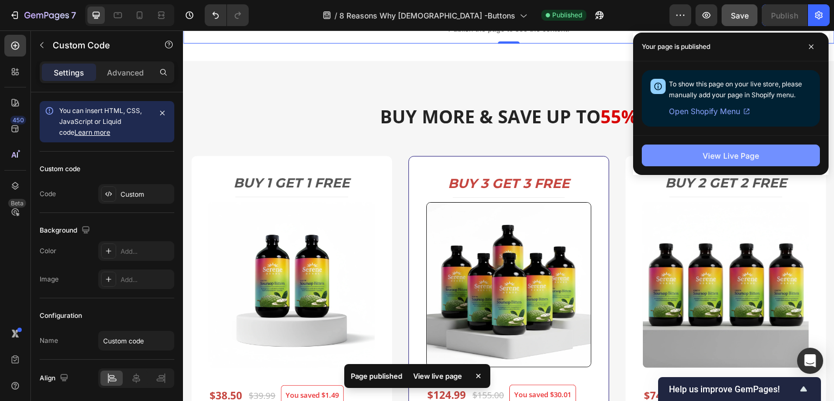
click at [718, 156] on div "View Live Page" at bounding box center [730, 155] width 56 height 11
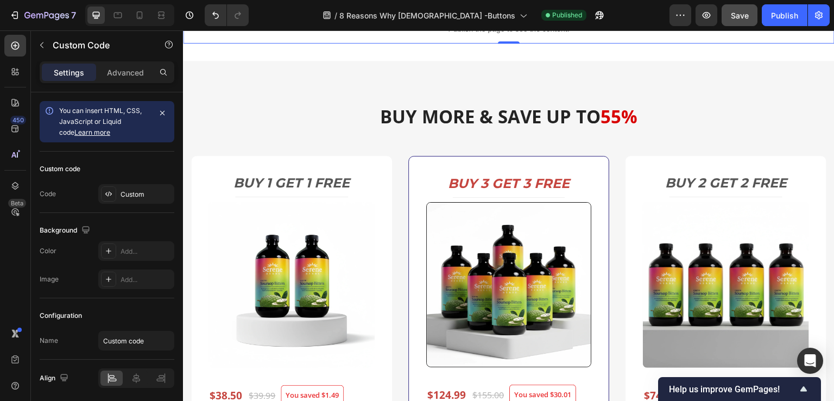
click at [479, 35] on p "Publish the page to see the content." at bounding box center [508, 28] width 651 height 11
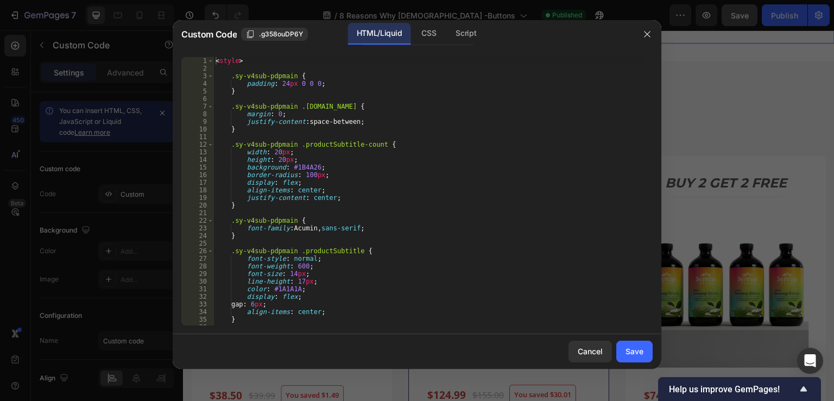
type textarea "height: 20px;"
click at [451, 159] on div "< style > .sy-v4sub-pdpmain { padding : 24 px 0 0 0 ; } .sy-v4sub-pdpmain .[DOM…" at bounding box center [428, 198] width 431 height 283
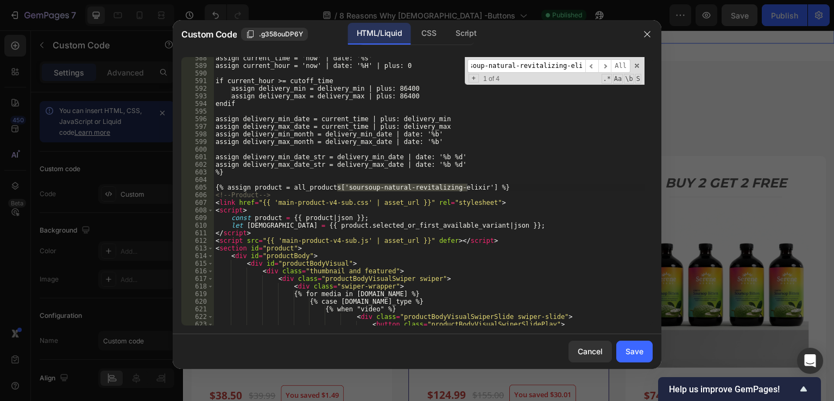
scroll to position [4356, 0]
type input "soursoup-natural-revitalizing-elixir"
click at [607, 65] on span "​" at bounding box center [604, 66] width 13 height 14
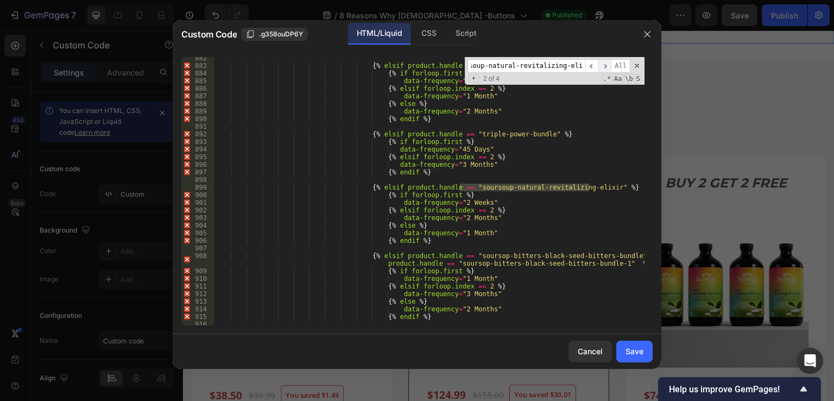
click at [607, 65] on span "​" at bounding box center [604, 66] width 13 height 14
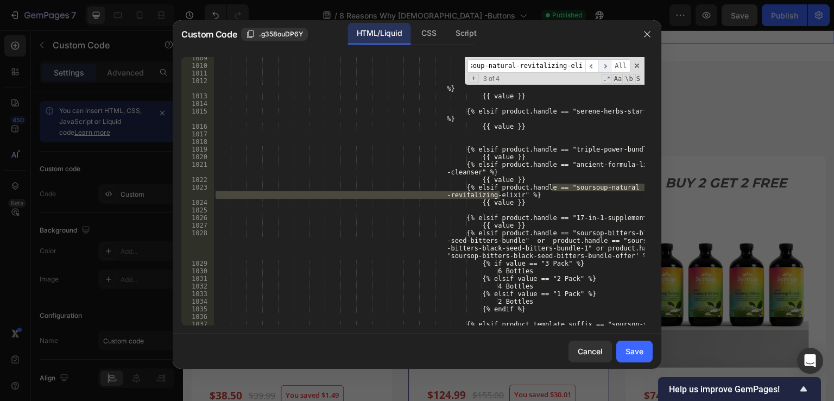
click at [607, 65] on span "​" at bounding box center [604, 66] width 13 height 14
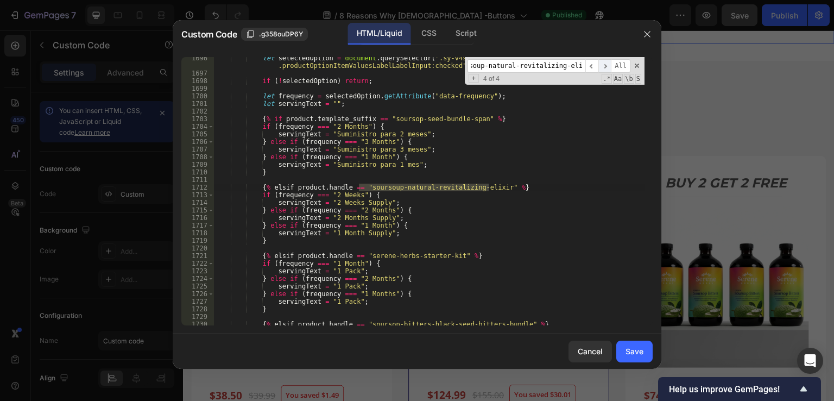
click at [607, 65] on span "​" at bounding box center [604, 66] width 13 height 14
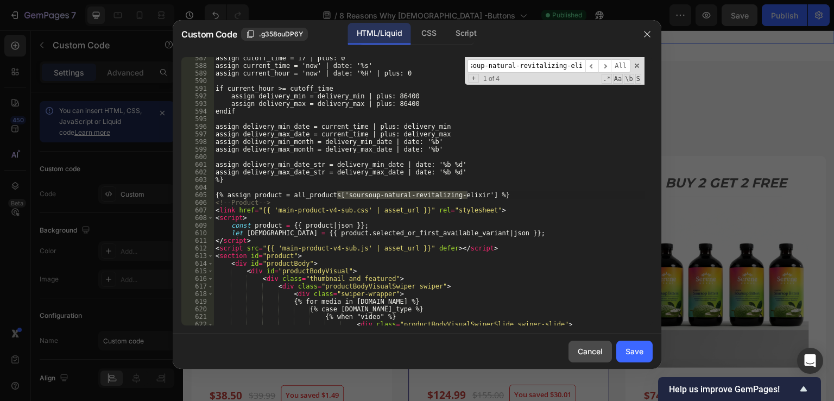
click at [593, 346] on div "Cancel" at bounding box center [589, 350] width 25 height 11
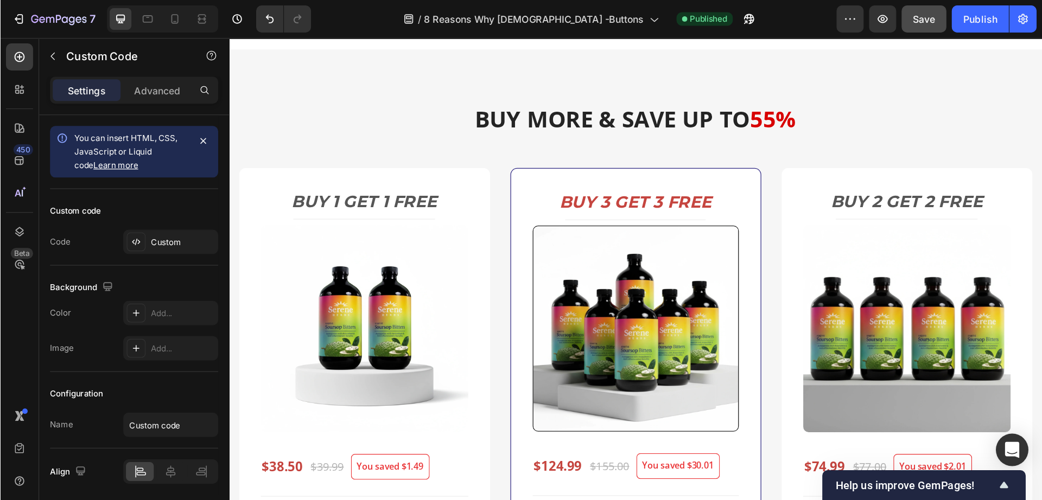
scroll to position [4112, 0]
